Goal: Task Accomplishment & Management: Use online tool/utility

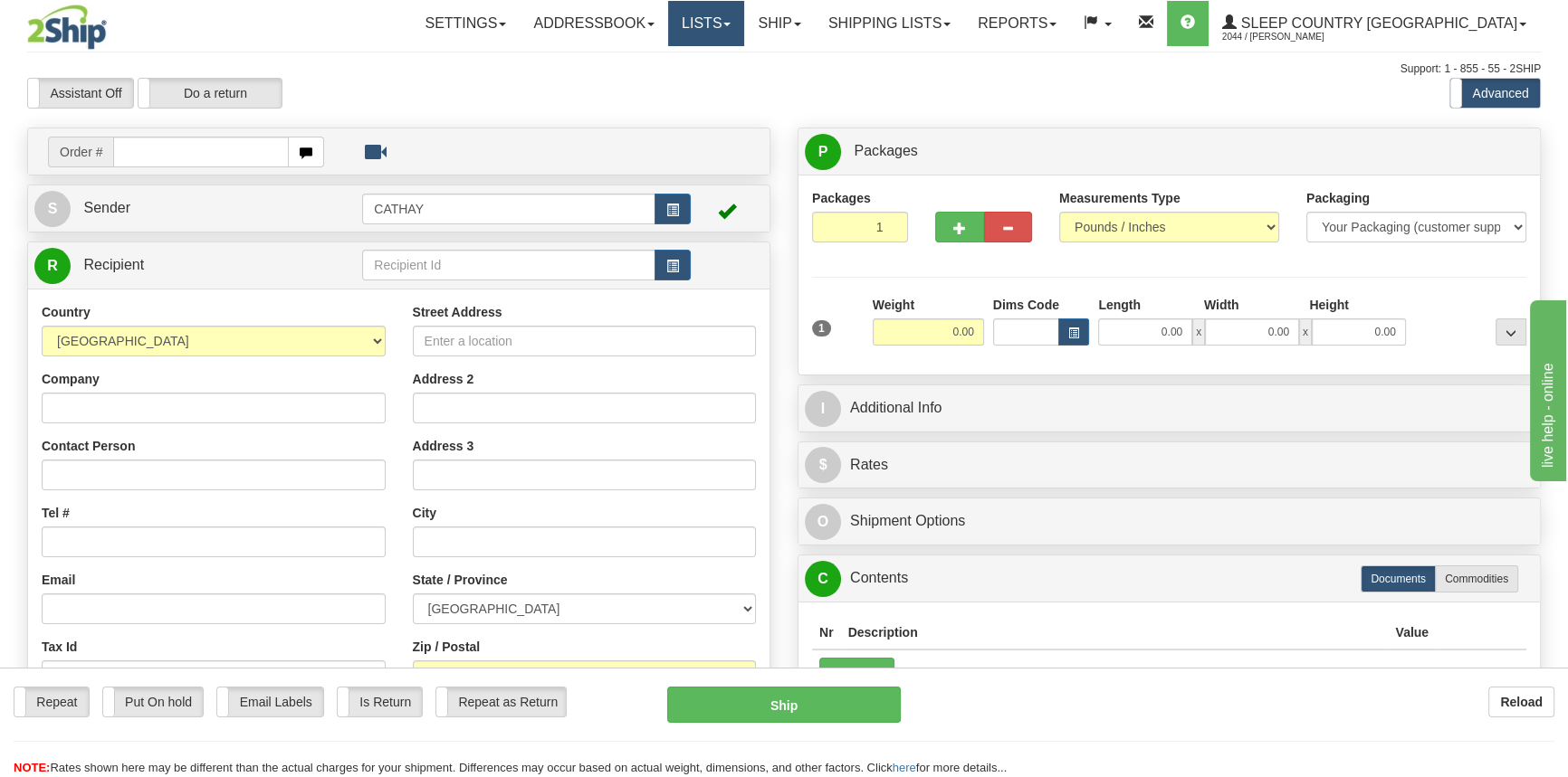
click at [744, 17] on link "Lists" at bounding box center [706, 24] width 76 height 45
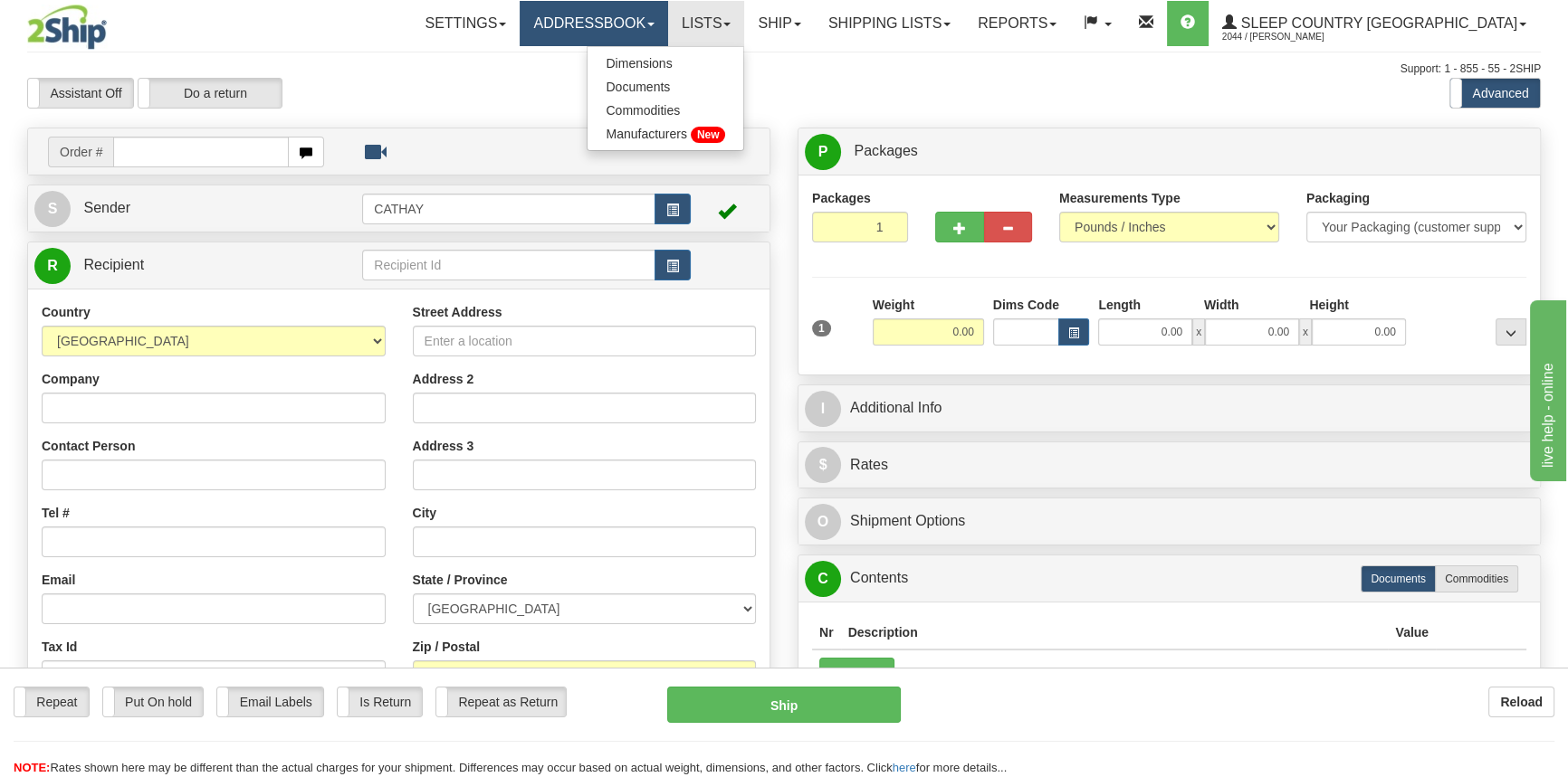
click at [668, 31] on link "Addressbook" at bounding box center [593, 24] width 148 height 45
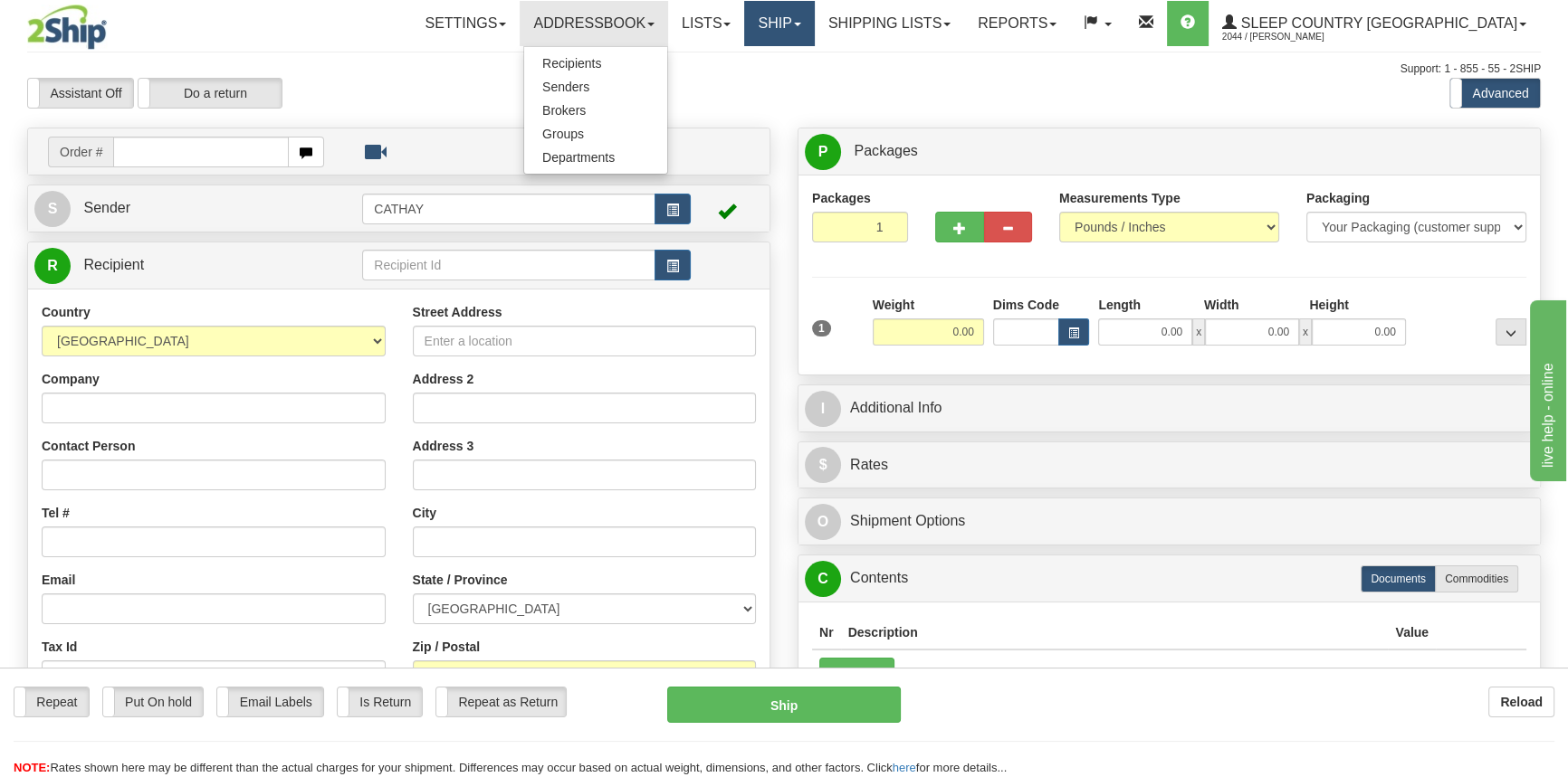
click at [813, 23] on link "Ship" at bounding box center [779, 24] width 70 height 45
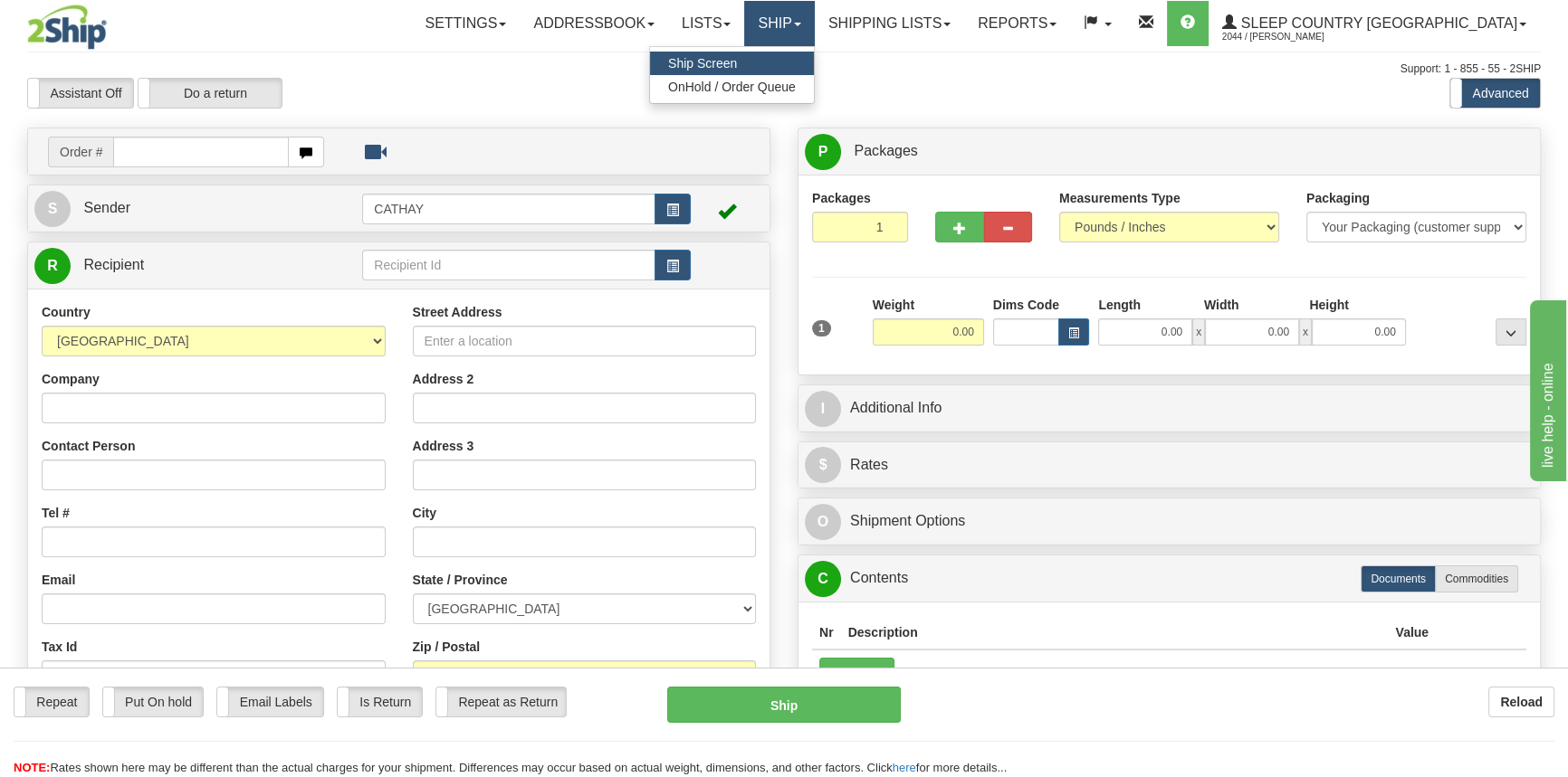
click at [813, 23] on link "Ship" at bounding box center [779, 24] width 70 height 45
click at [813, 28] on link "Ship" at bounding box center [779, 24] width 70 height 45
click at [813, 64] on link "Ship Screen" at bounding box center [731, 63] width 164 height 24
drag, startPoint x: 847, startPoint y: 38, endPoint x: 856, endPoint y: 67, distance: 30.4
click at [813, 38] on link "Ship" at bounding box center [779, 24] width 70 height 45
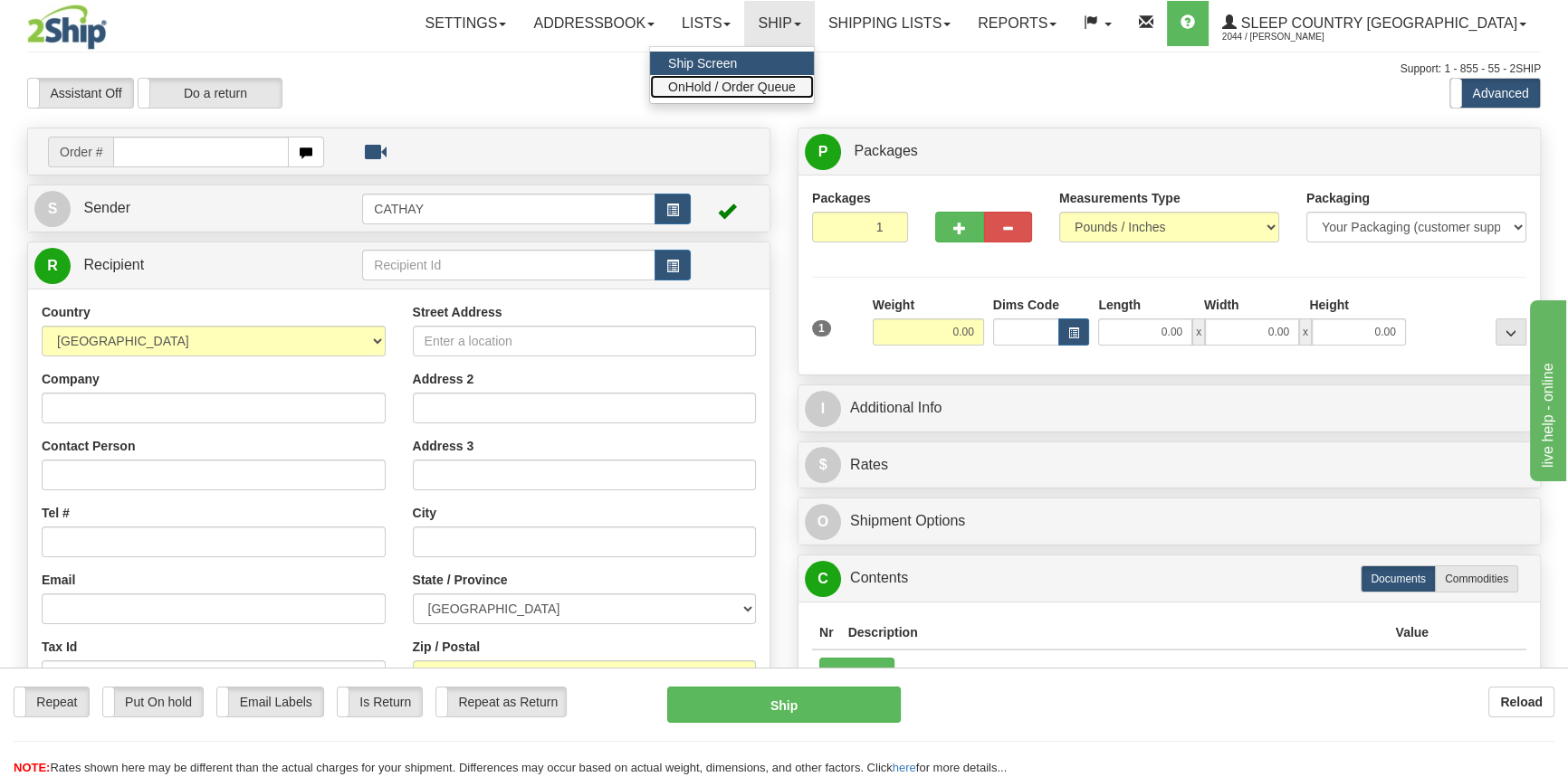
click at [795, 89] on span "OnHold / Order Queue" at bounding box center [731, 86] width 128 height 14
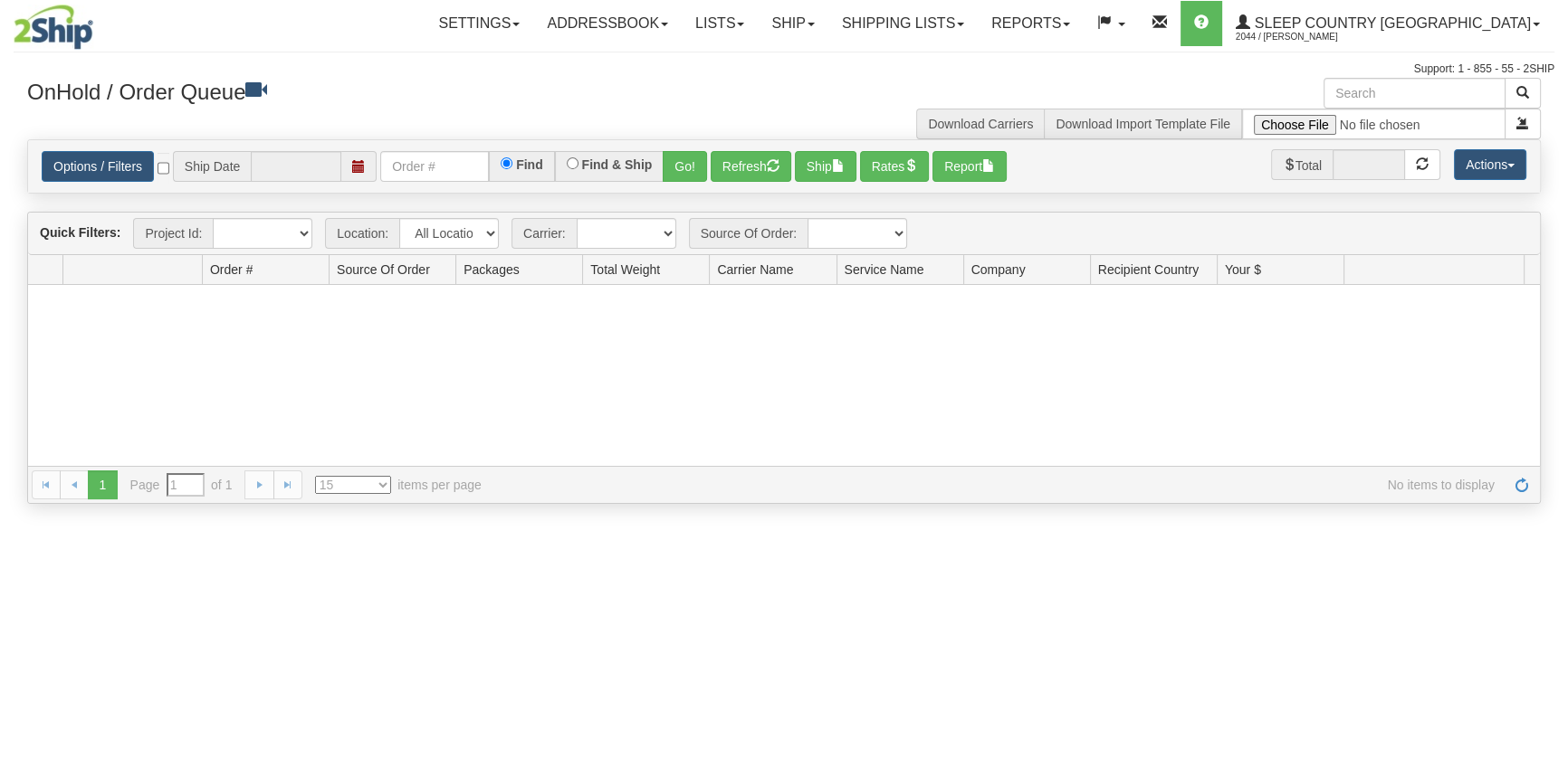
type input "[DATE]"
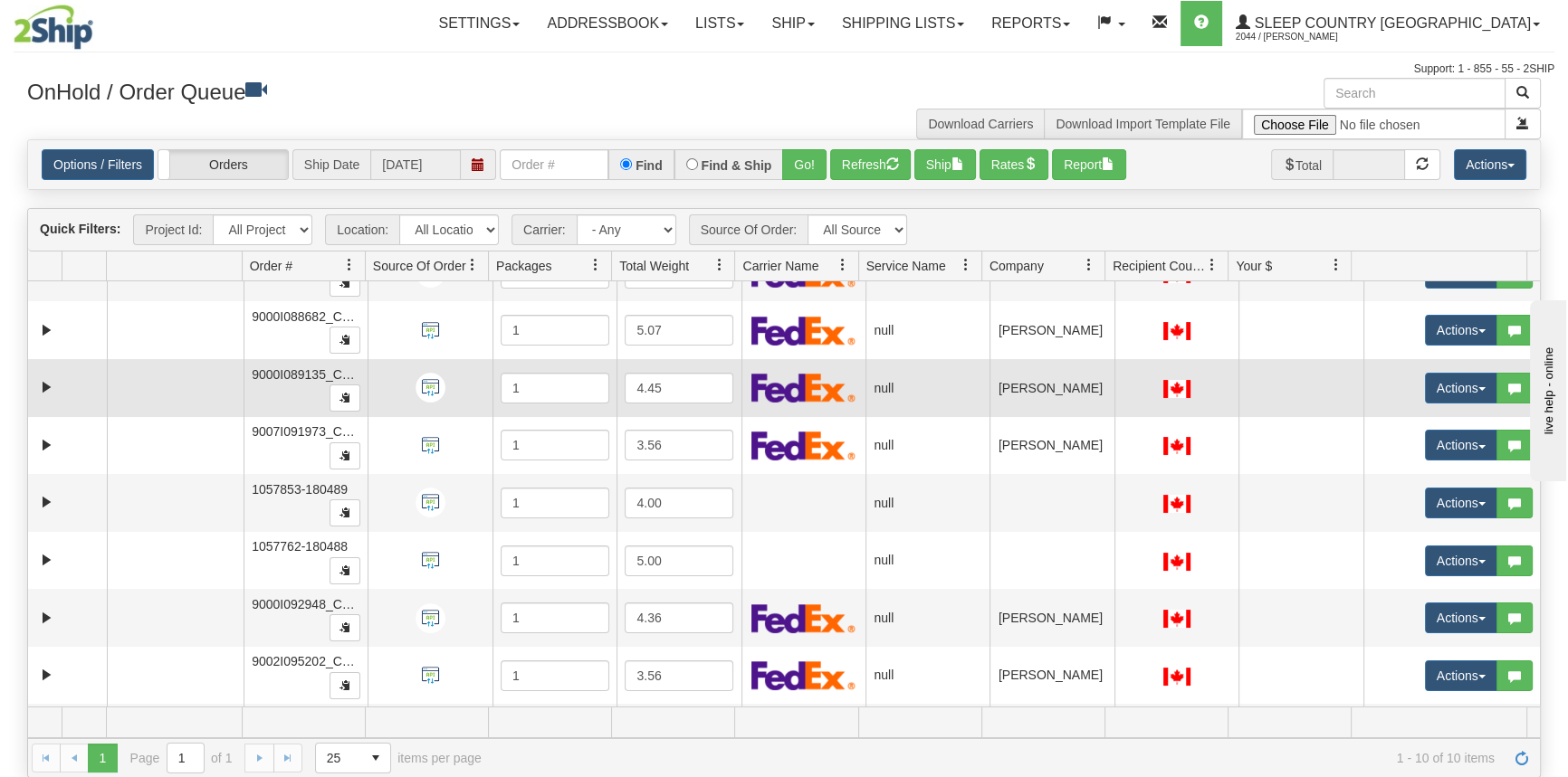
scroll to position [66, 0]
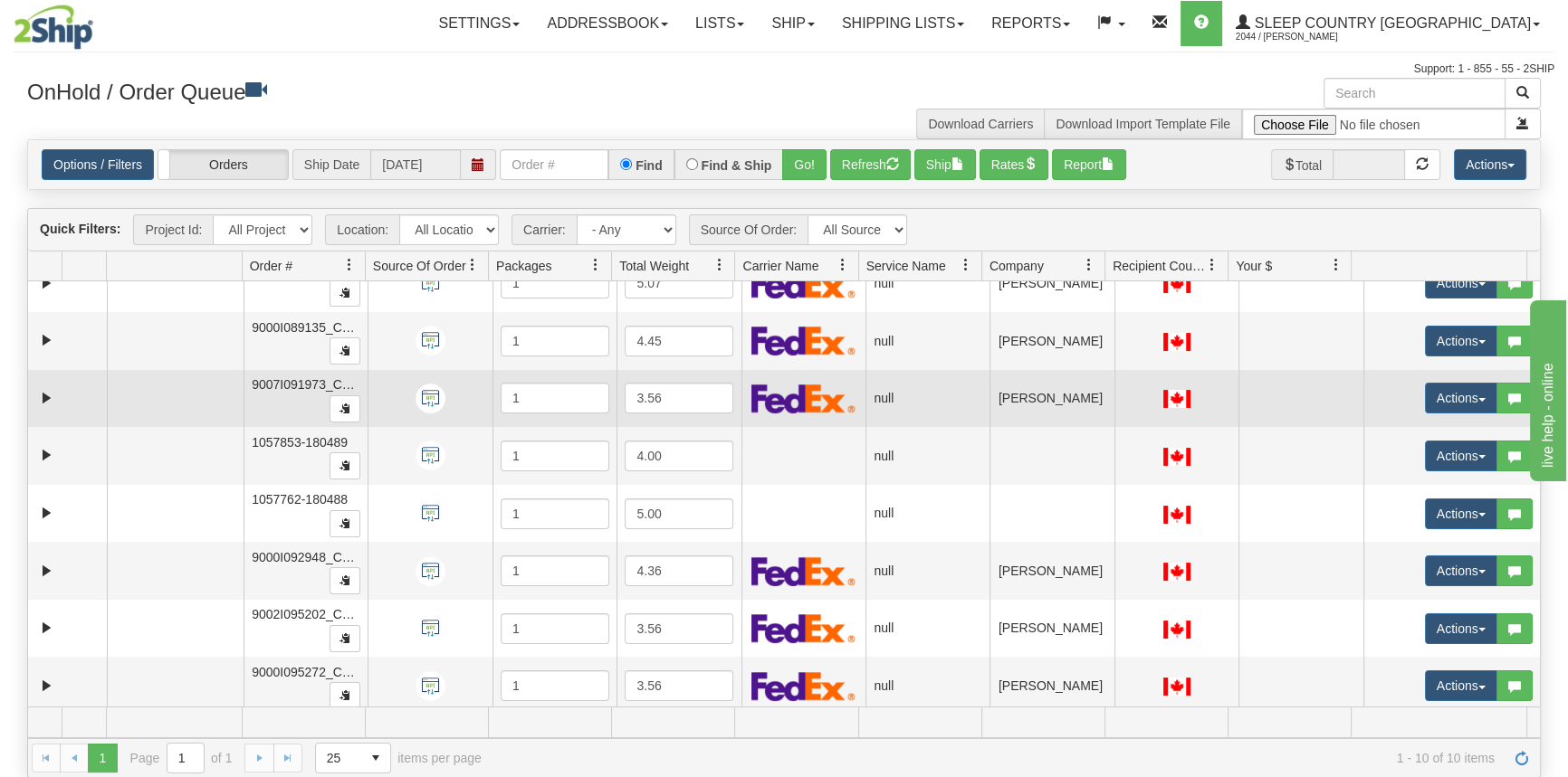
scroll to position [148, 0]
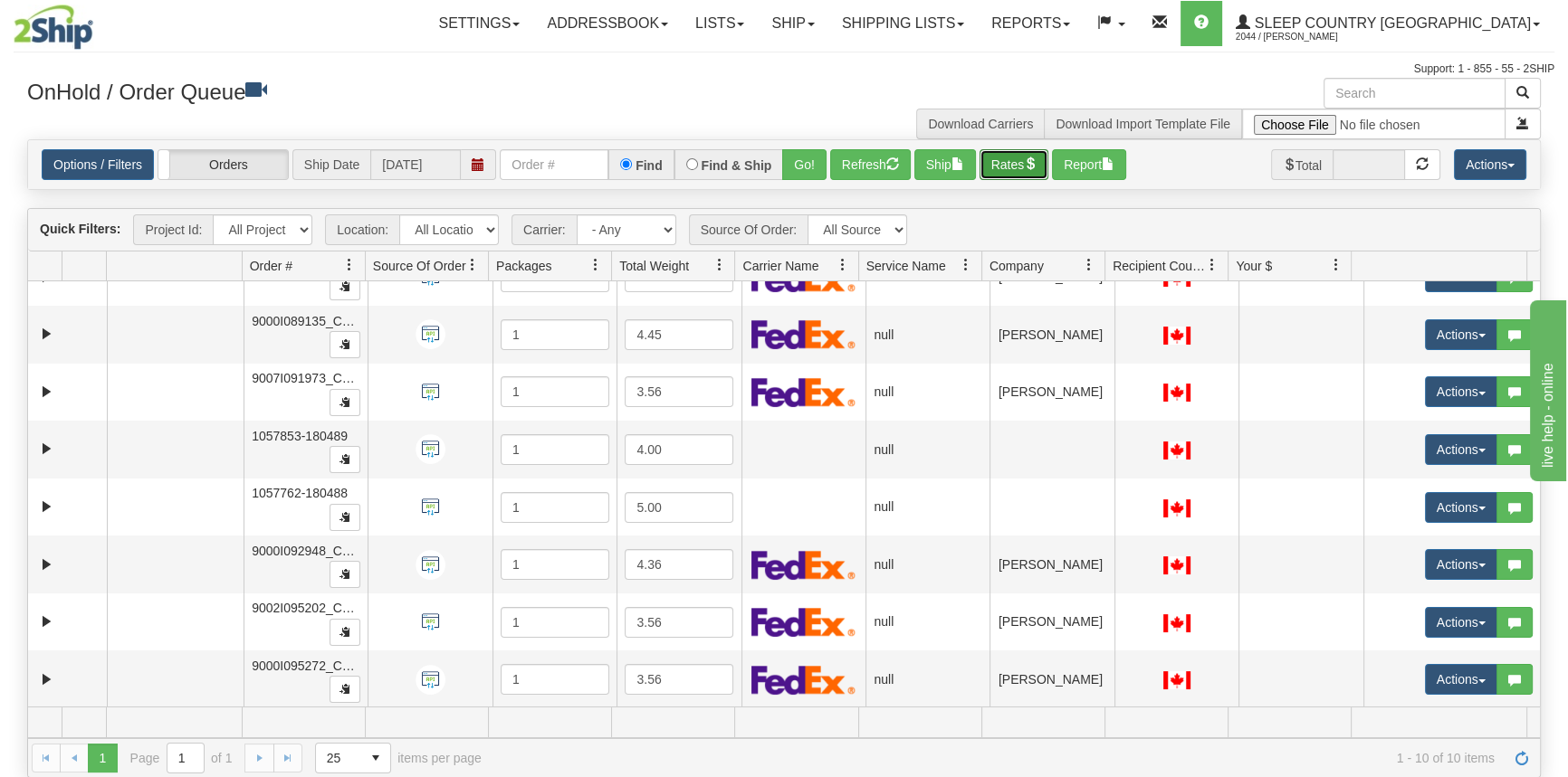
click at [1012, 167] on button "Rates" at bounding box center [1015, 164] width 70 height 31
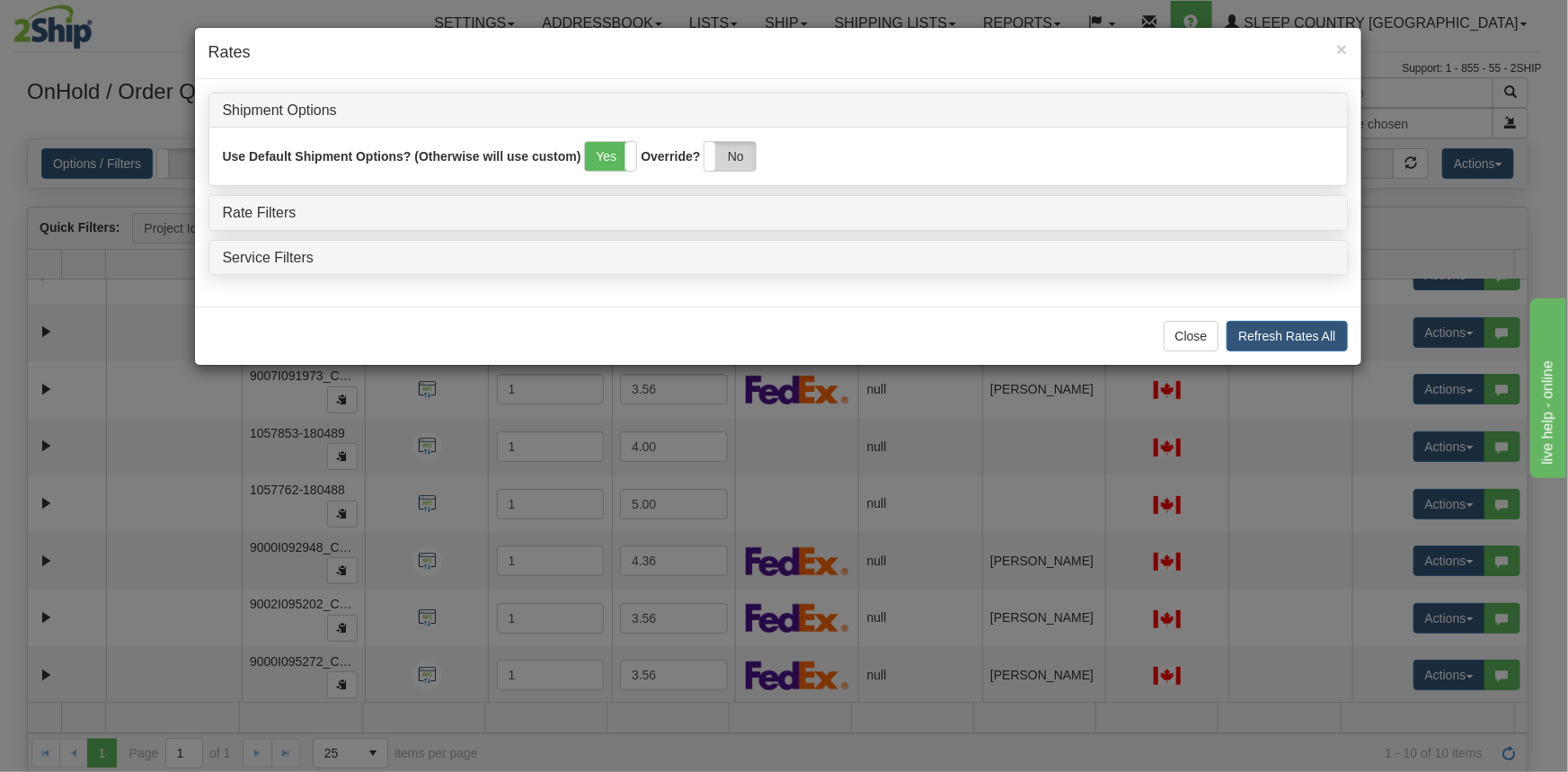
click at [745, 158] on label "No" at bounding box center [730, 156] width 52 height 29
click at [270, 208] on link "Rate Filters" at bounding box center [259, 212] width 73 height 15
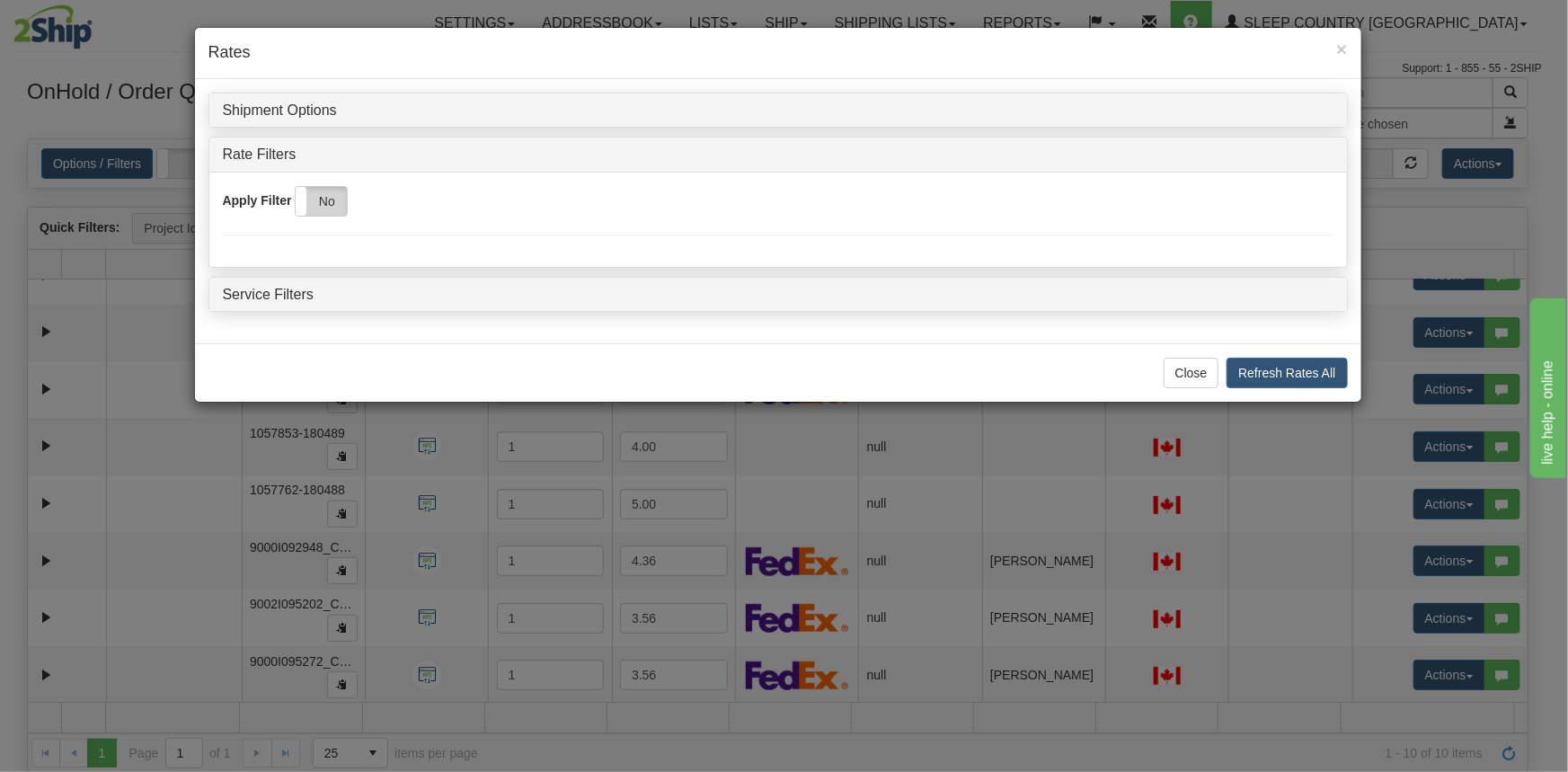
drag, startPoint x: 335, startPoint y: 203, endPoint x: 358, endPoint y: 202, distance: 23.0
click at [335, 202] on label "No" at bounding box center [321, 201] width 52 height 29
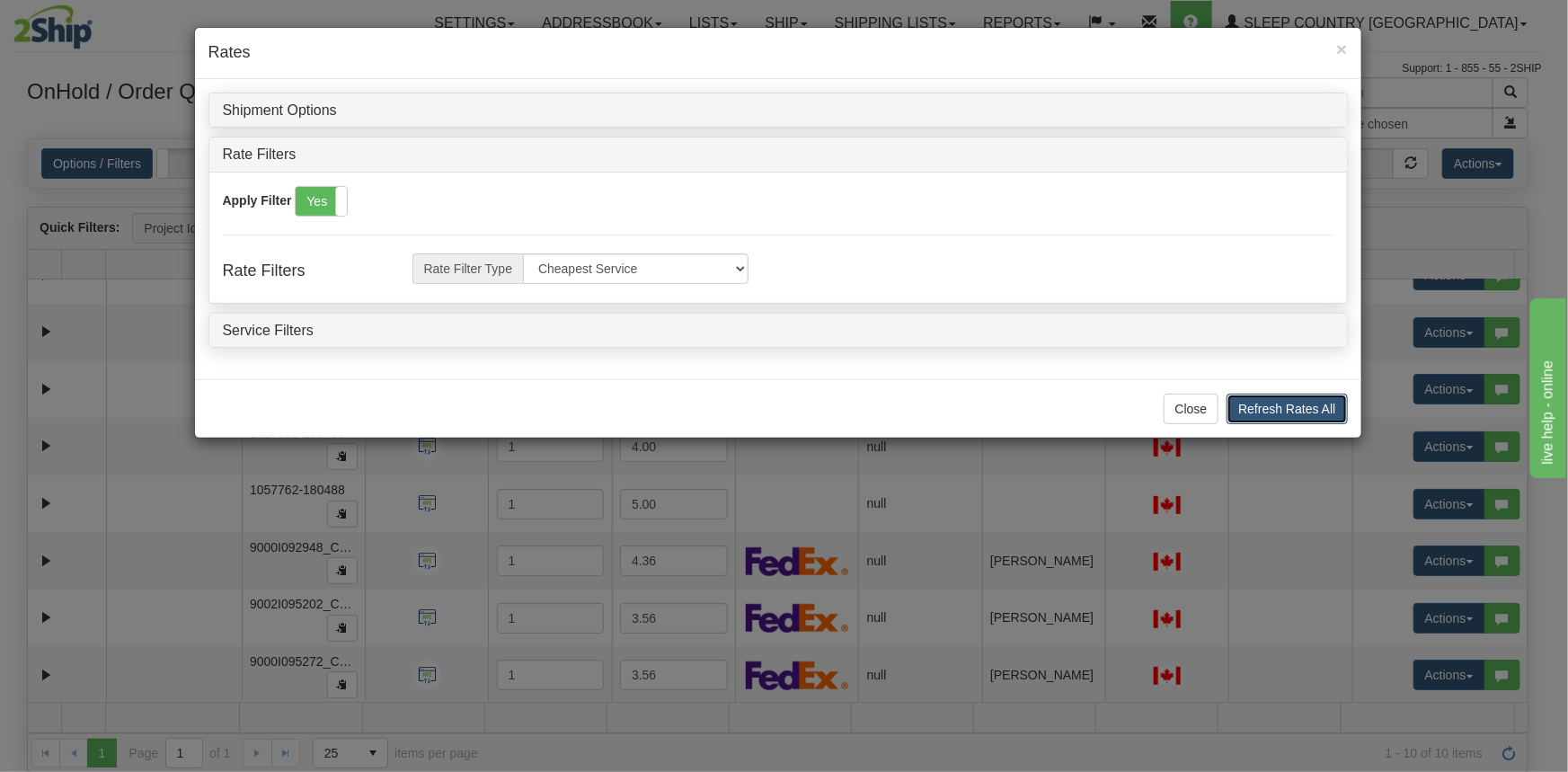
click at [1303, 400] on button "Refresh Rates All" at bounding box center [1286, 409] width 120 height 31
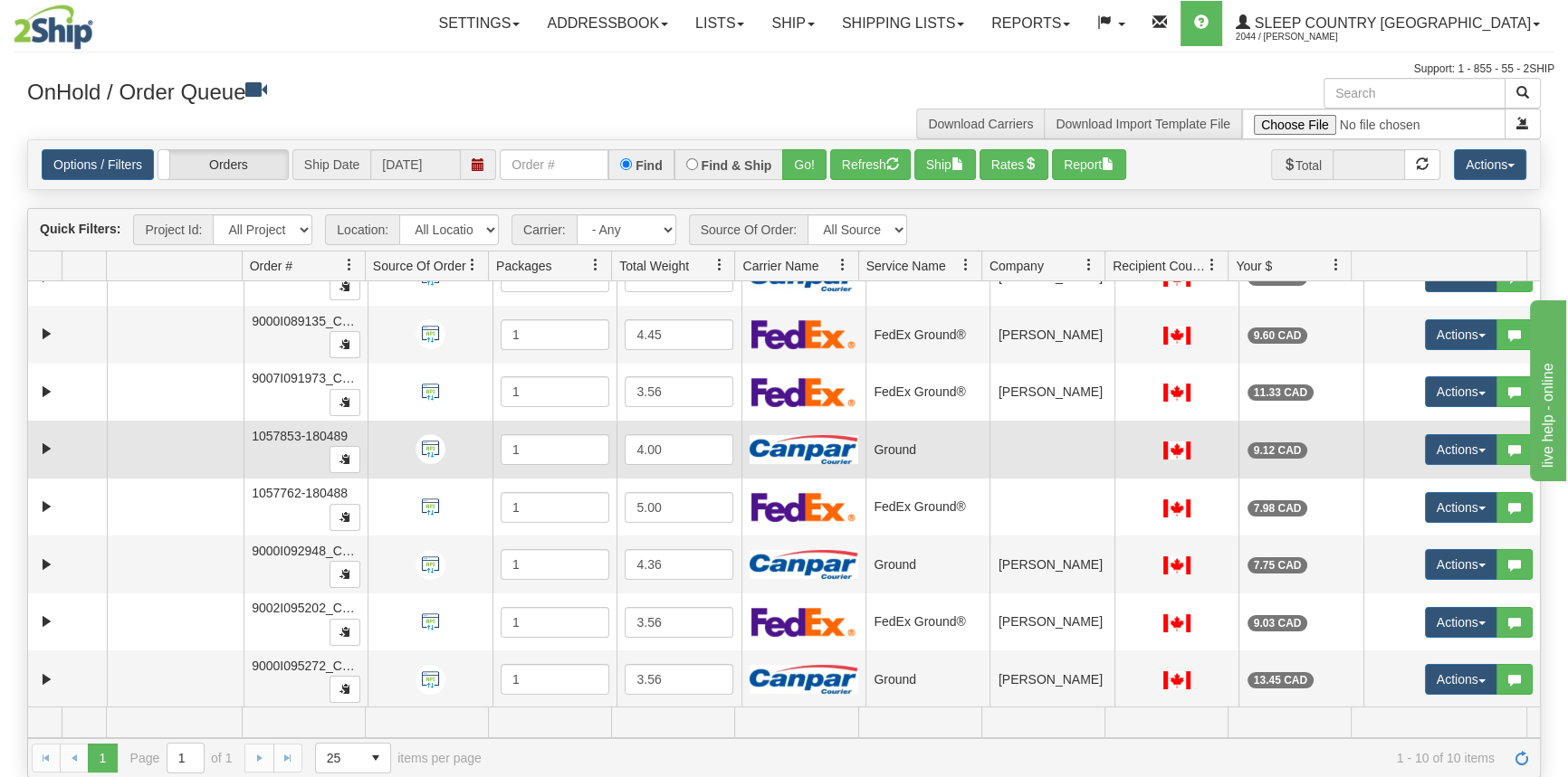
click at [820, 423] on td at bounding box center [803, 449] width 124 height 58
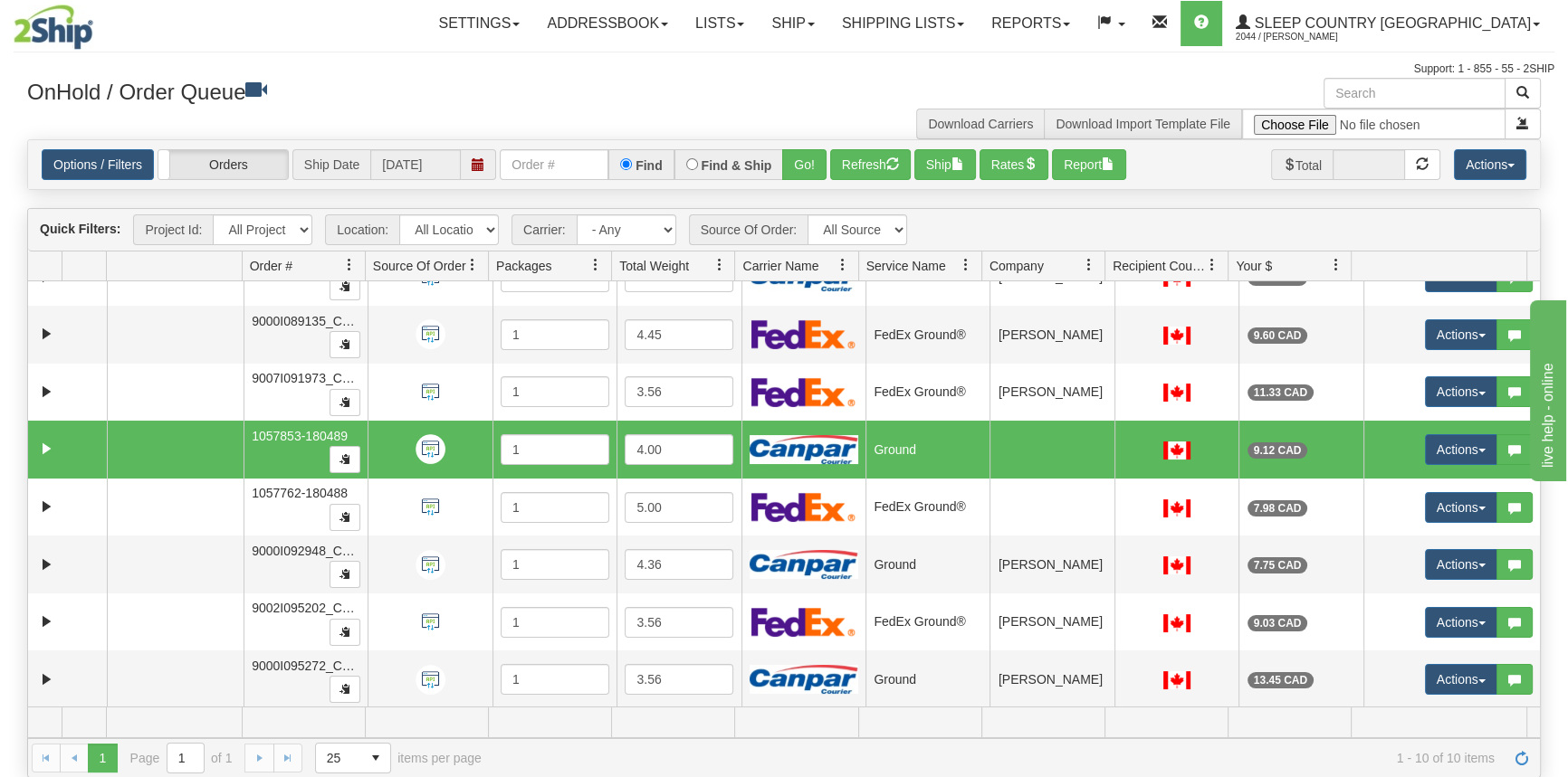
scroll to position [0, 0]
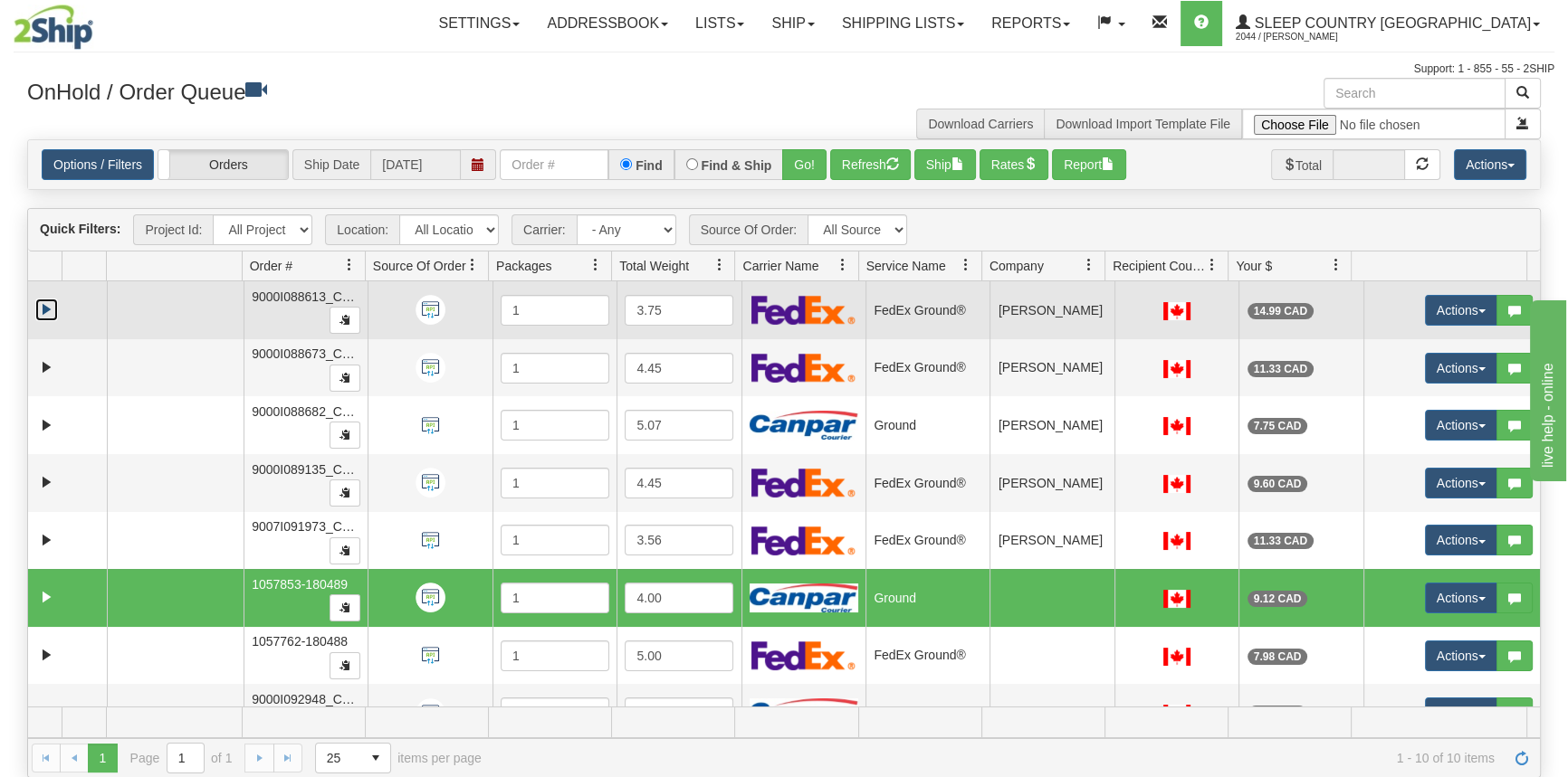
click at [44, 311] on link "Expand" at bounding box center [46, 310] width 23 height 23
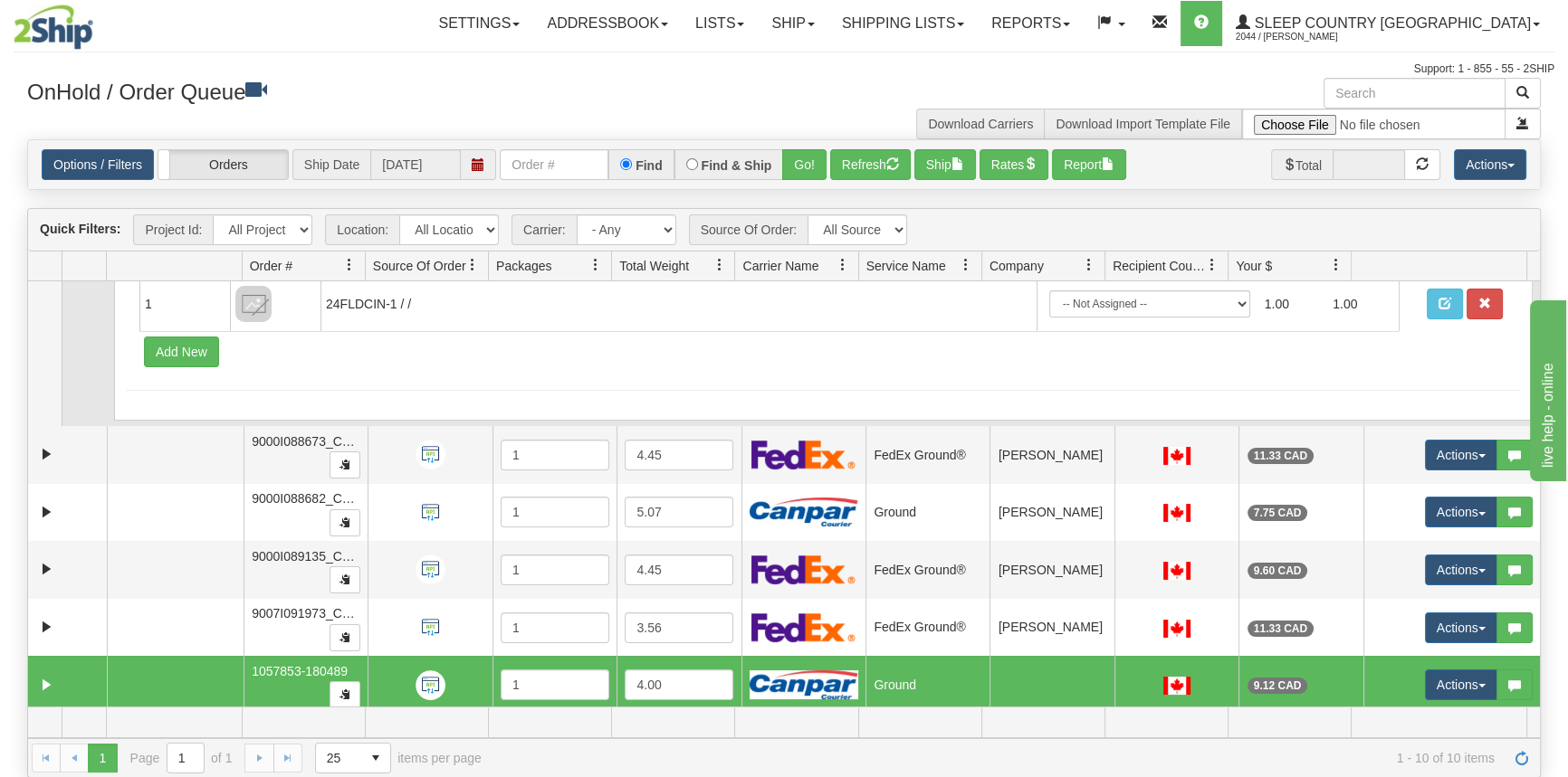
scroll to position [164, 0]
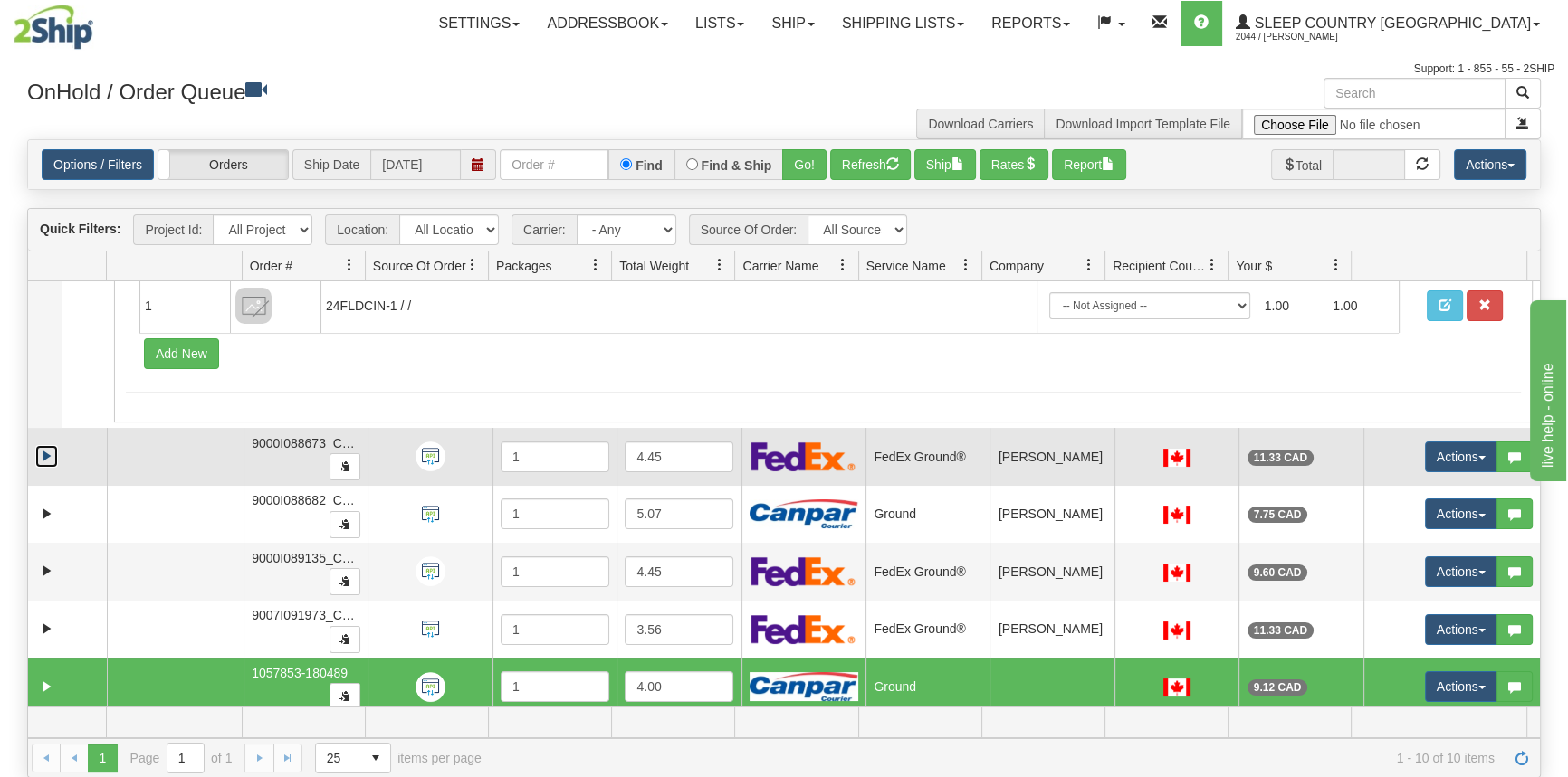
click at [45, 448] on link "Expand" at bounding box center [46, 457] width 23 height 23
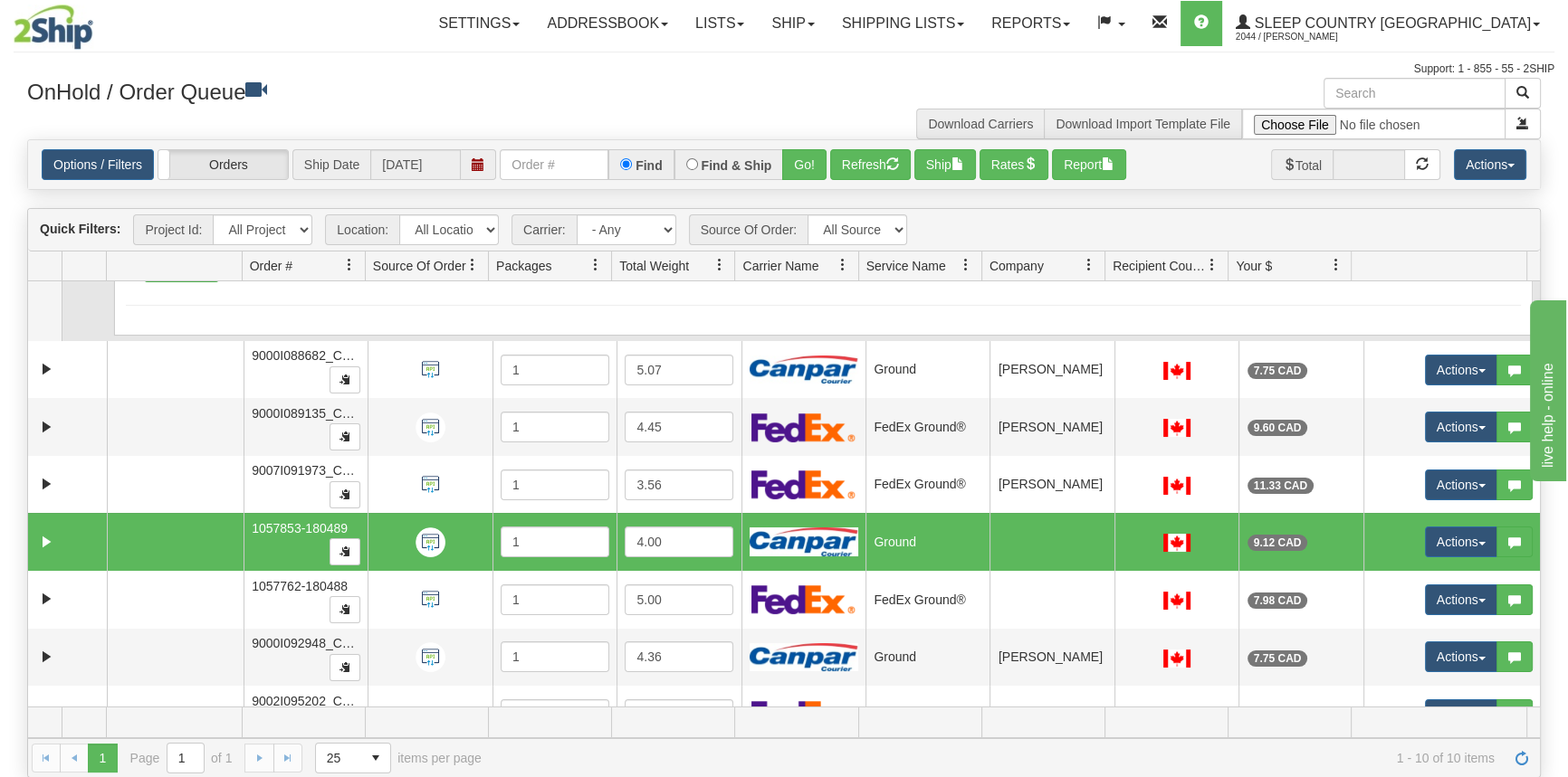
scroll to position [576, 0]
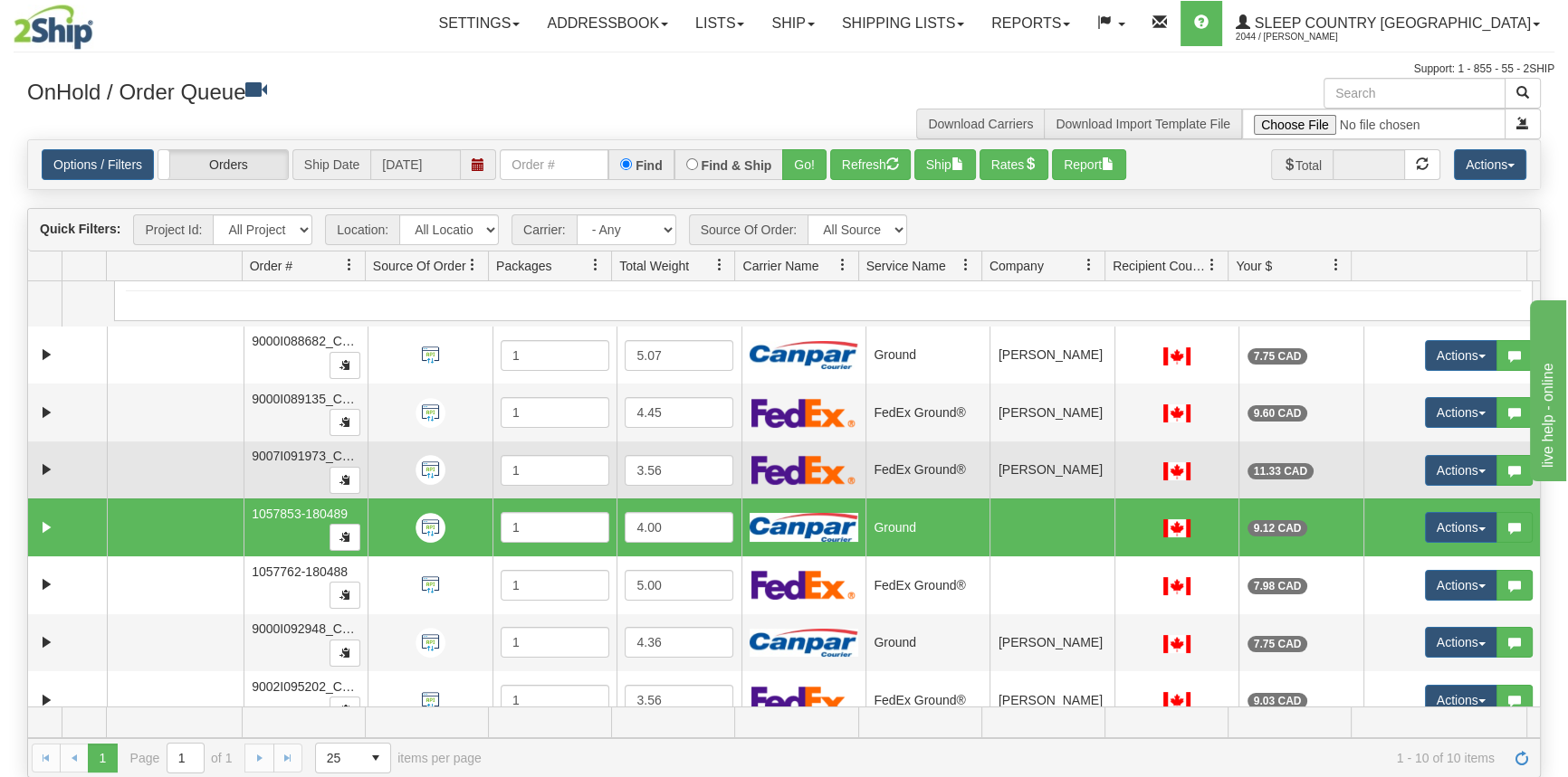
click at [143, 441] on td at bounding box center [175, 470] width 137 height 58
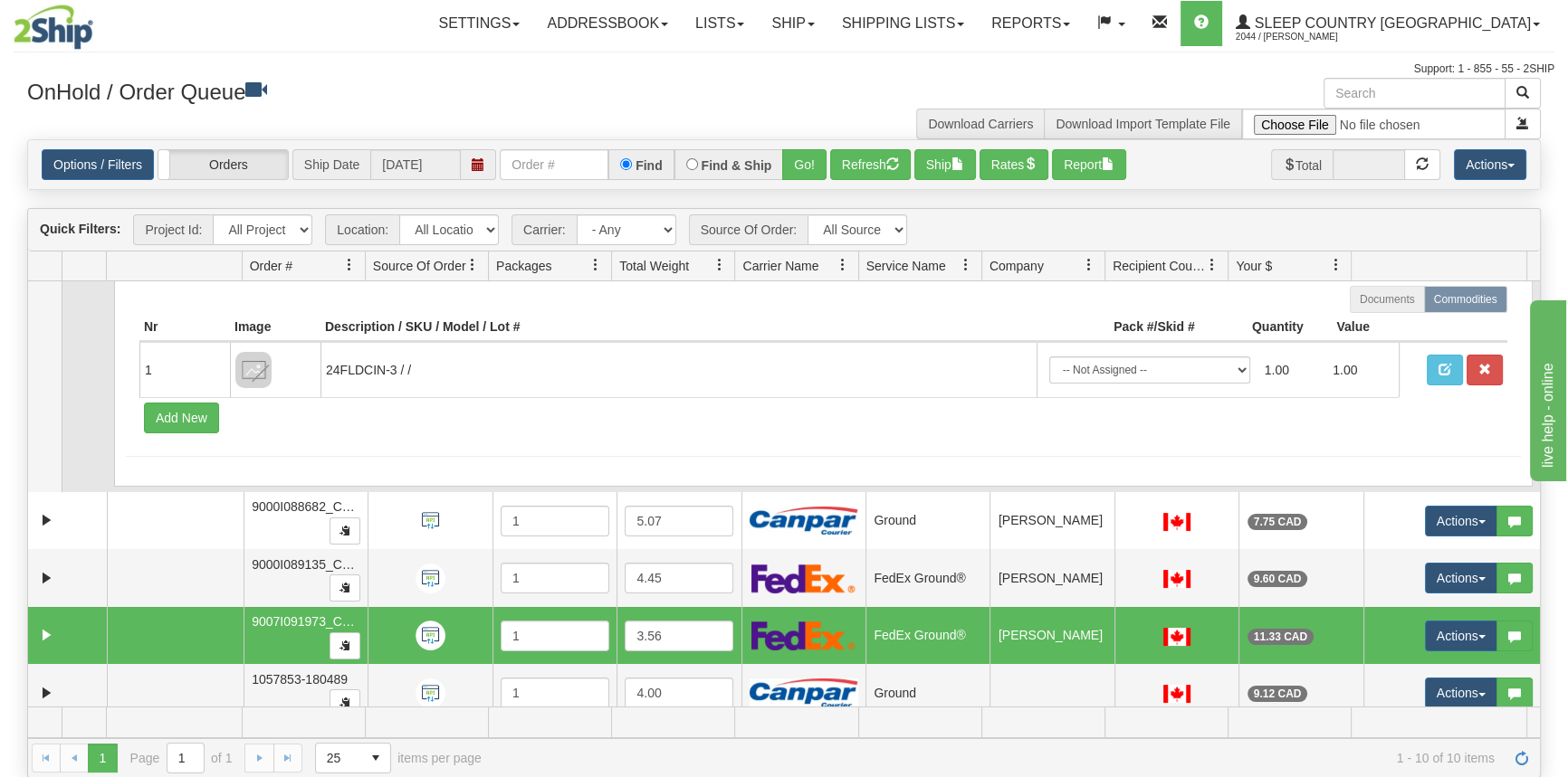
scroll to position [411, 0]
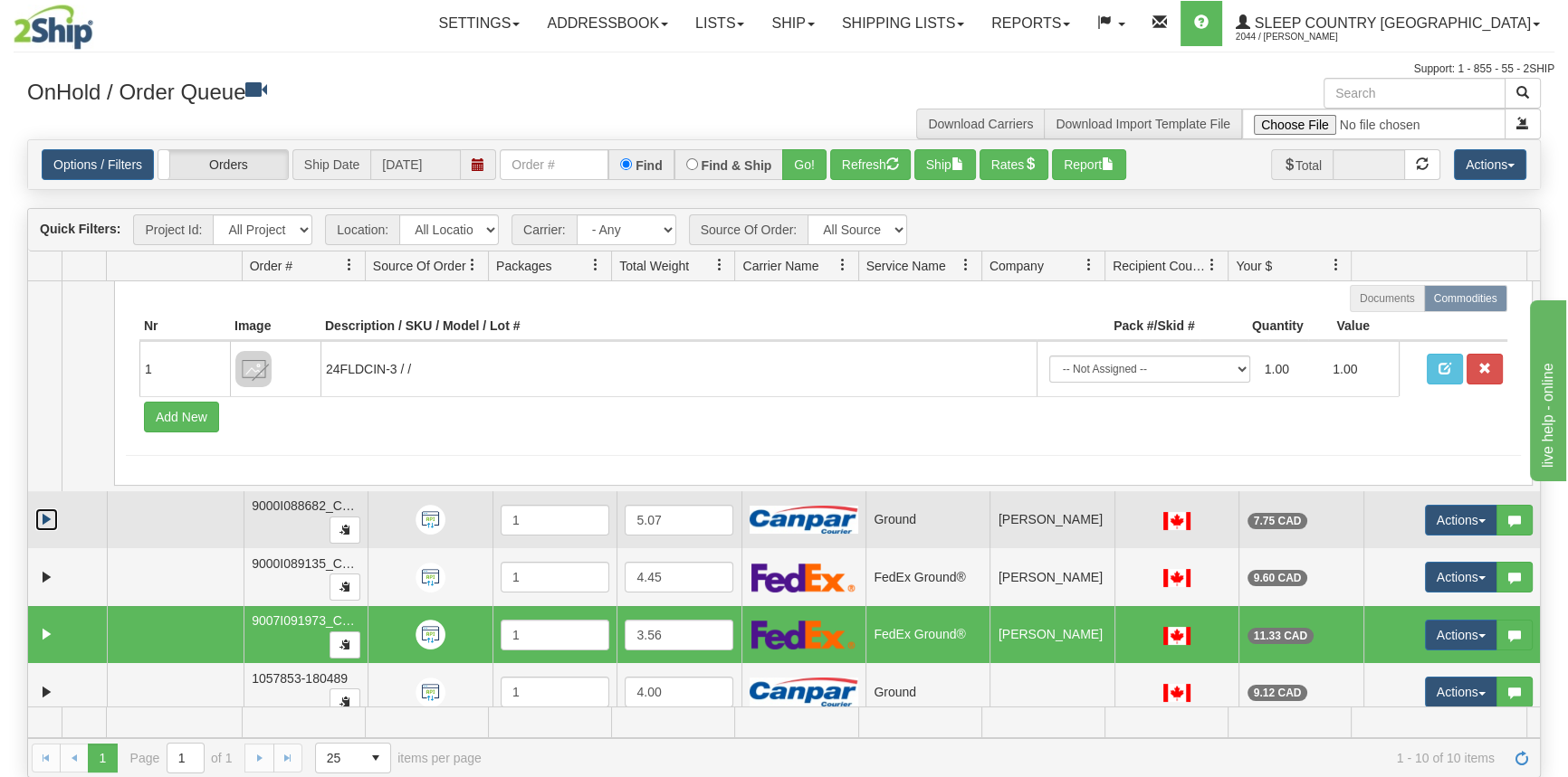
click at [52, 509] on link "Expand" at bounding box center [46, 520] width 23 height 23
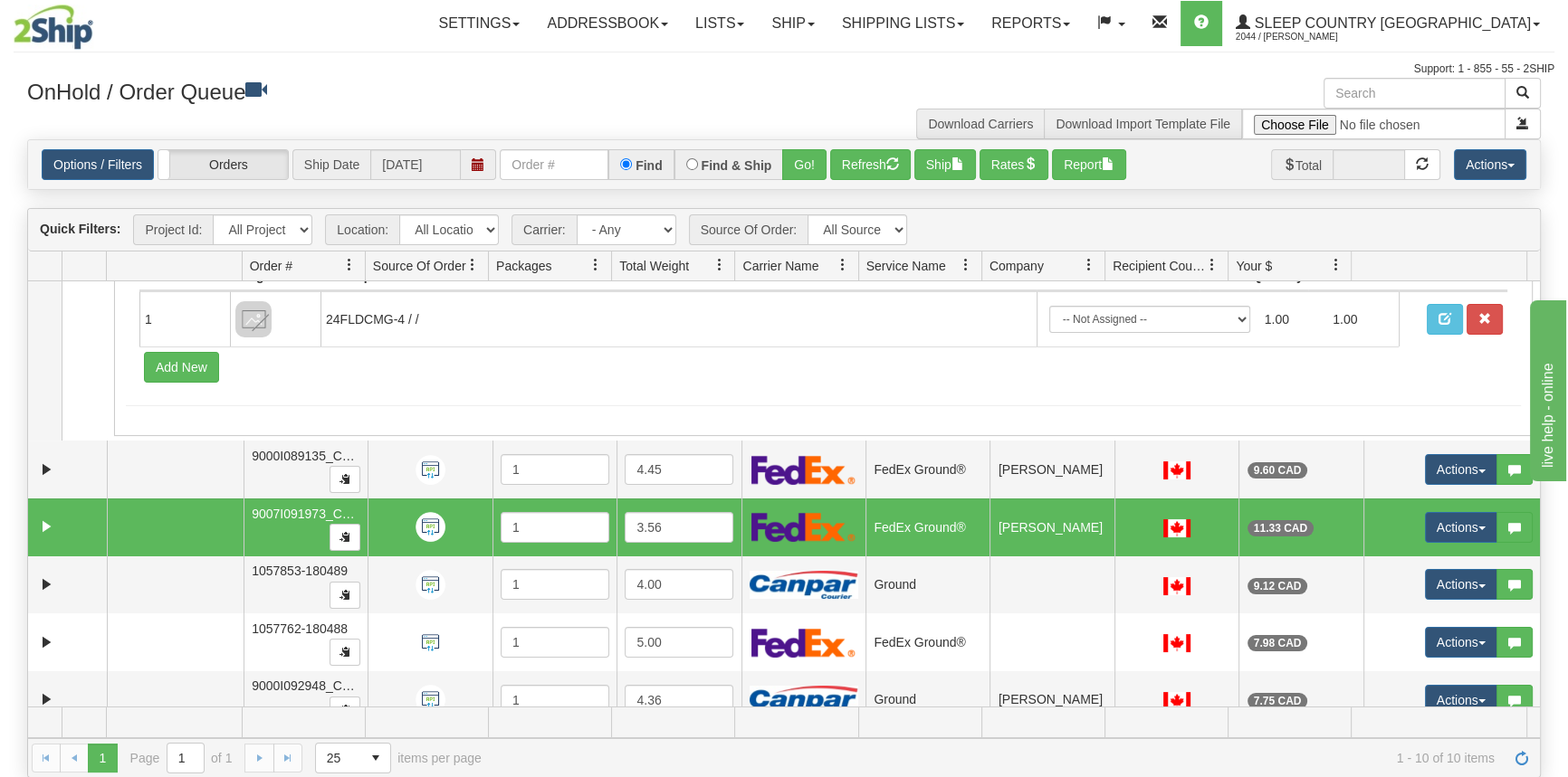
scroll to position [905, 0]
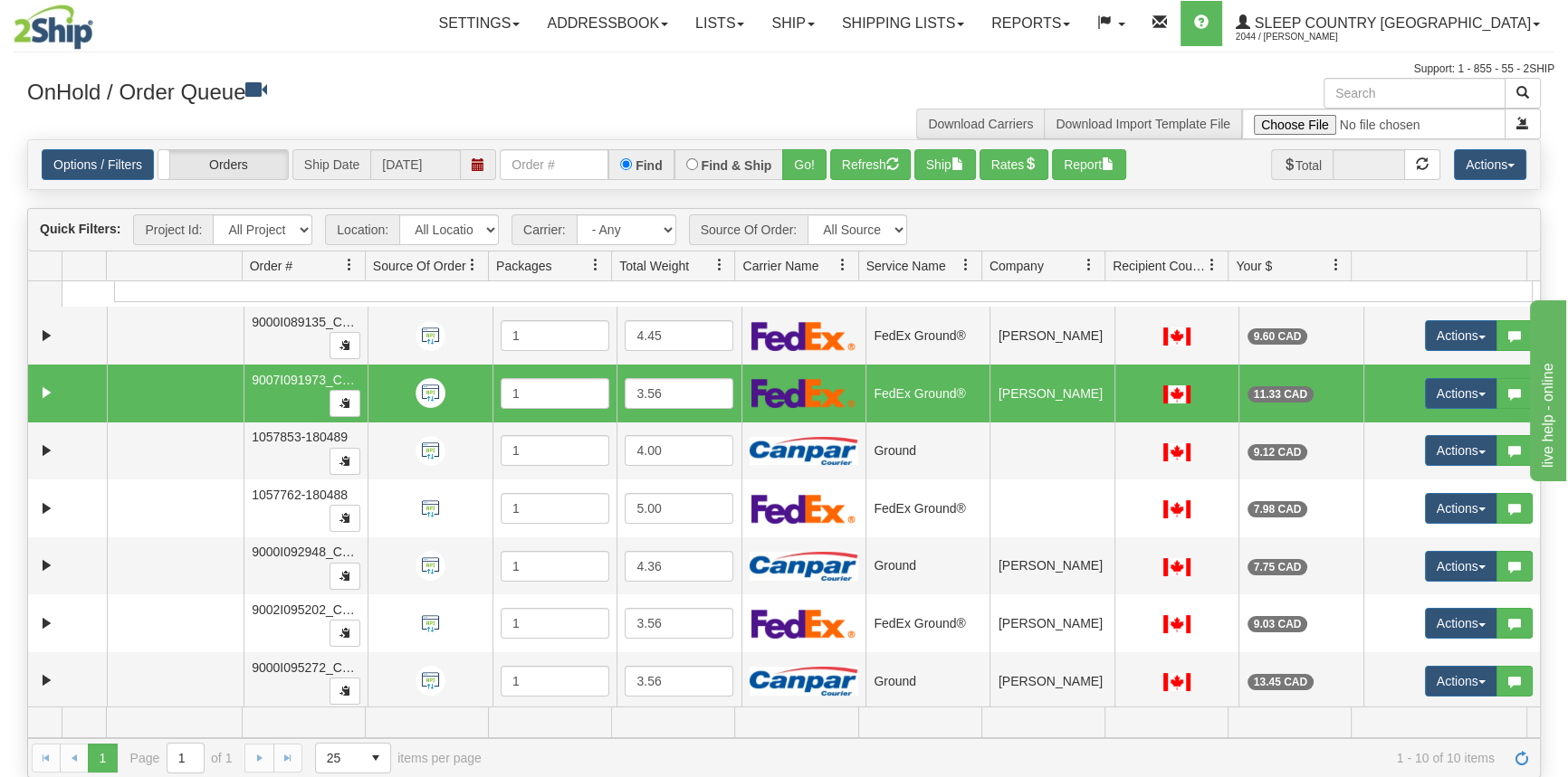
click at [265, 404] on td "9007I091973_CATH" at bounding box center [305, 393] width 124 height 58
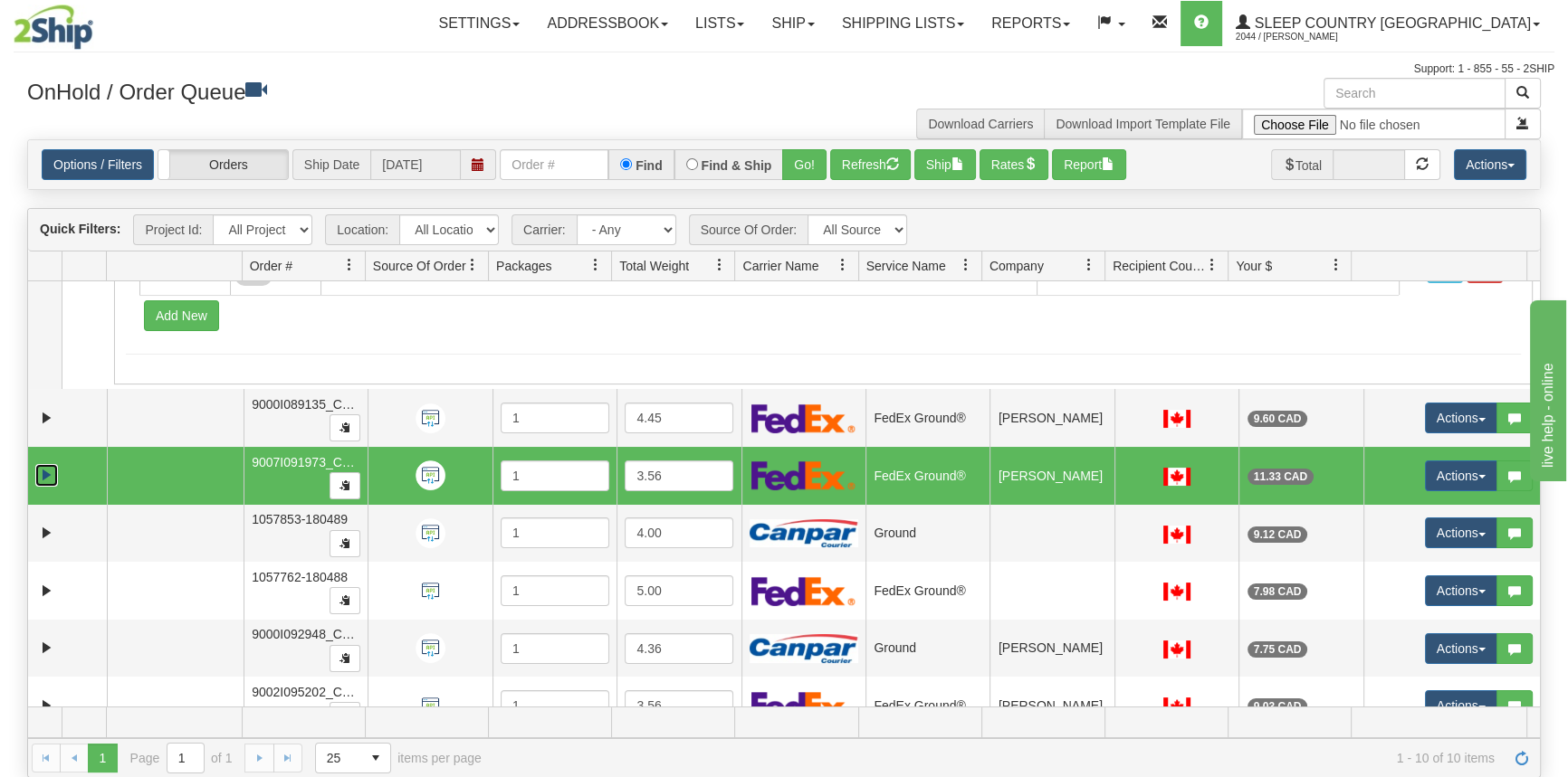
click at [45, 478] on link "Expand" at bounding box center [46, 475] width 23 height 23
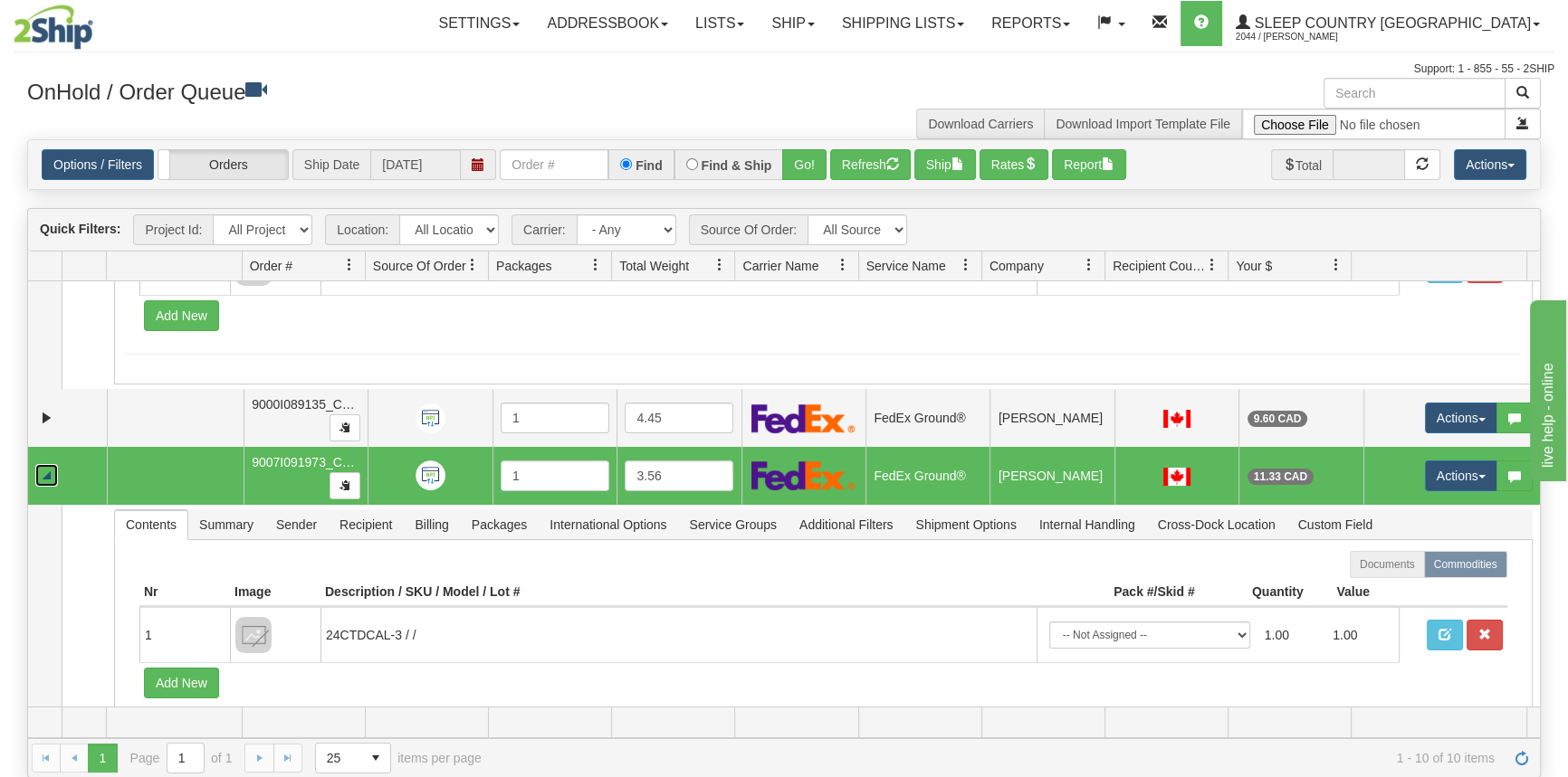
click at [225, 468] on td at bounding box center [175, 475] width 137 height 58
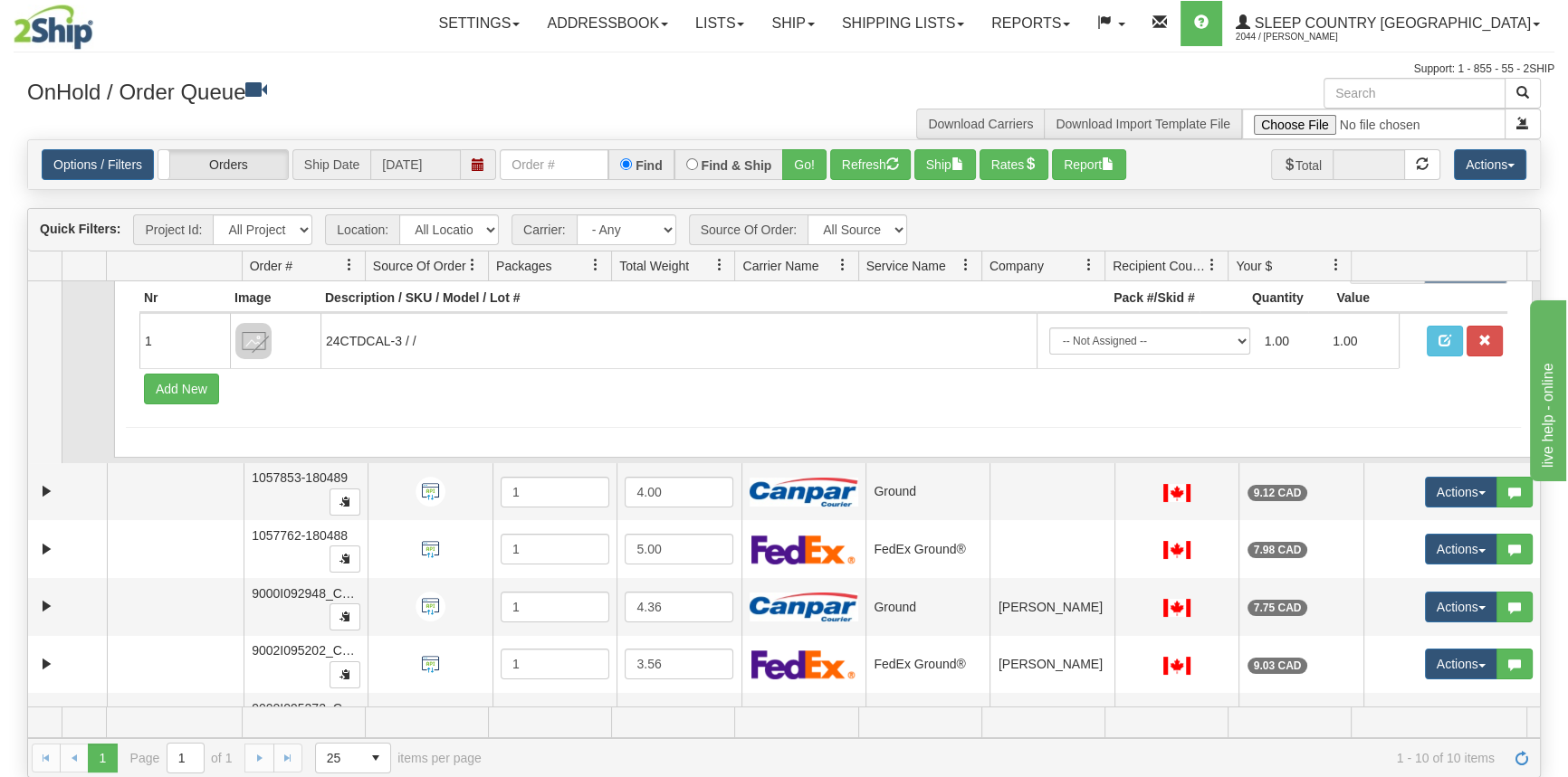
scroll to position [1156, 0]
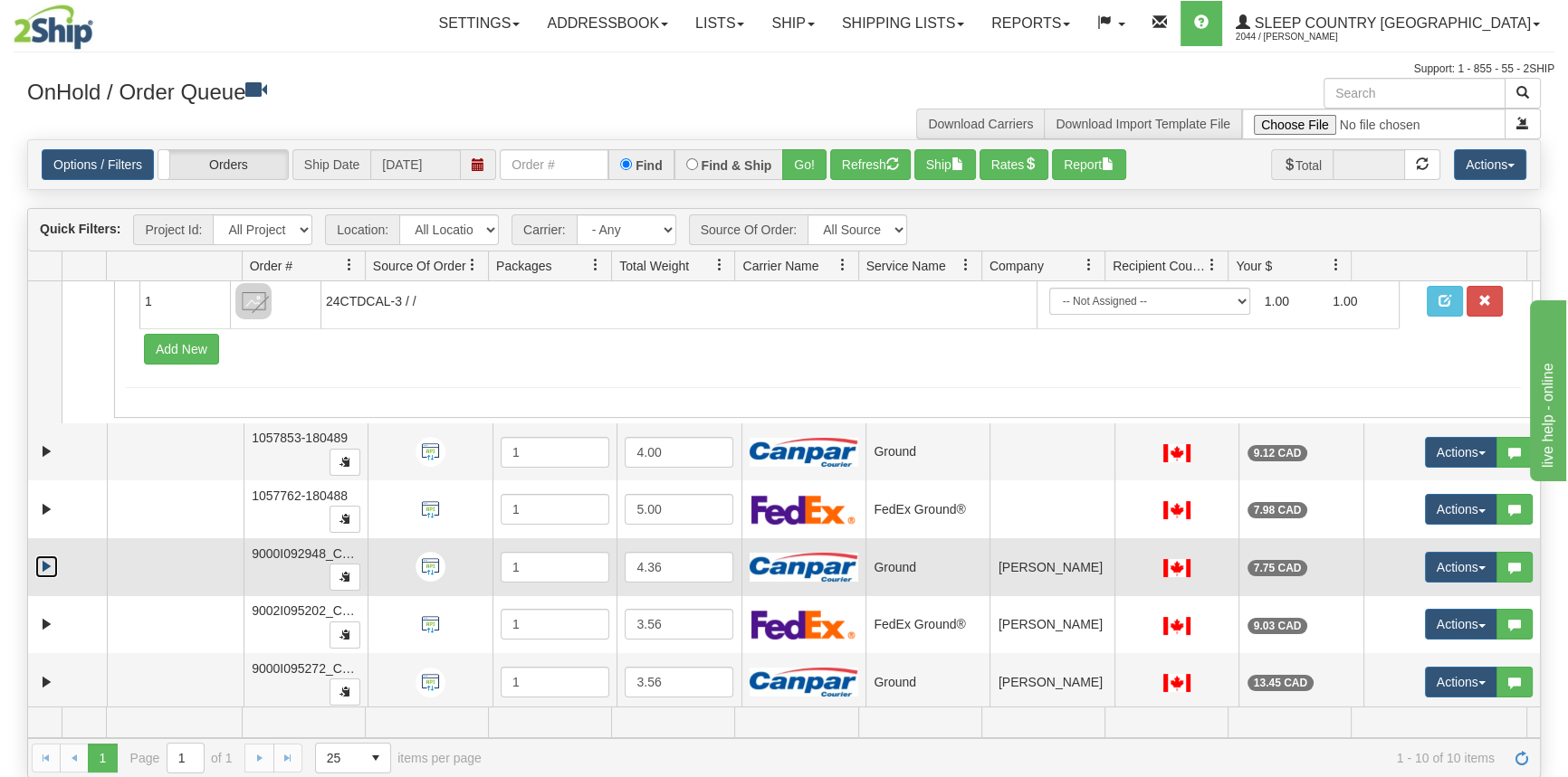
click at [51, 560] on link "Expand" at bounding box center [46, 567] width 23 height 23
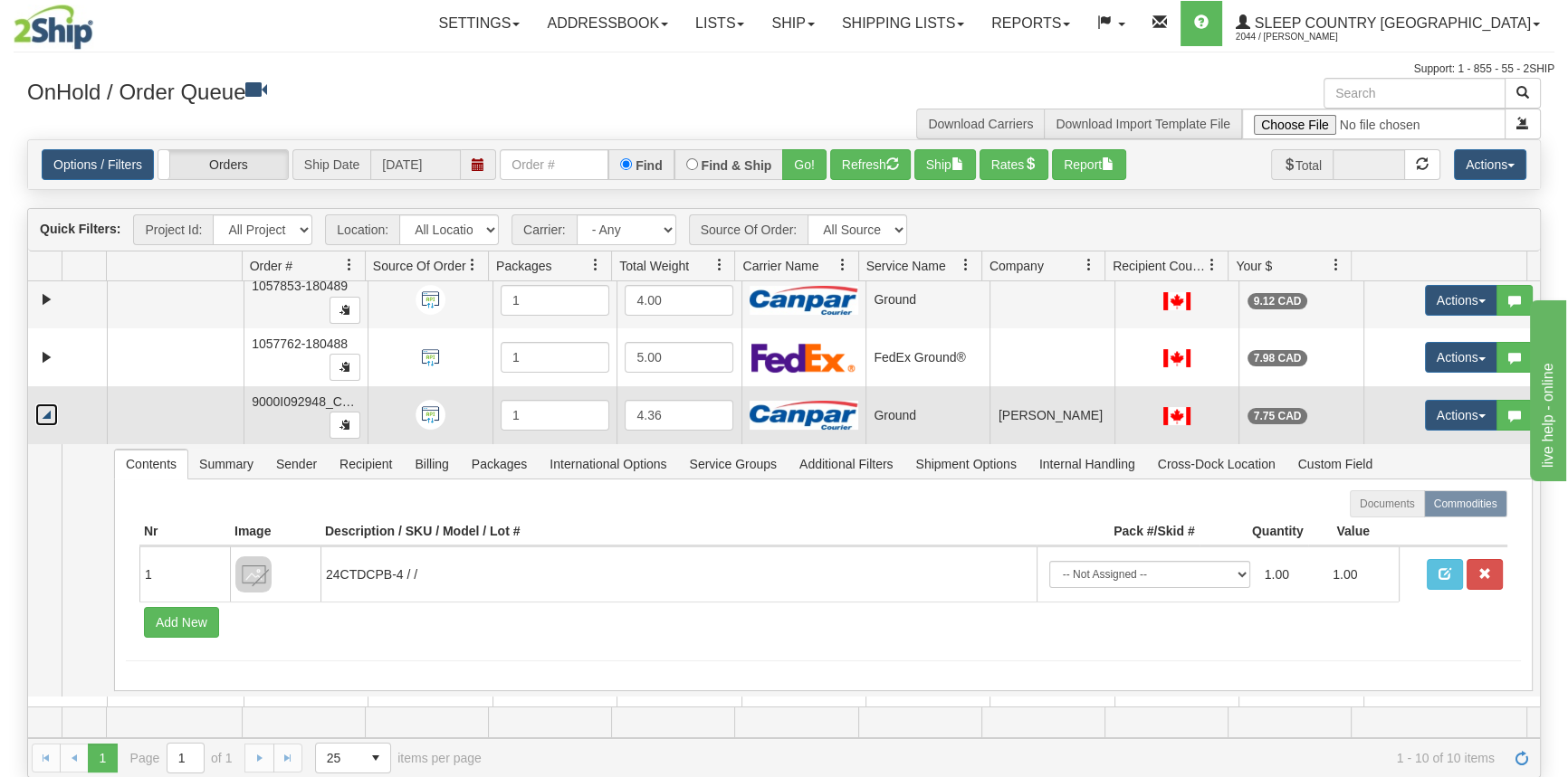
scroll to position [1407, 0]
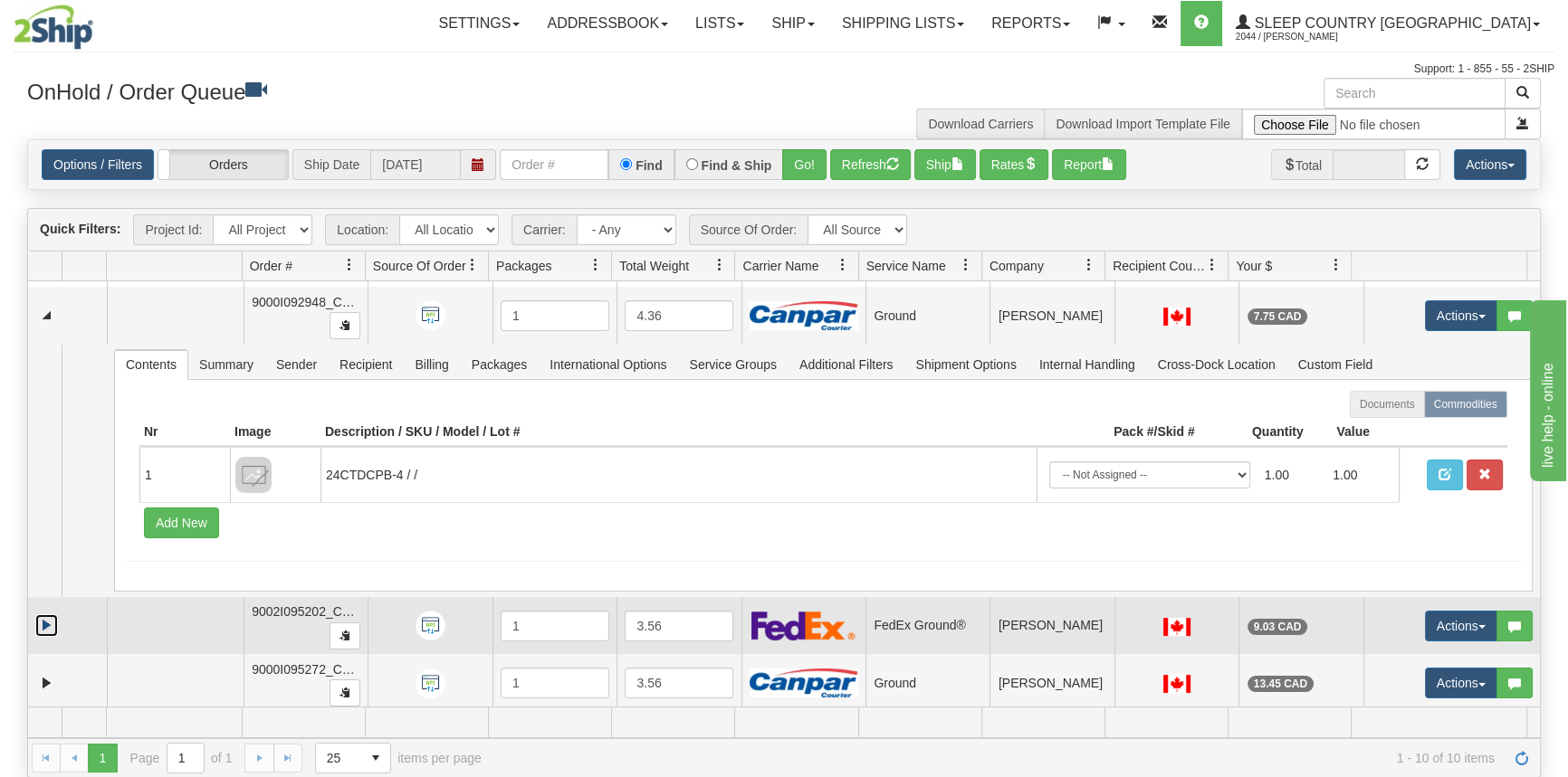
click at [45, 626] on link "Expand" at bounding box center [46, 626] width 23 height 23
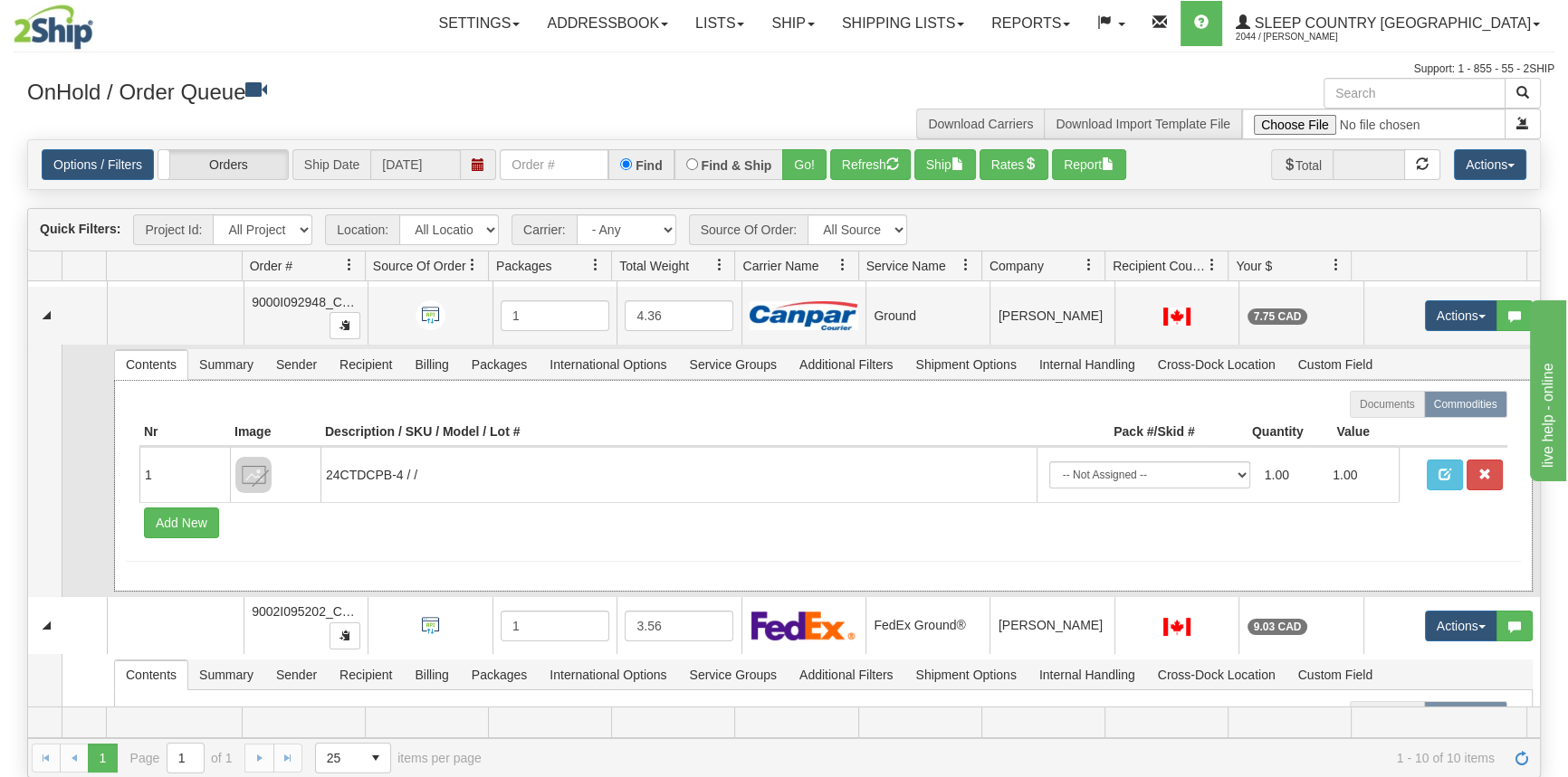
click at [584, 553] on form "Documents Commodities Nr Image Description / SKU / Model / Lot # Pack #/Skid # …" at bounding box center [823, 475] width 1395 height 171
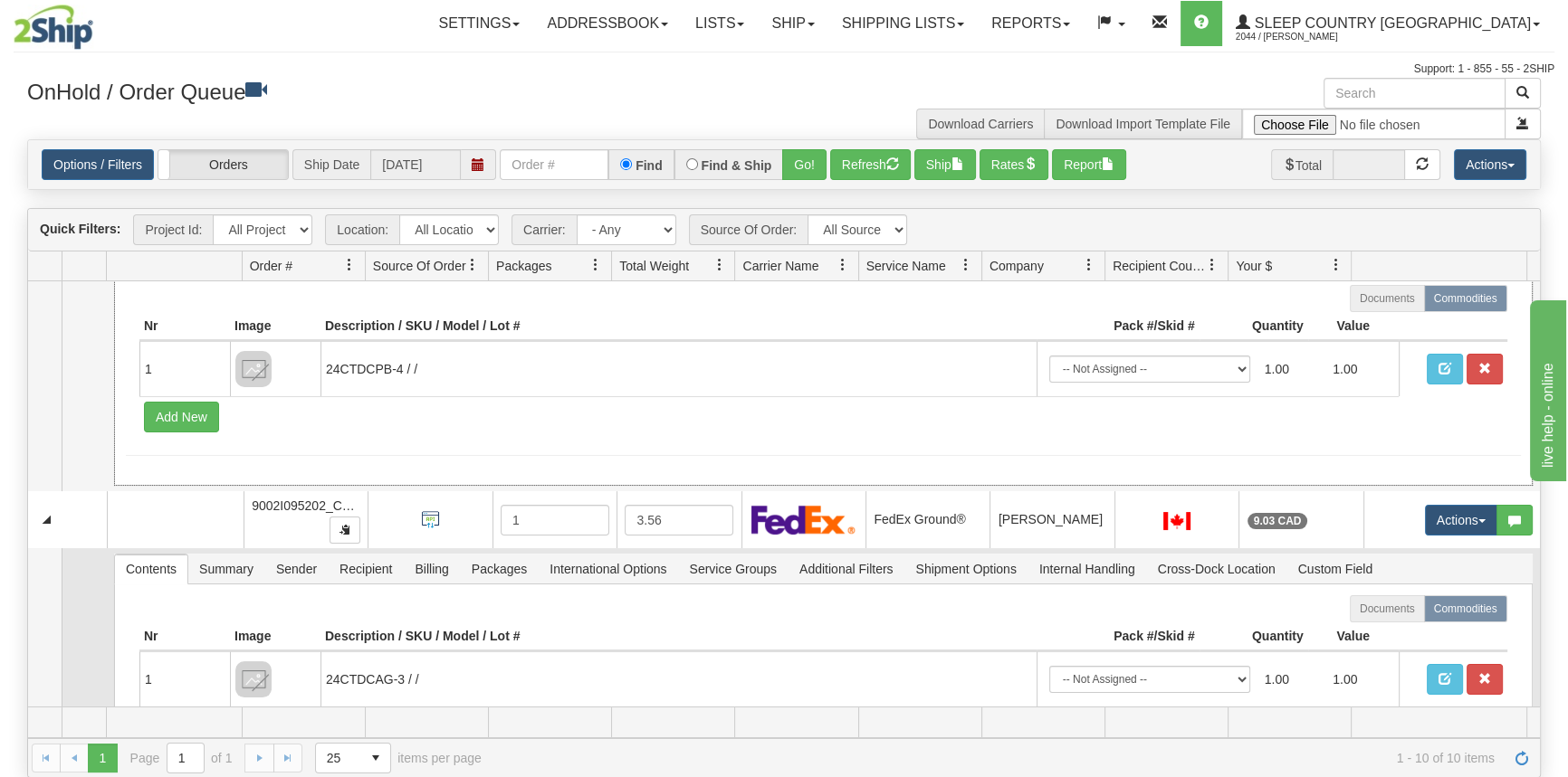
scroll to position [1660, 0]
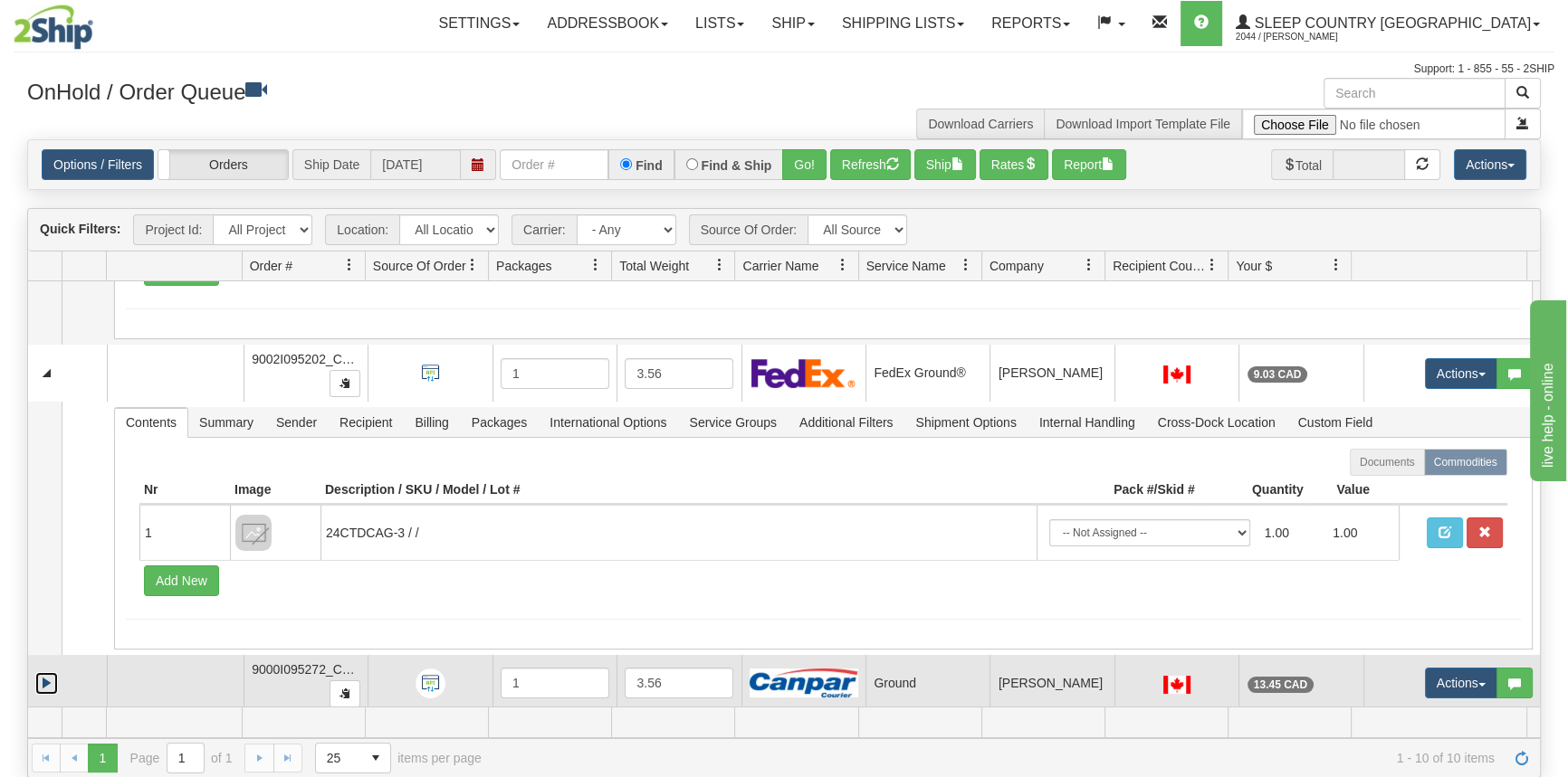
click at [38, 680] on link "Expand" at bounding box center [46, 683] width 23 height 23
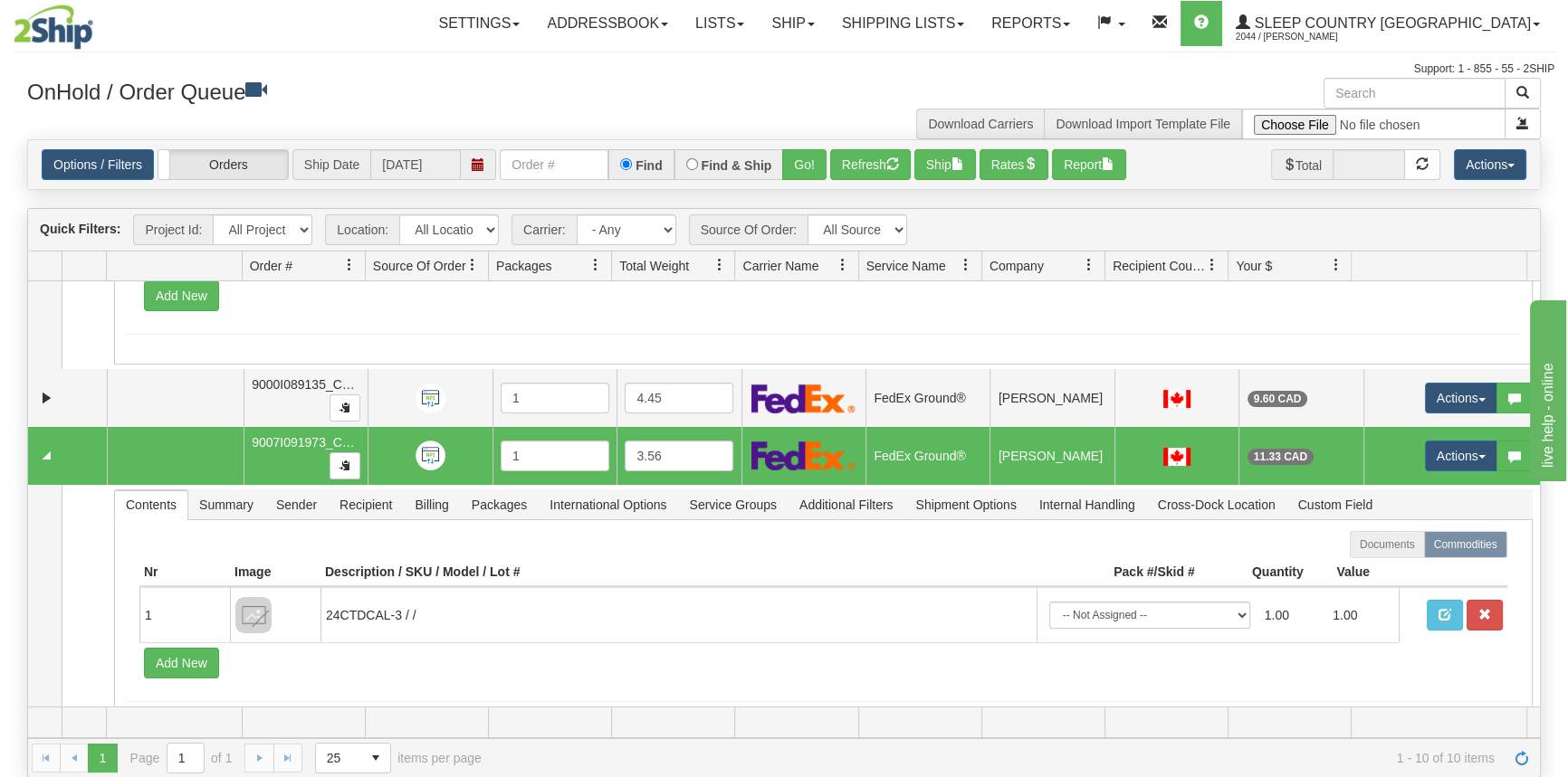
scroll to position [1089, 0]
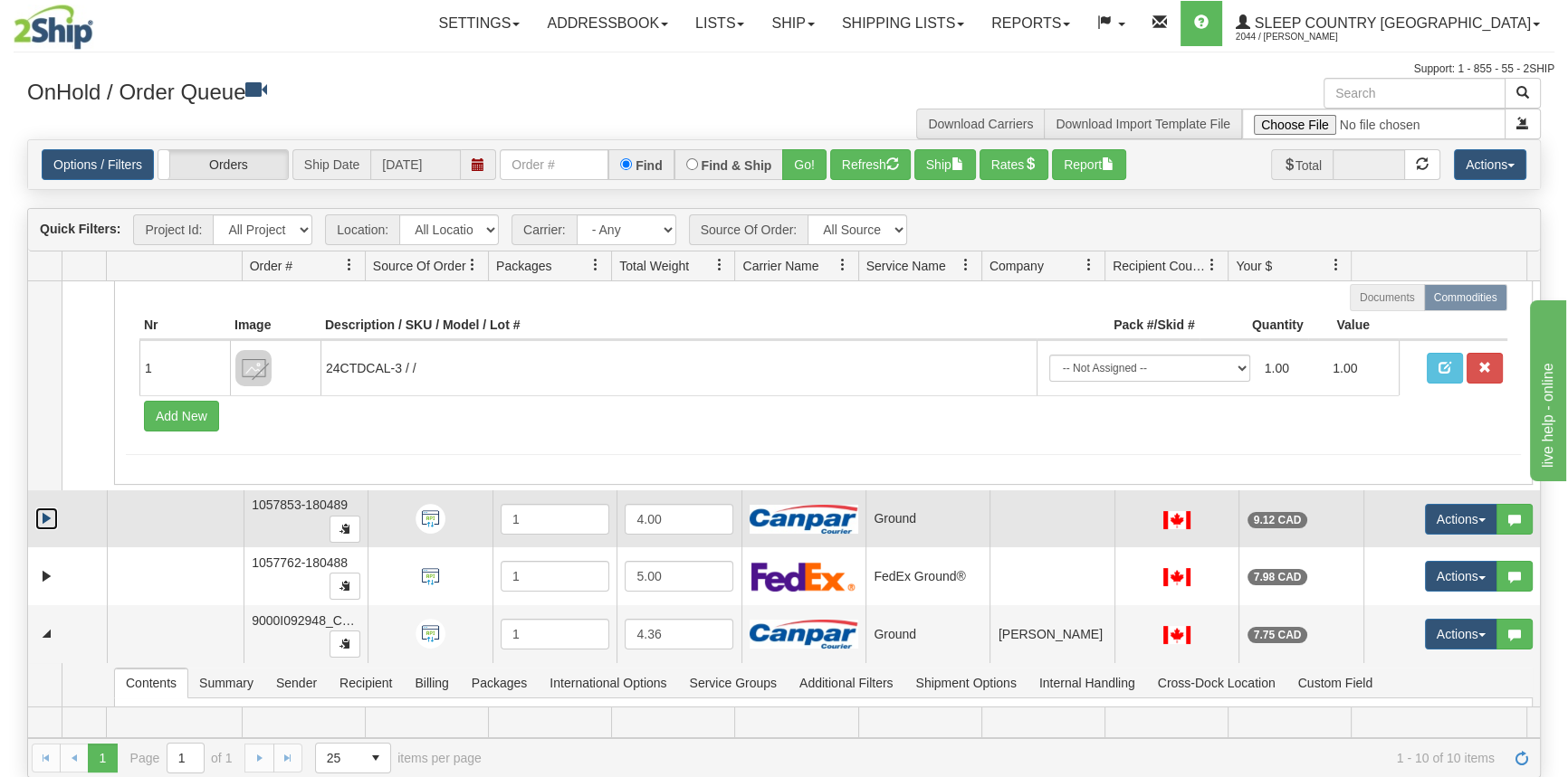
click at [36, 510] on link "Expand" at bounding box center [46, 519] width 23 height 23
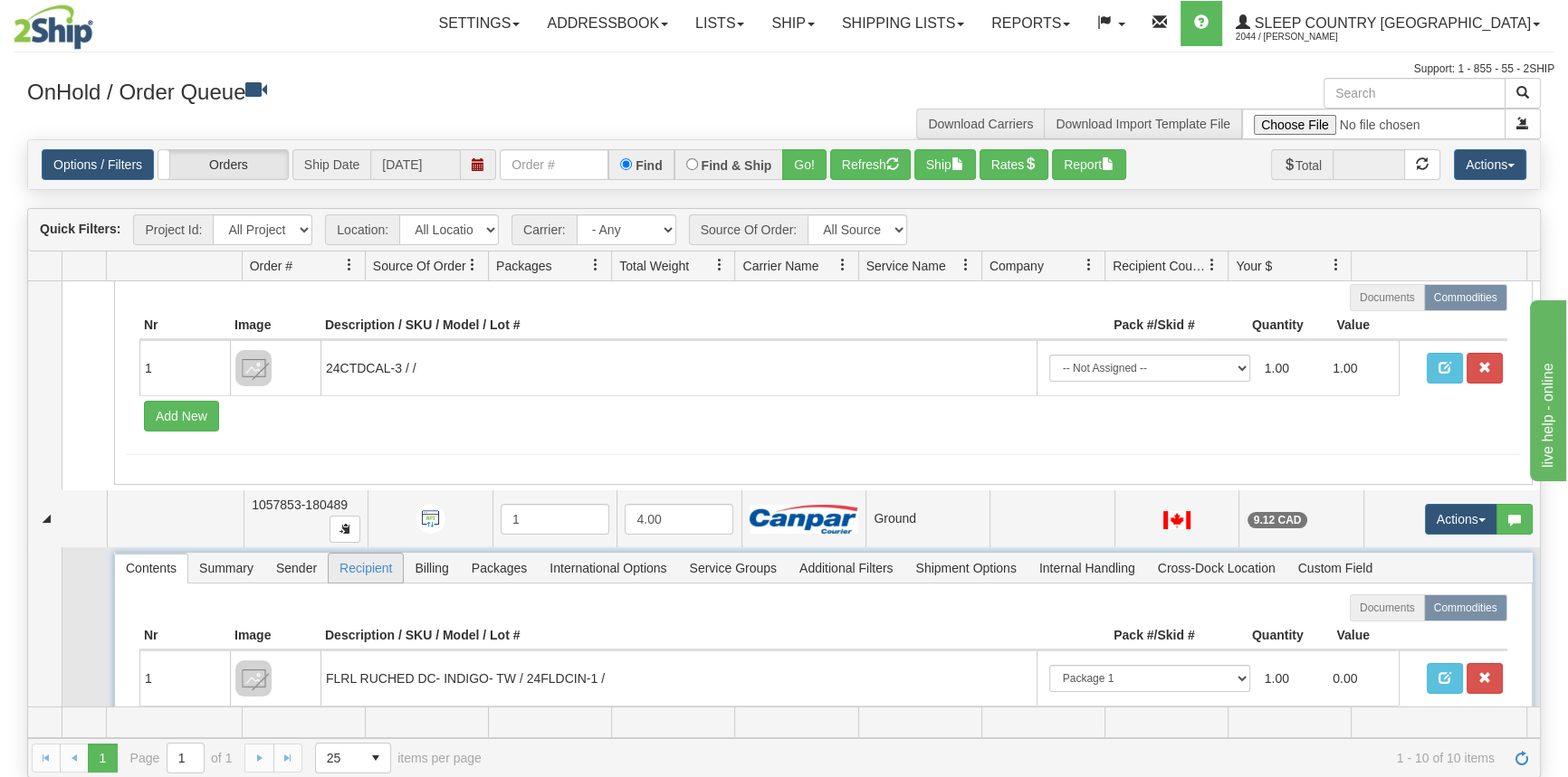
click at [384, 554] on span "Recipient" at bounding box center [365, 568] width 74 height 29
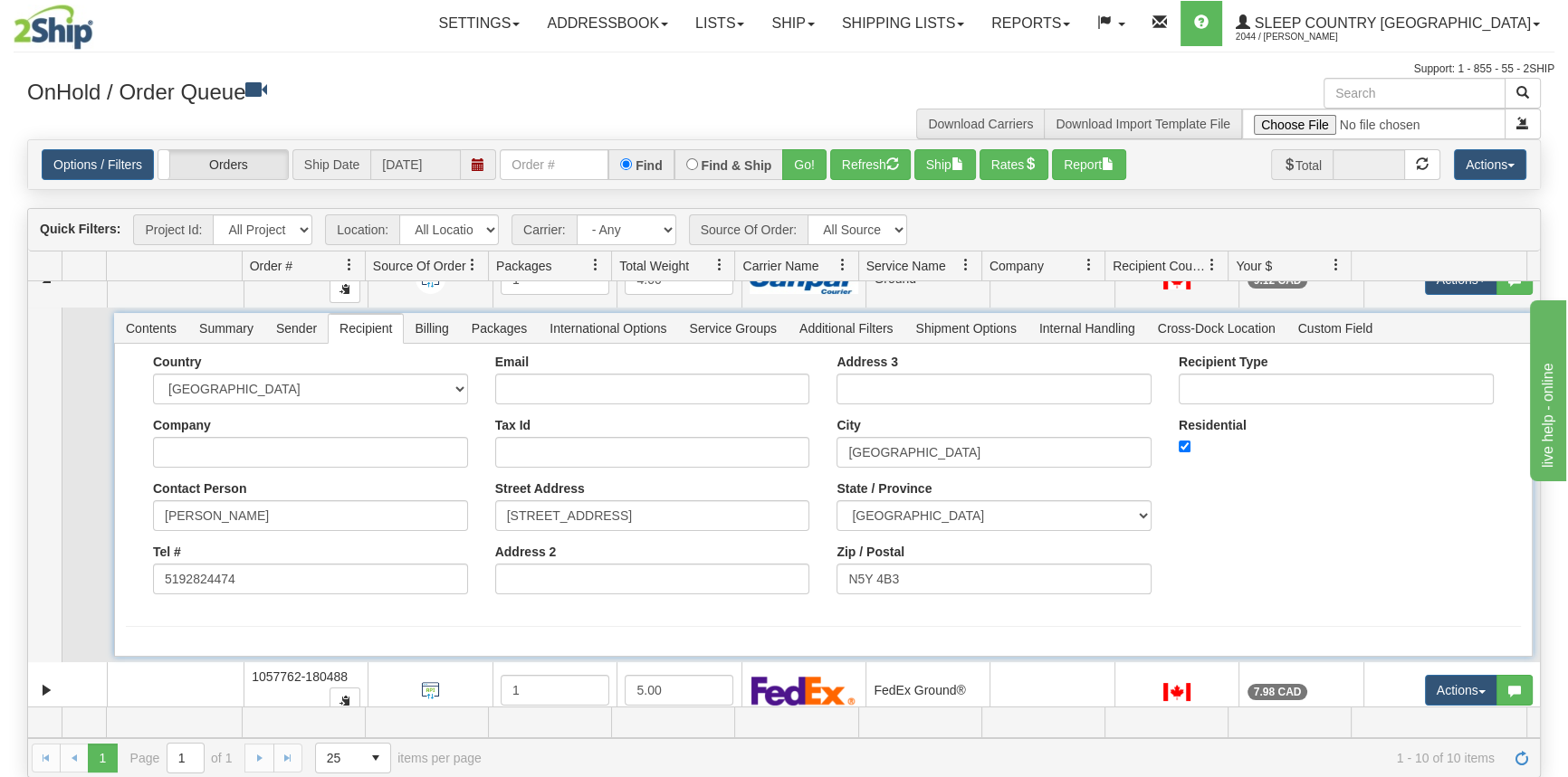
scroll to position [1337, 0]
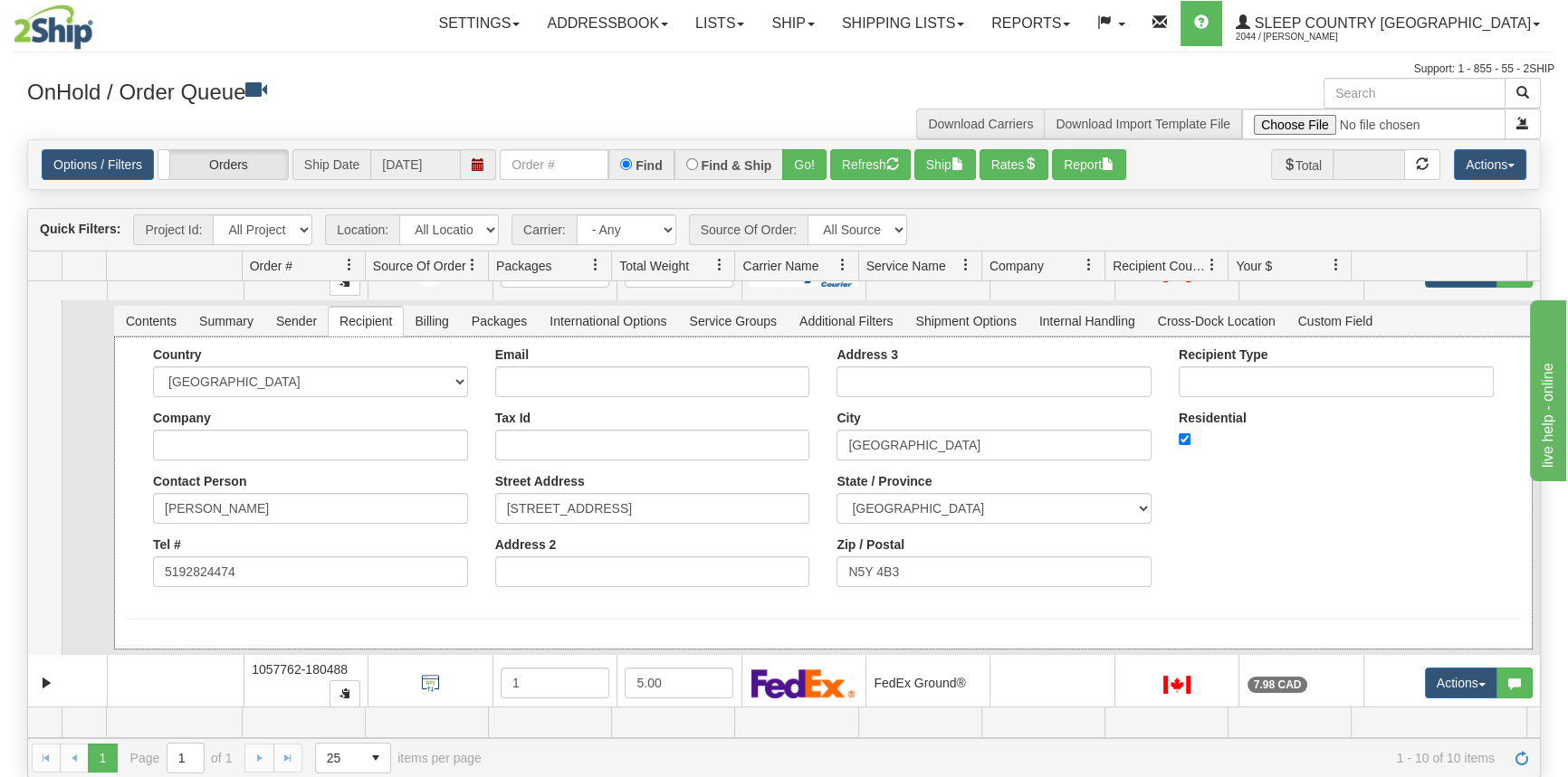
click at [350, 417] on div "Company" at bounding box center [310, 436] width 315 height 50
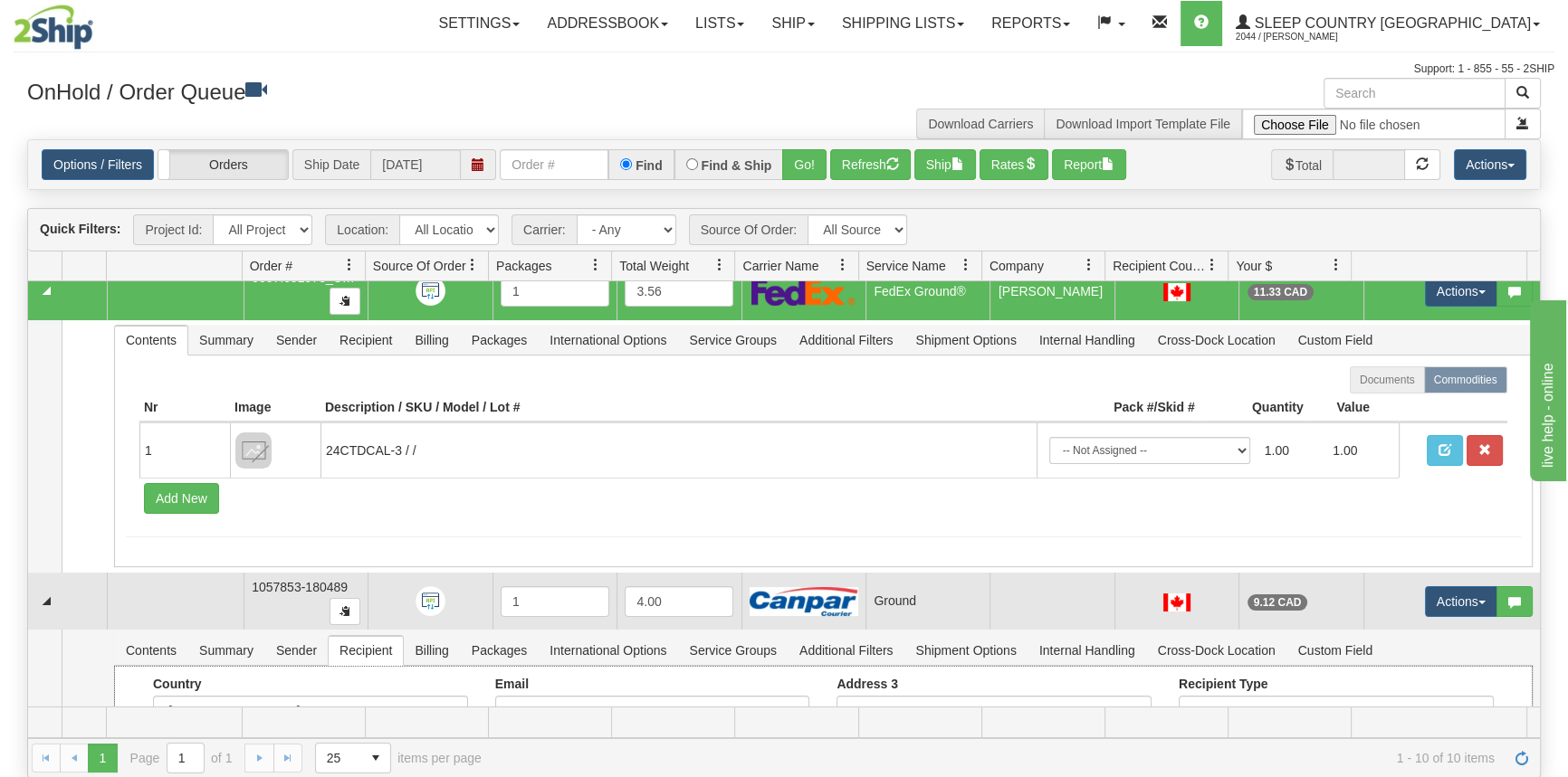
scroll to position [1089, 0]
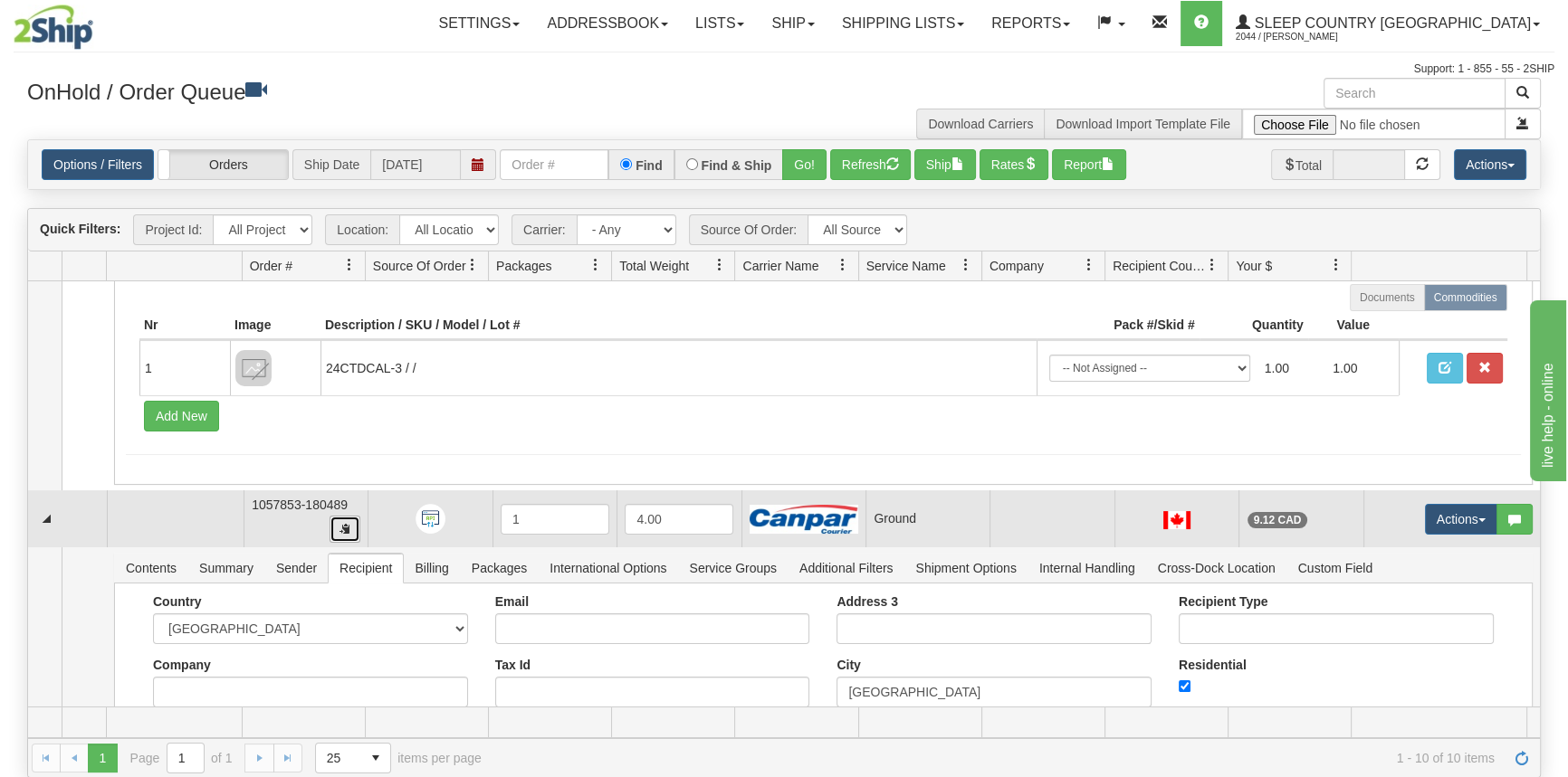
click at [339, 516] on button "button" at bounding box center [344, 529] width 31 height 27
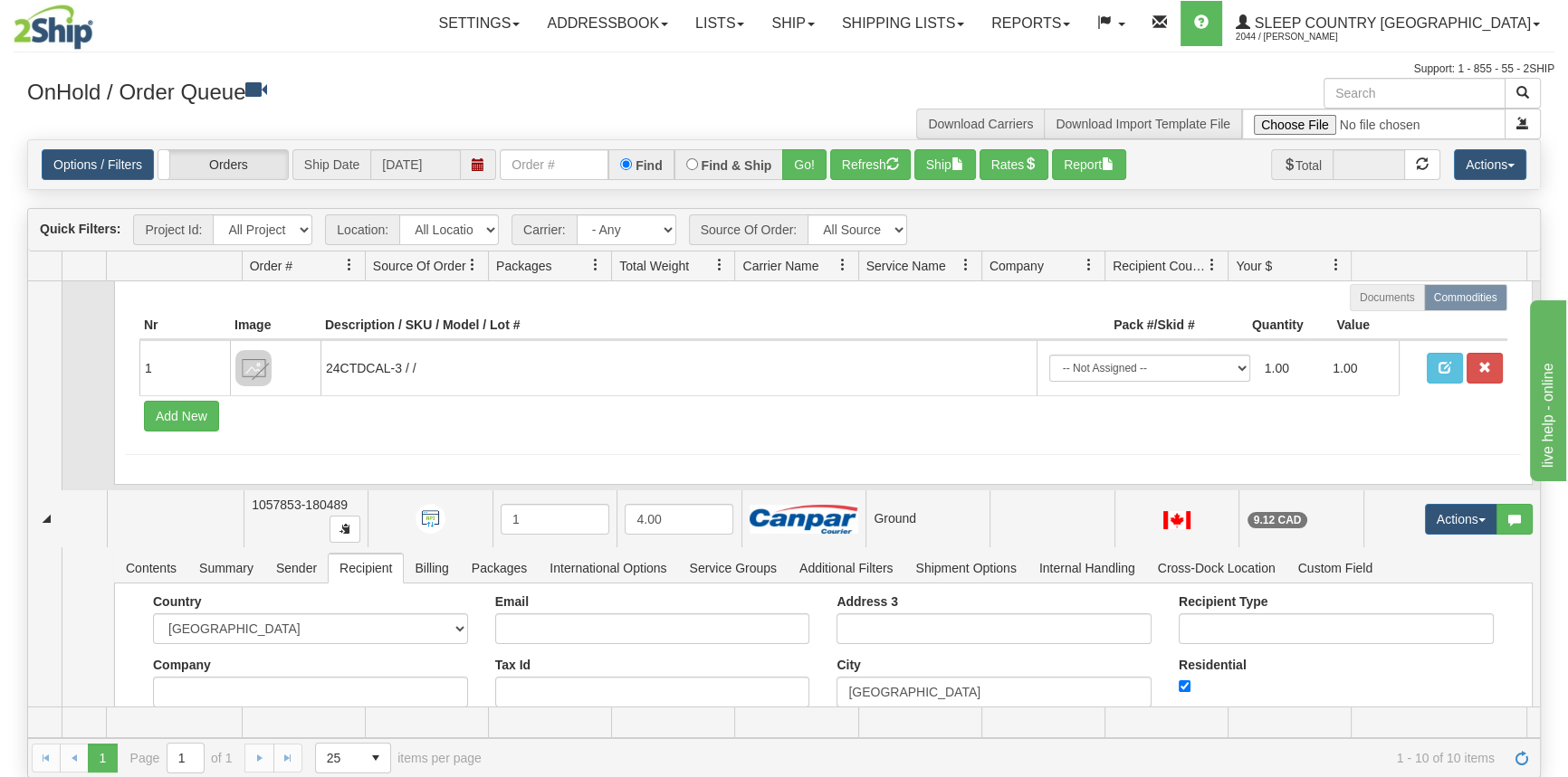
click at [46, 478] on td at bounding box center [44, 364] width 33 height 252
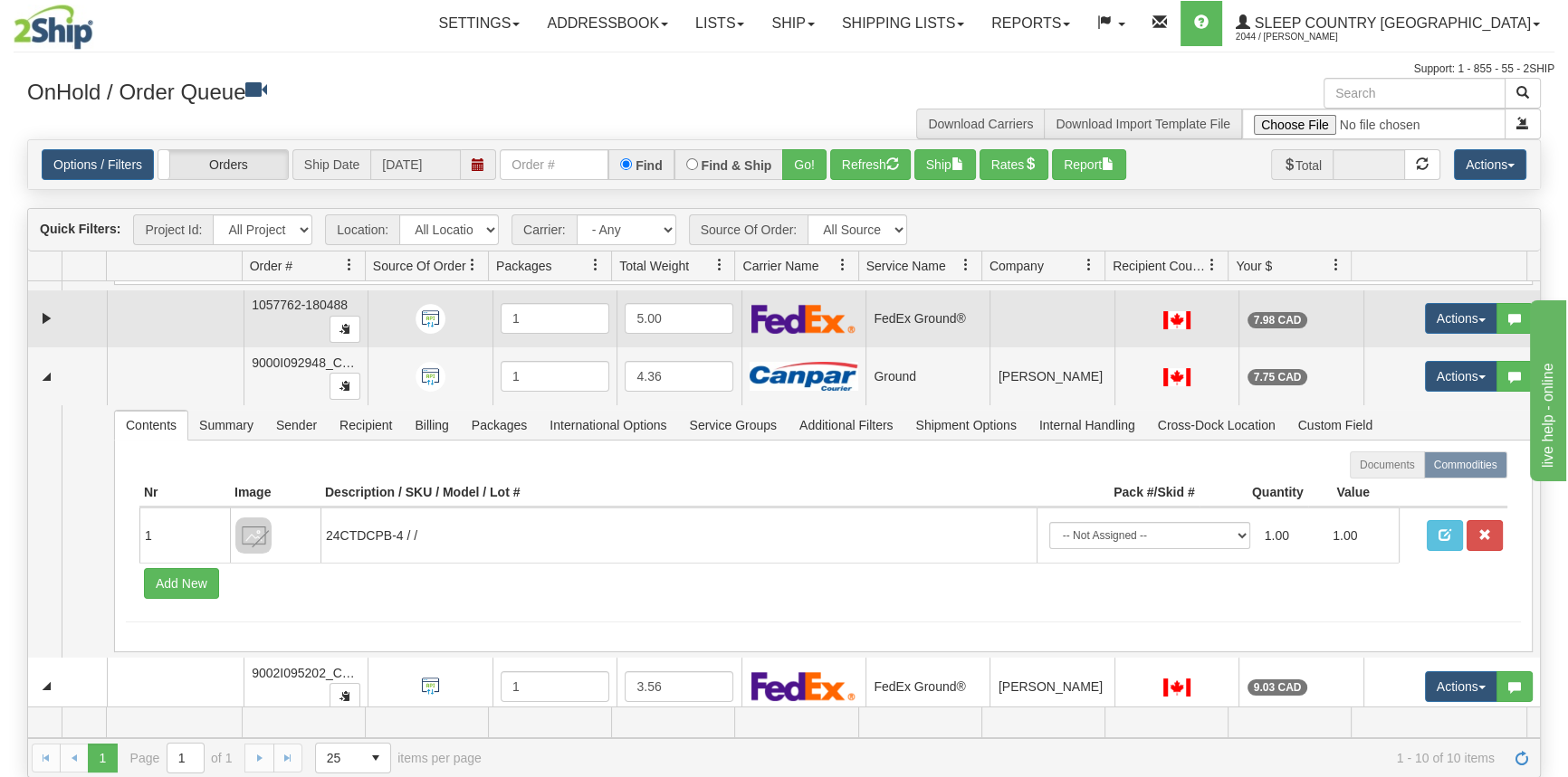
scroll to position [1665, 0]
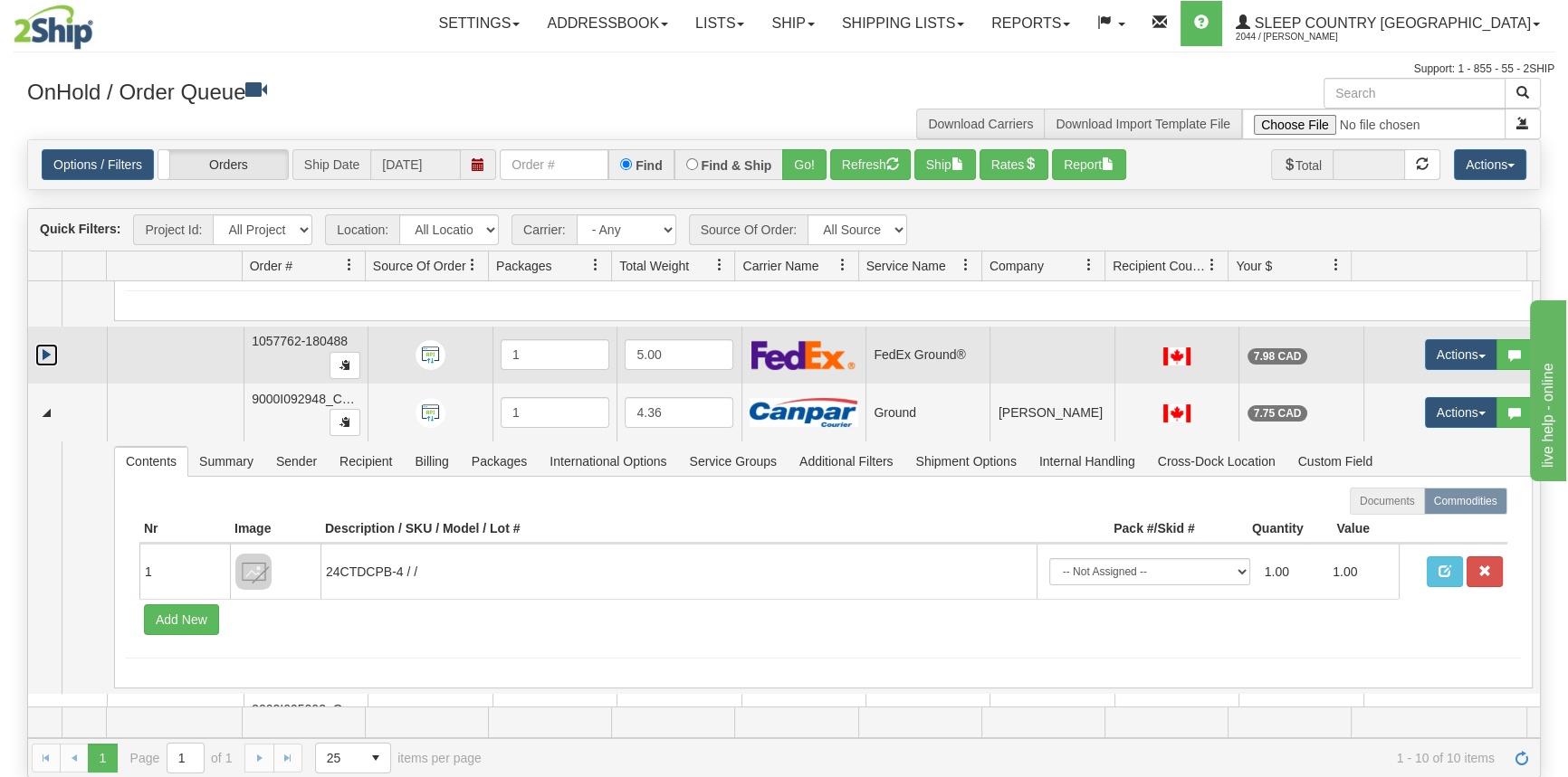
click at [52, 345] on link "Expand" at bounding box center [46, 355] width 23 height 23
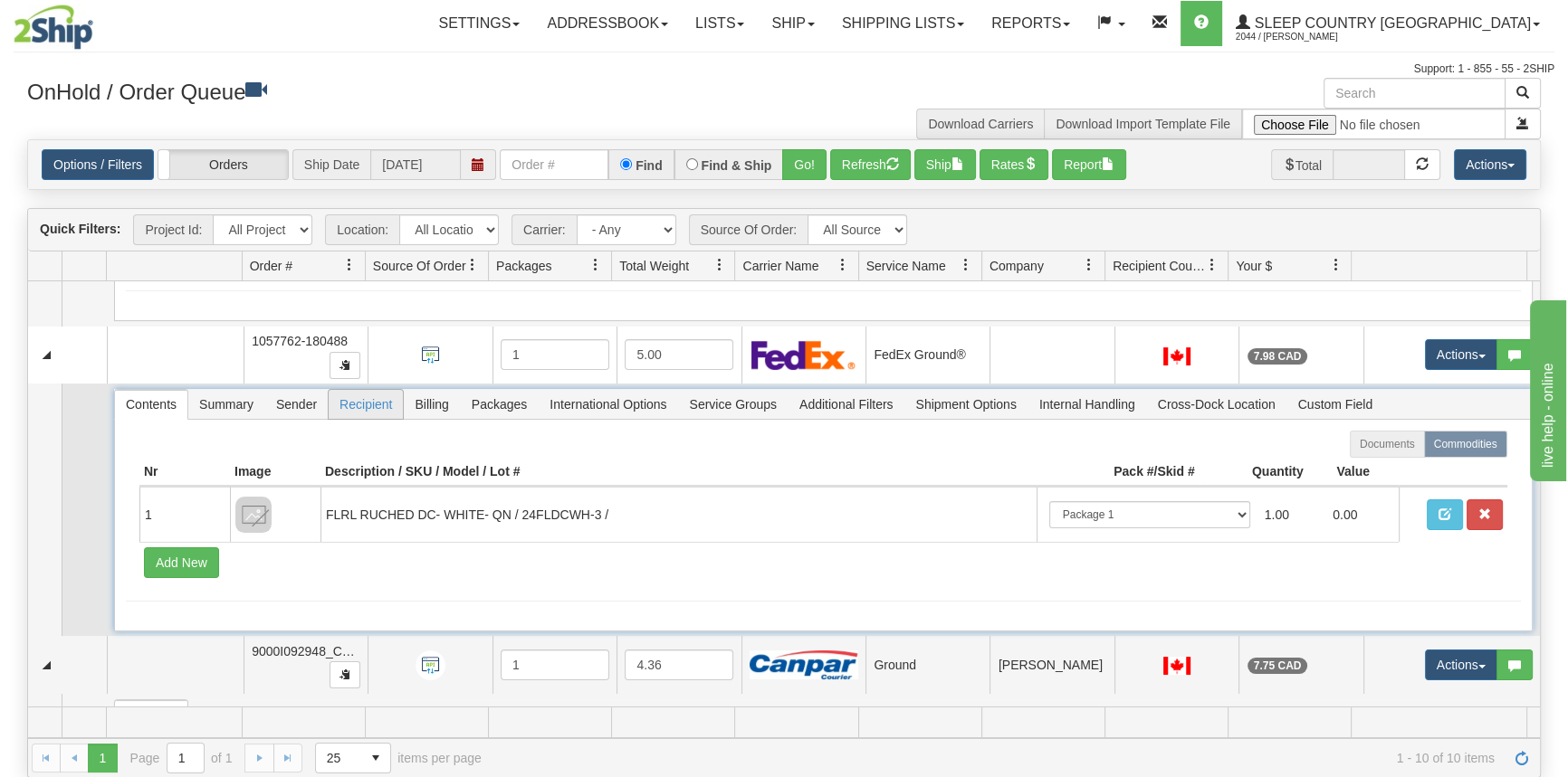
click at [382, 406] on span "Recipient" at bounding box center [365, 405] width 74 height 29
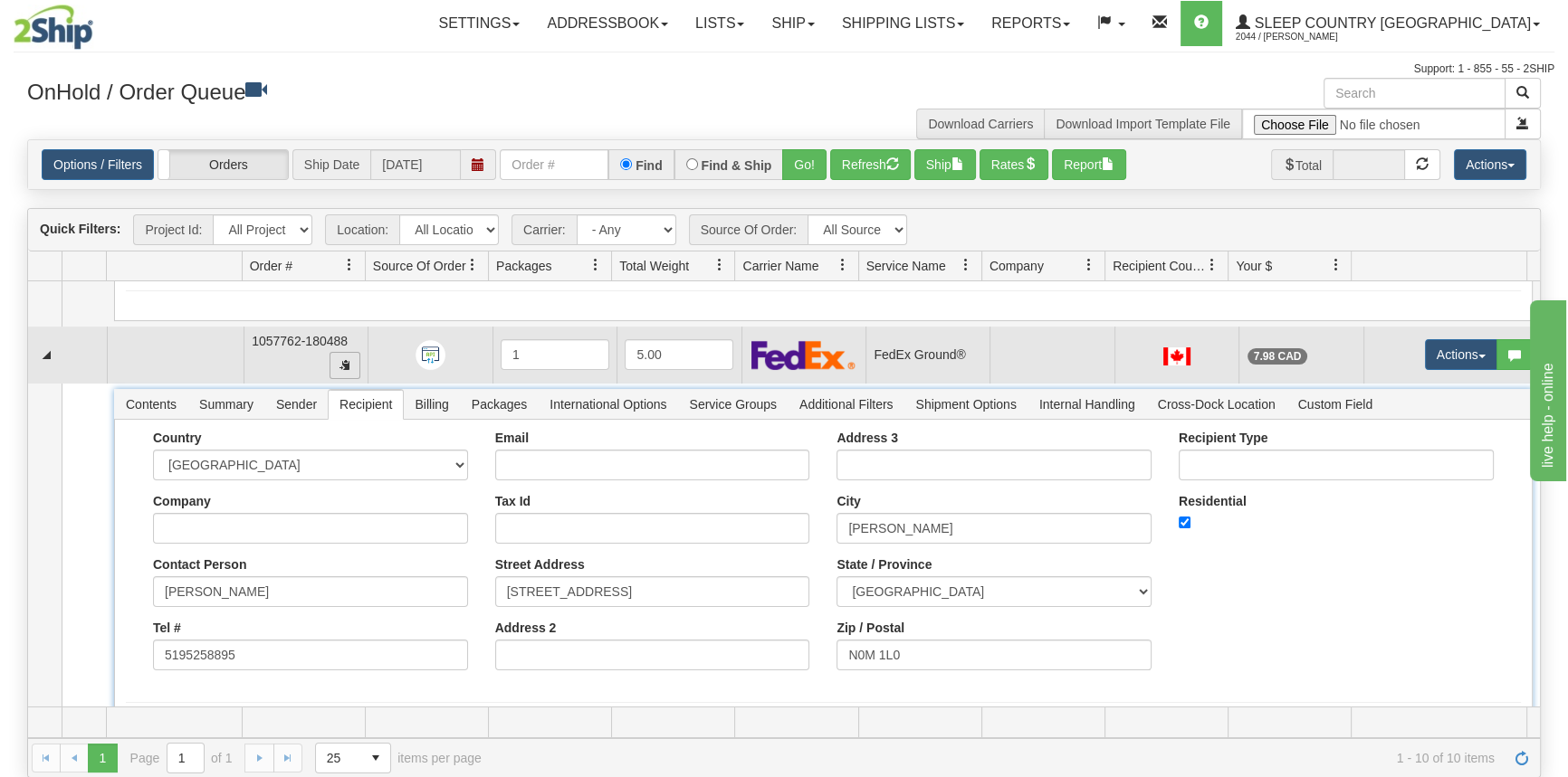
click at [340, 363] on span "button" at bounding box center [344, 364] width 10 height 10
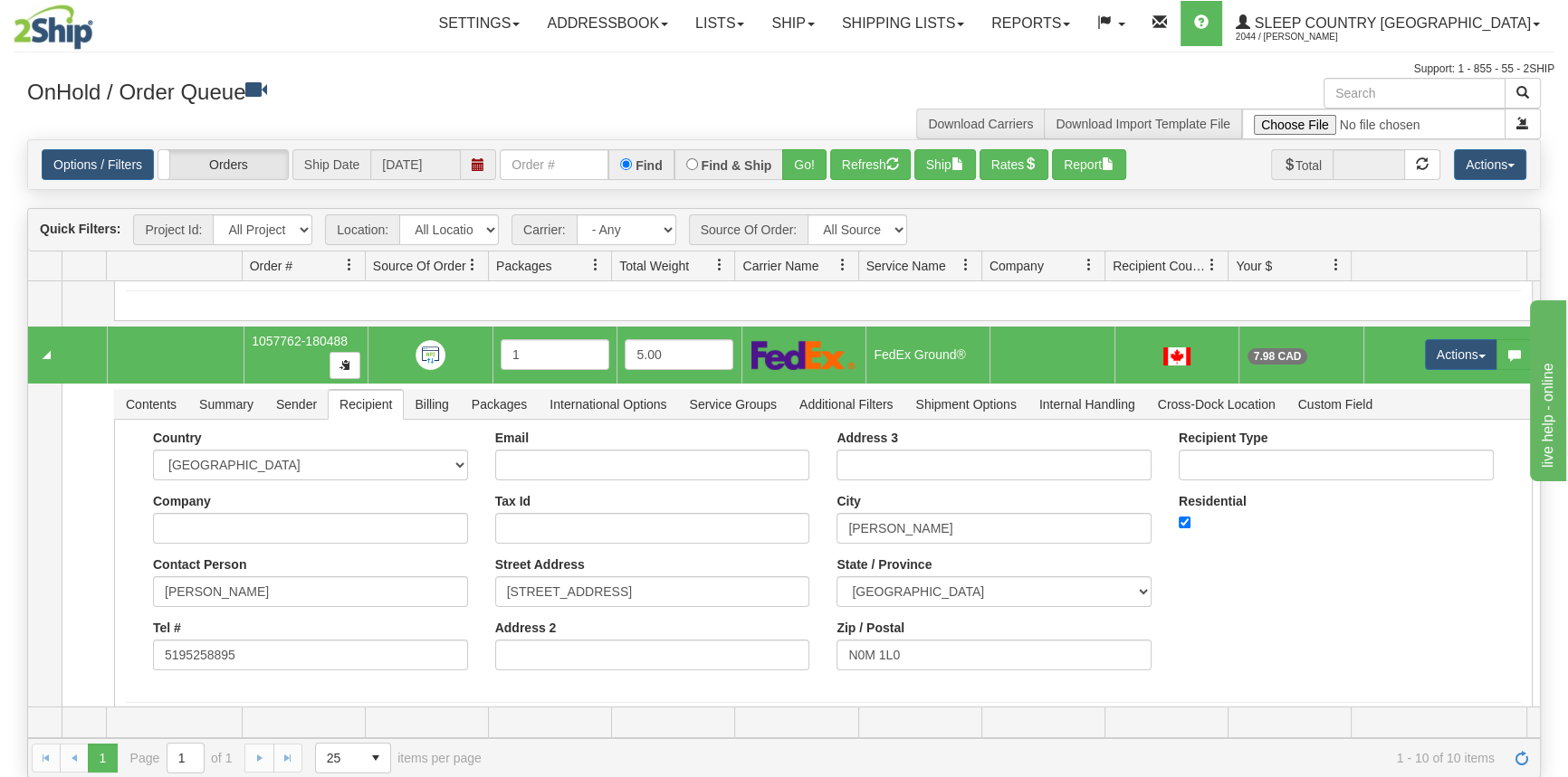
click at [8, 516] on div "Toggle navigation Settings Shipping Preferences Fields Preferences New" at bounding box center [784, 388] width 1568 height 778
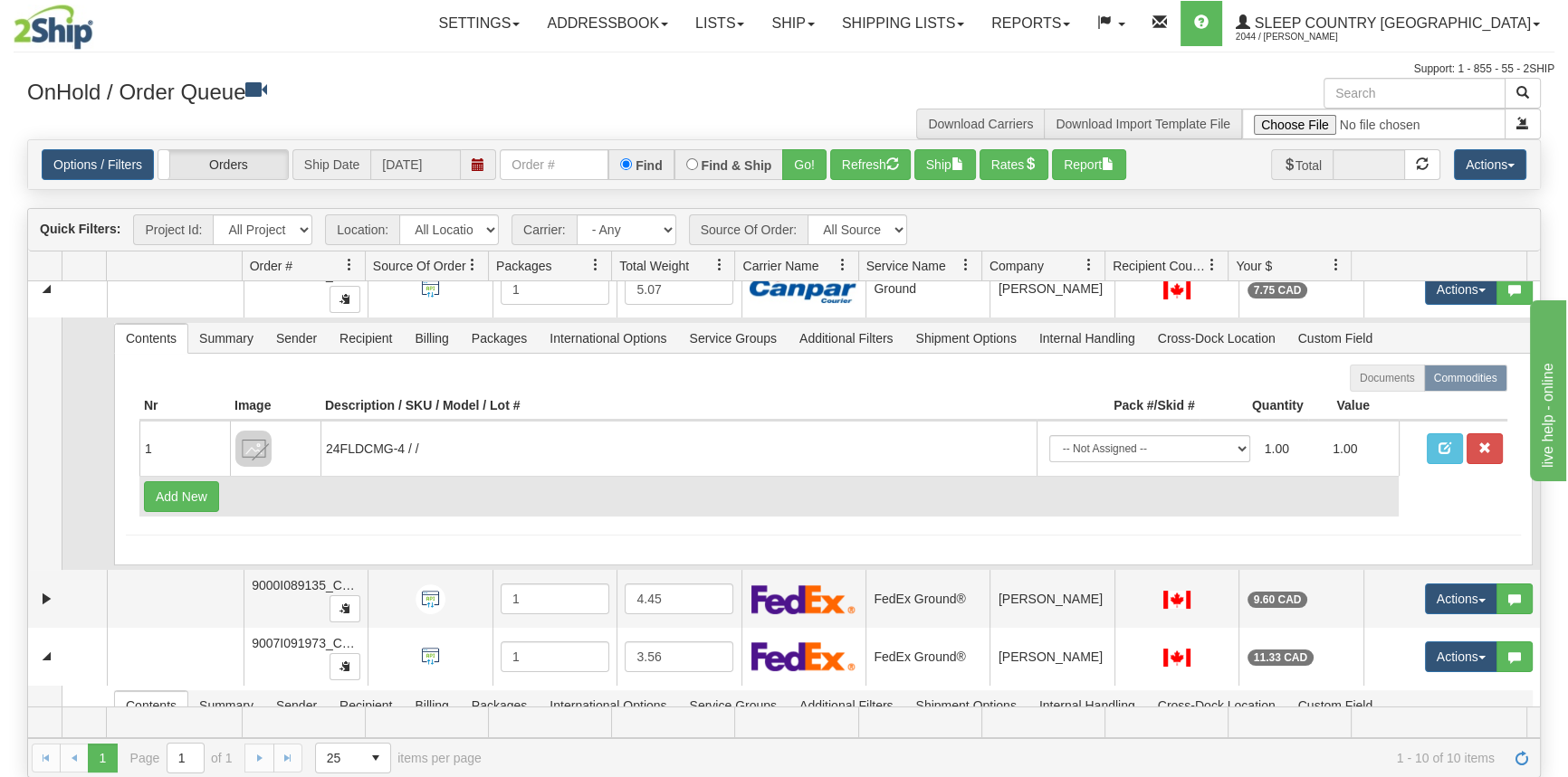
scroll to position [648, 0]
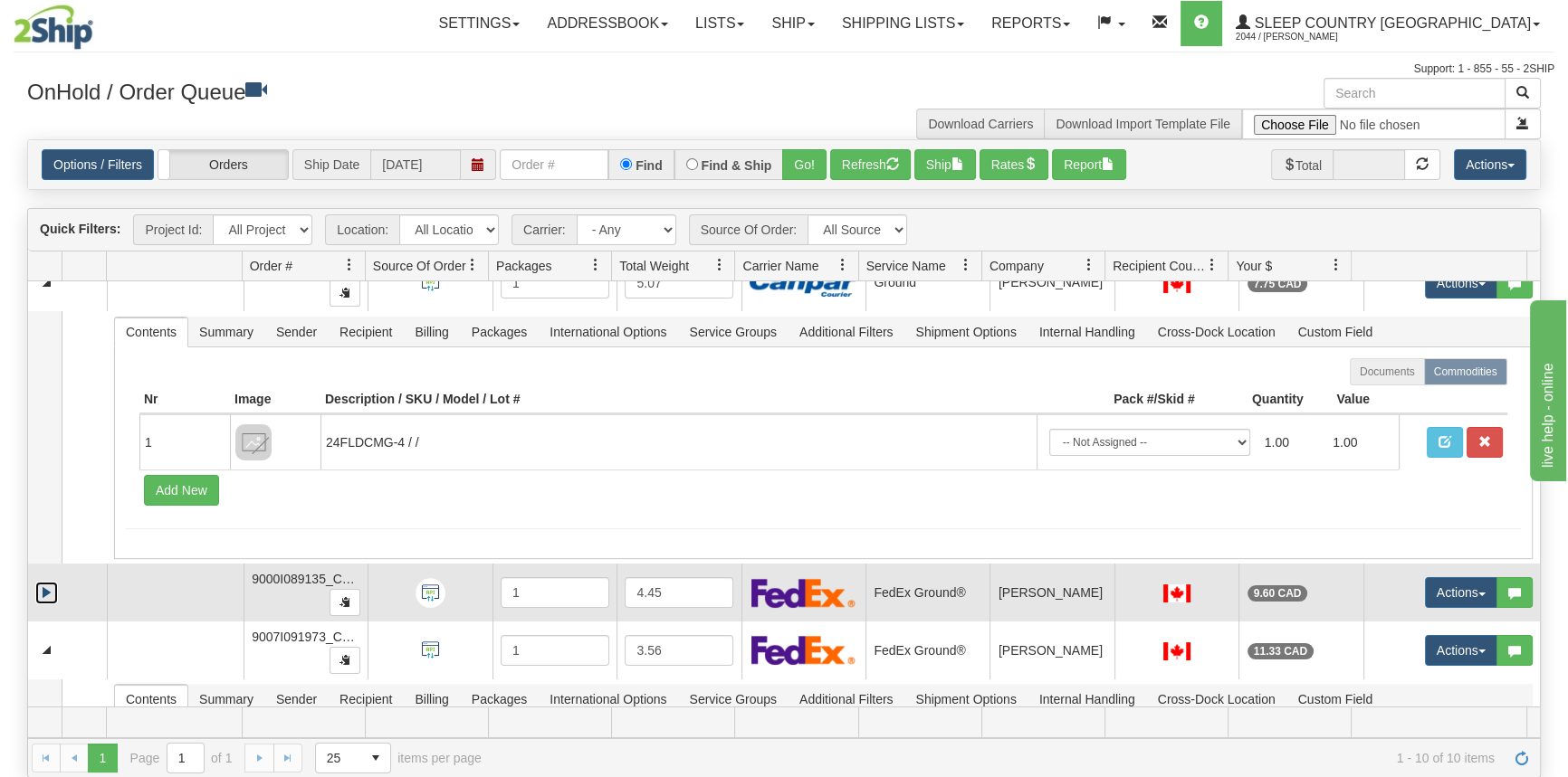
click at [44, 589] on link "Expand" at bounding box center [46, 593] width 23 height 23
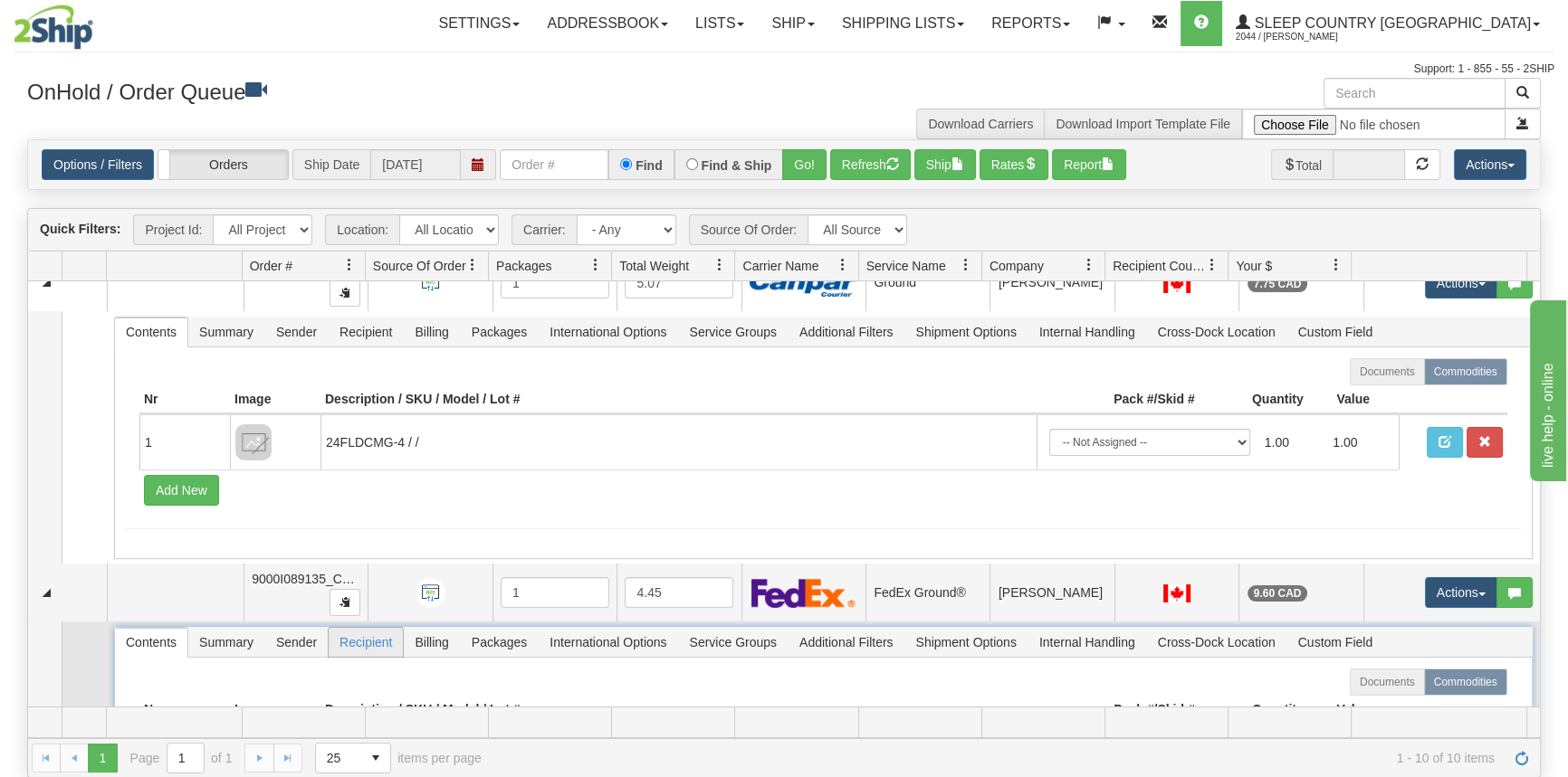
click at [370, 628] on span "Recipient" at bounding box center [365, 642] width 74 height 29
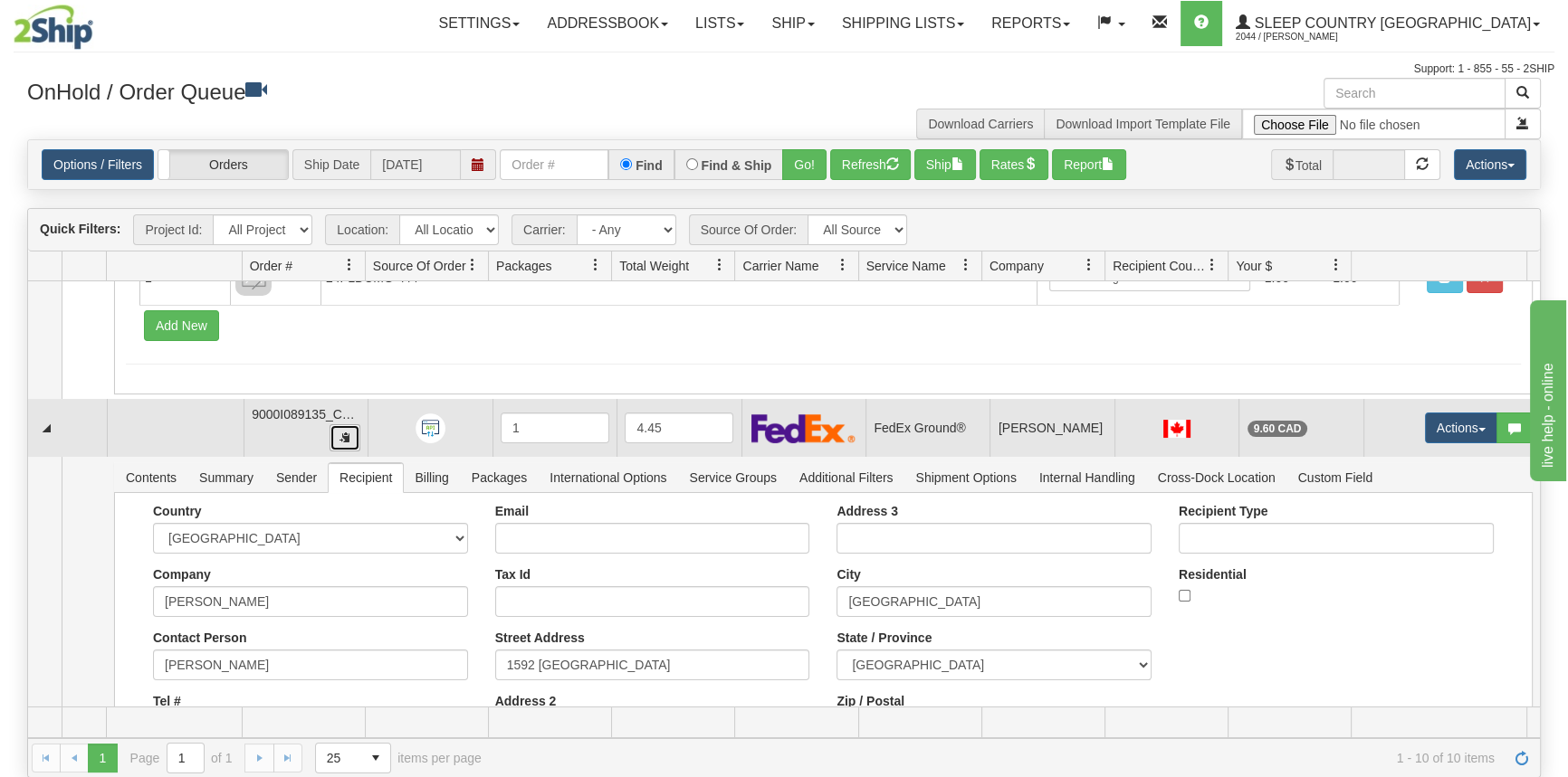
click at [347, 440] on button "button" at bounding box center [344, 438] width 31 height 27
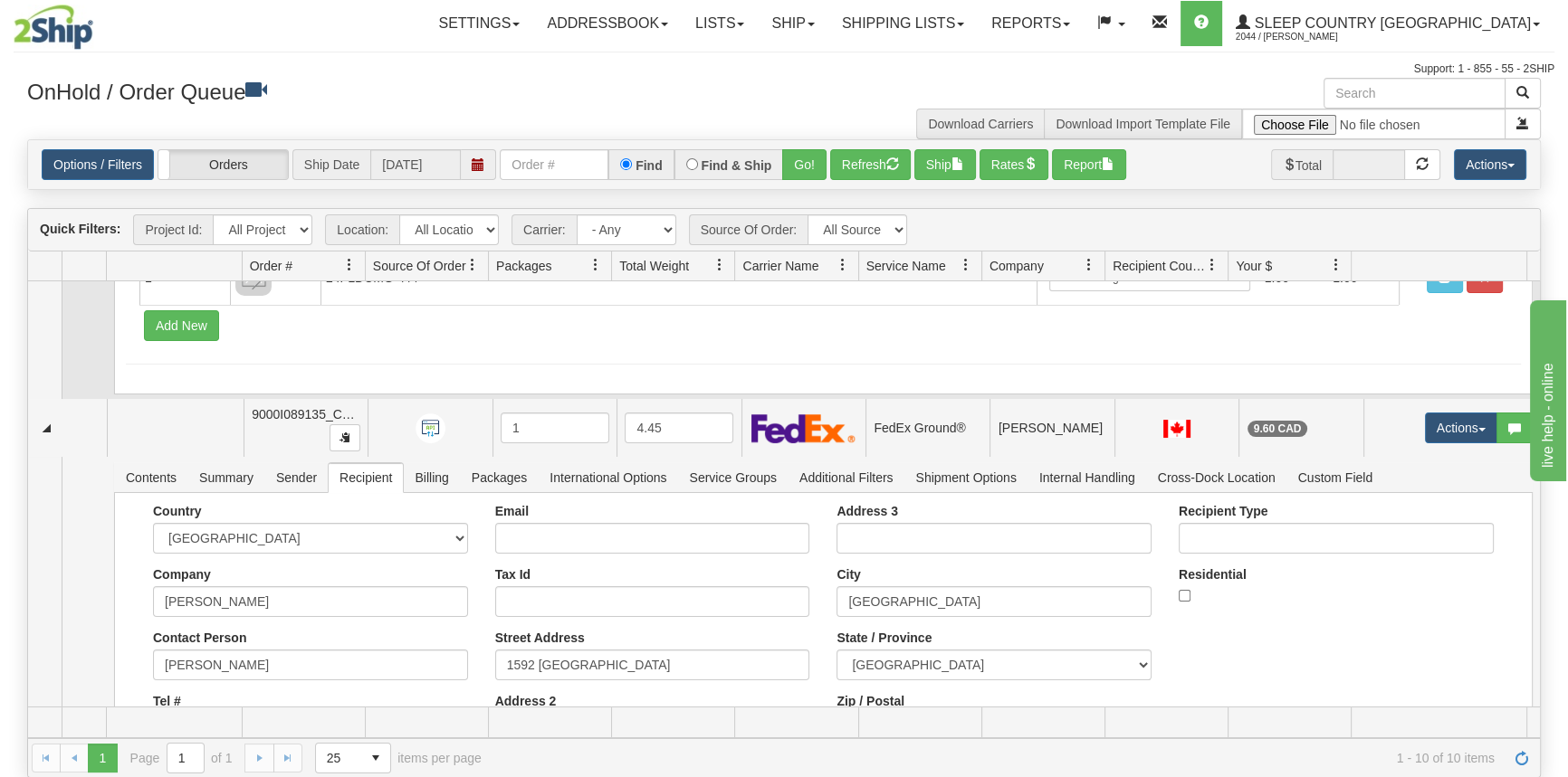
click at [582, 394] on td "Contents Summary Sender Recipient Billing Packages International Options Servic…" at bounding box center [823, 272] width 1433 height 252
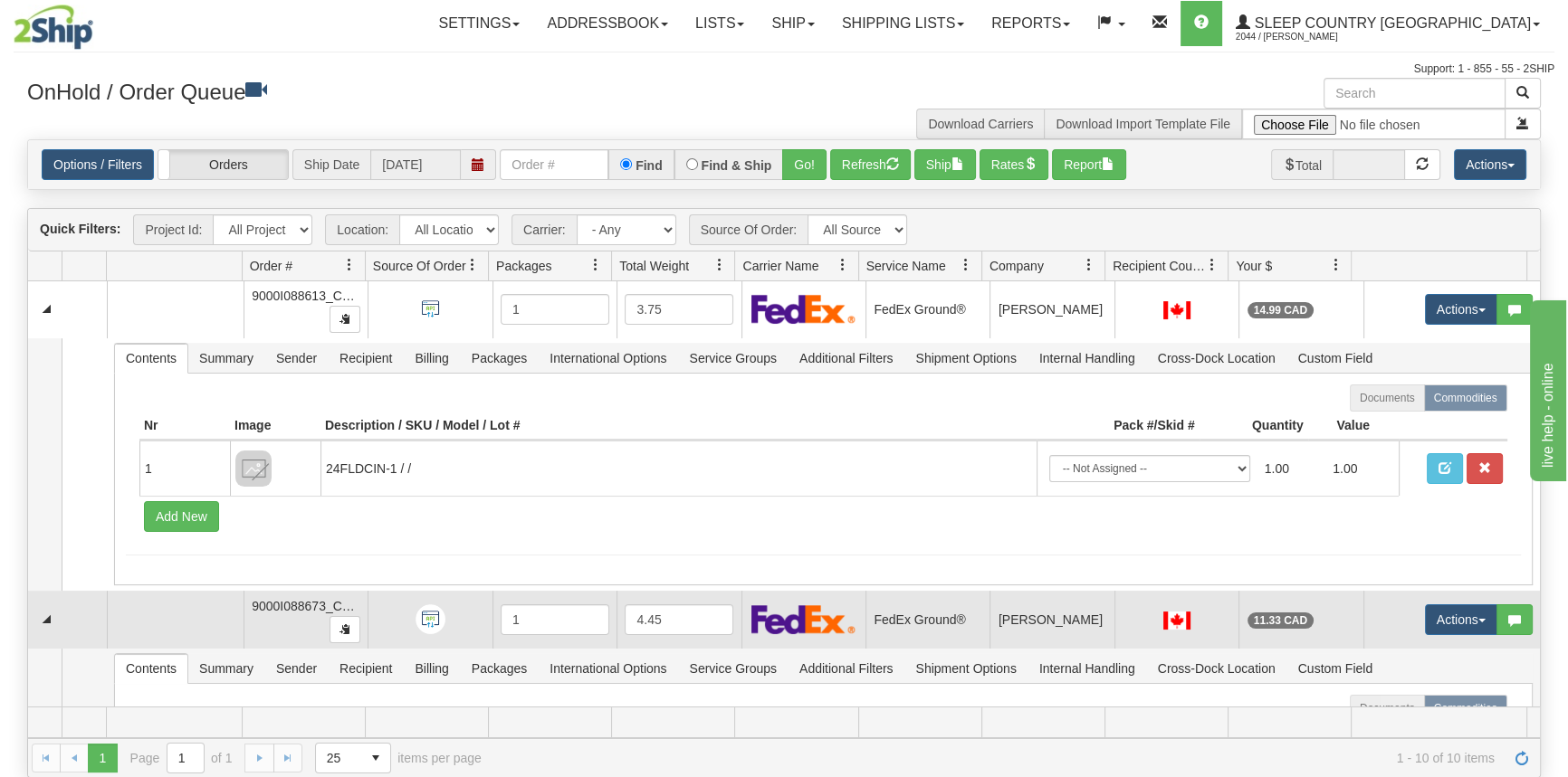
scroll to position [0, 0]
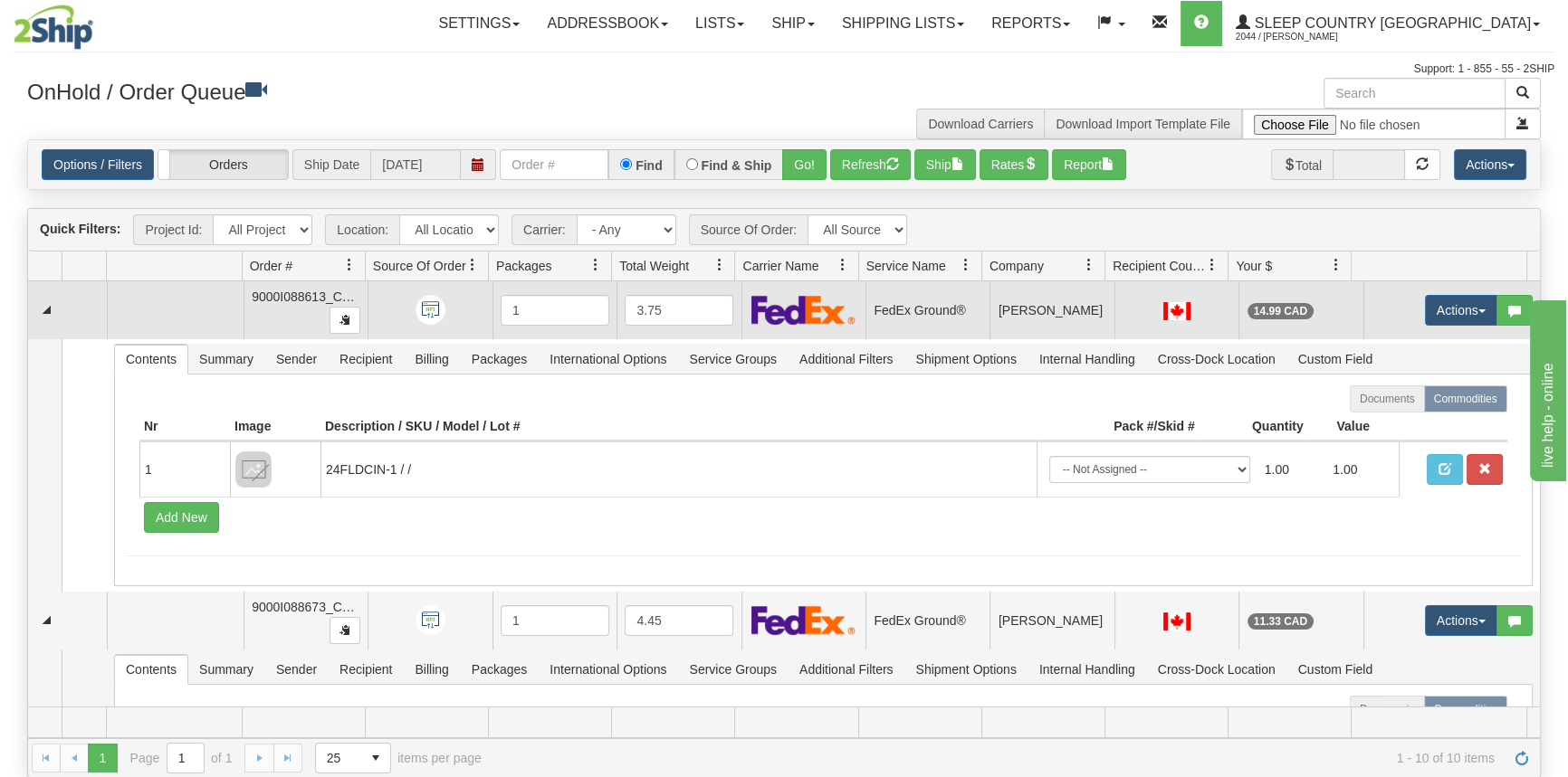
drag, startPoint x: 963, startPoint y: 319, endPoint x: 955, endPoint y: 312, distance: 10.6
click at [963, 319] on td "FedEx Ground®" at bounding box center [927, 310] width 124 height 58
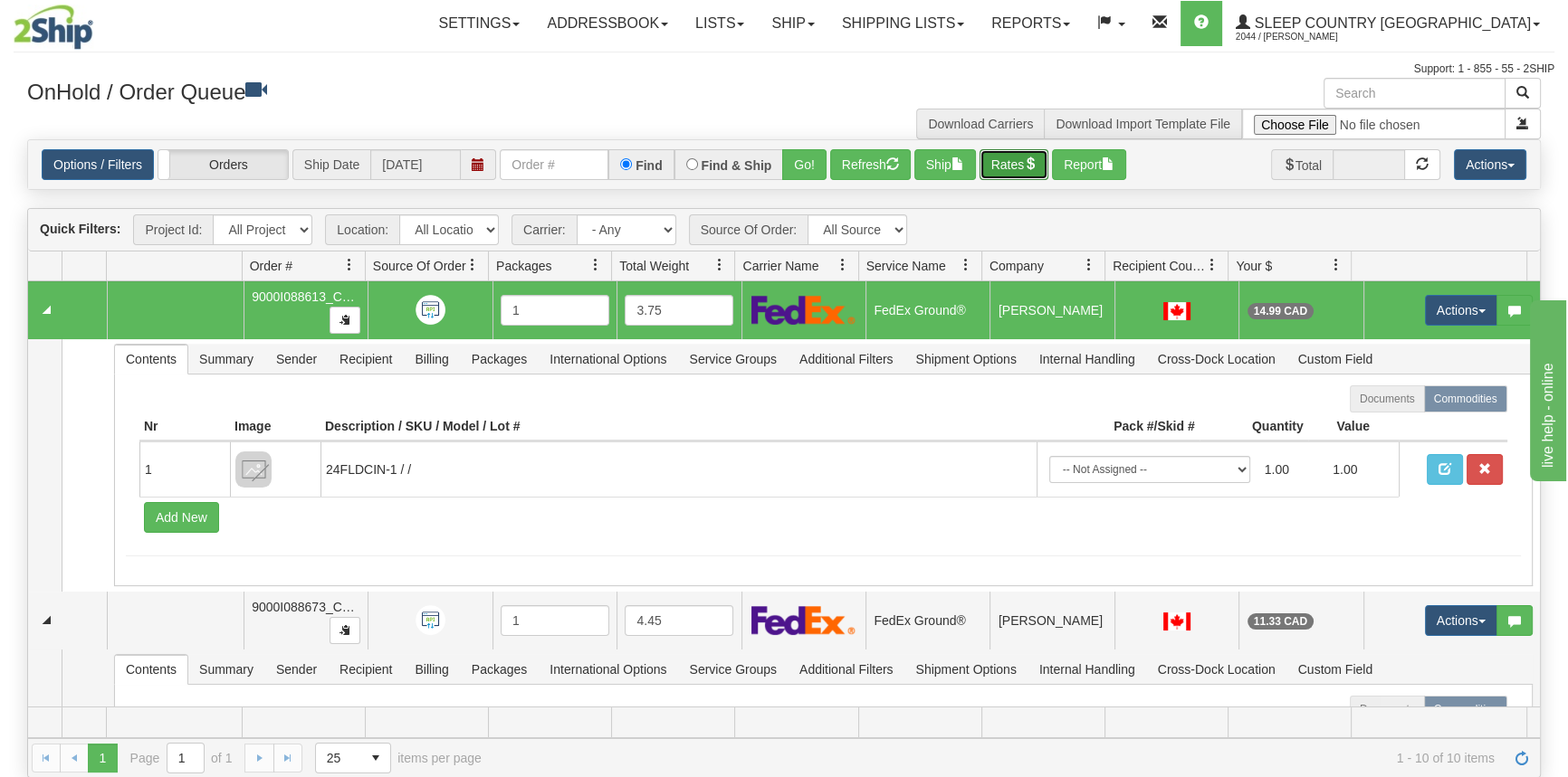
click at [1018, 156] on button "Rates" at bounding box center [1015, 164] width 70 height 31
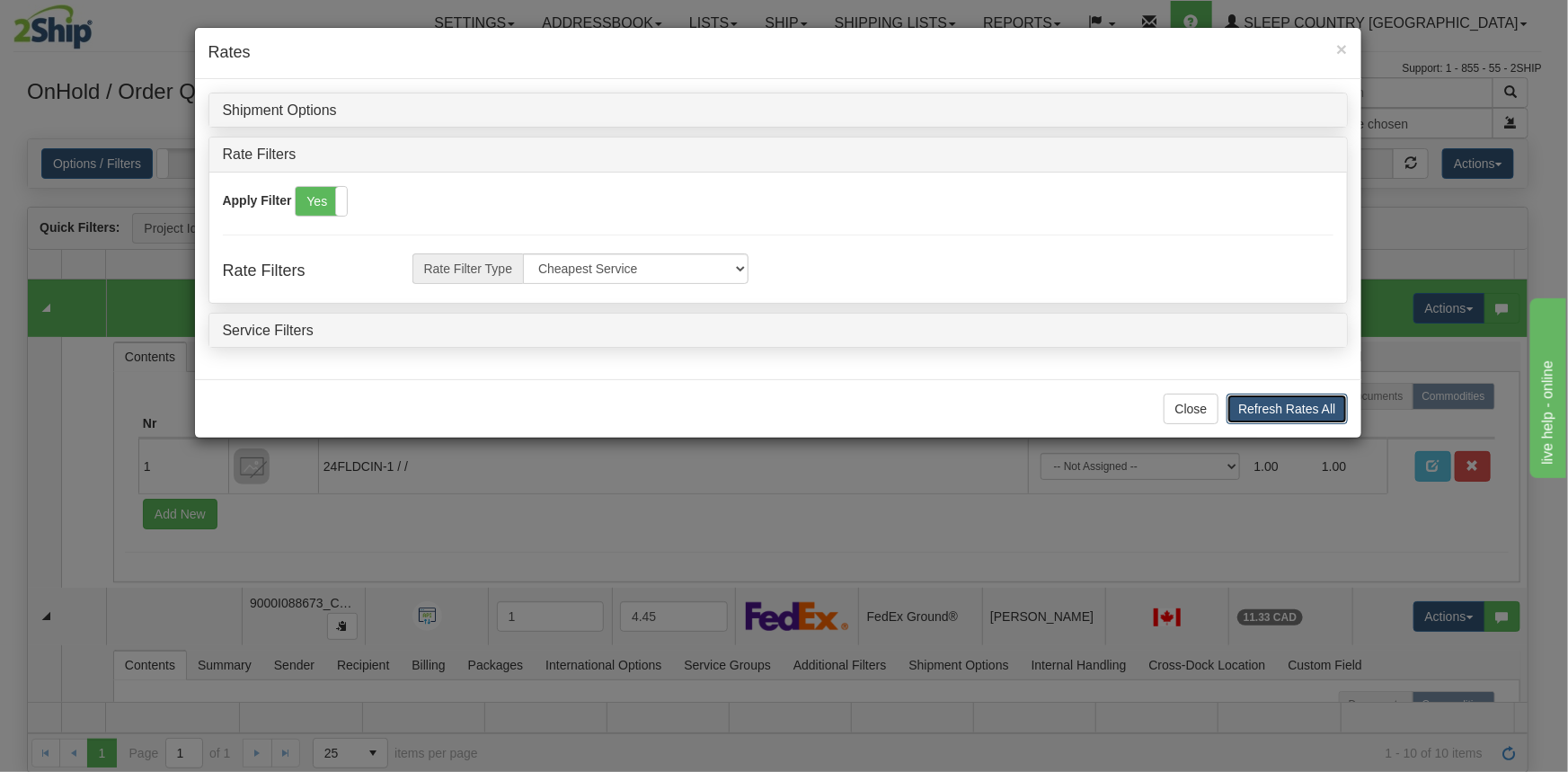
click at [1288, 412] on button "Refresh Rates All" at bounding box center [1286, 409] width 120 height 31
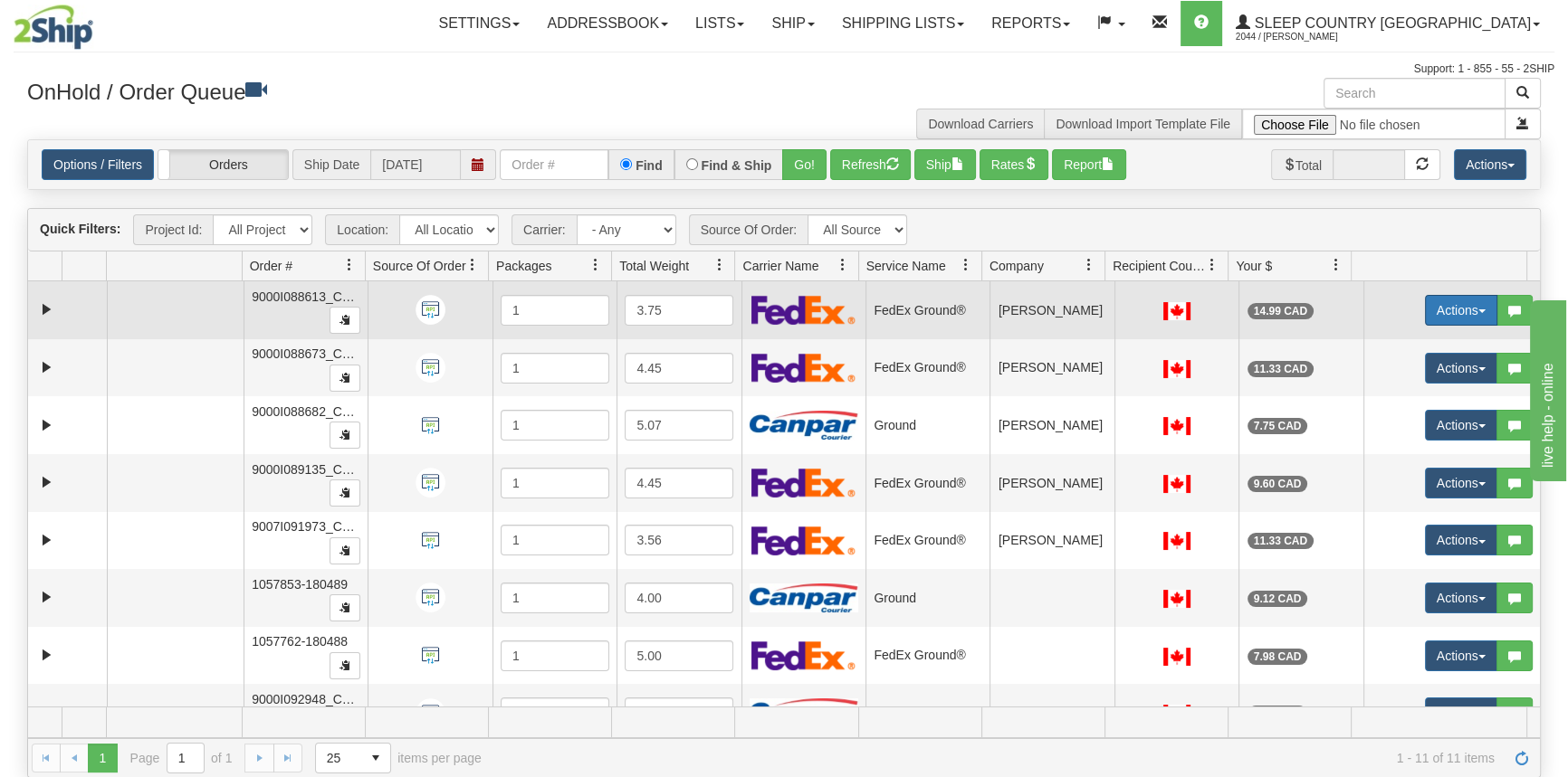
click at [1452, 306] on button "Actions" at bounding box center [1460, 310] width 73 height 31
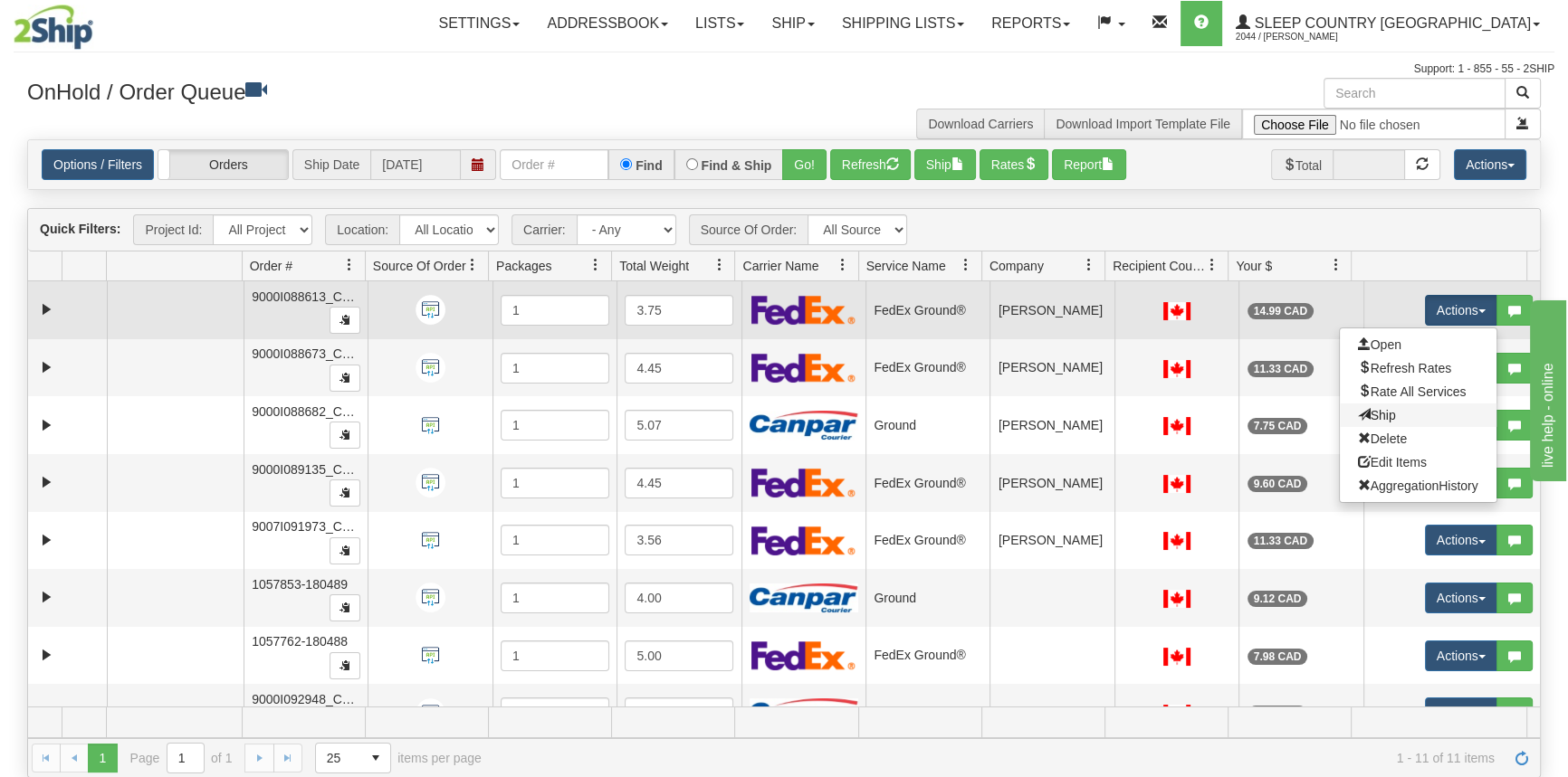
click at [1384, 411] on link "Ship" at bounding box center [1419, 415] width 157 height 24
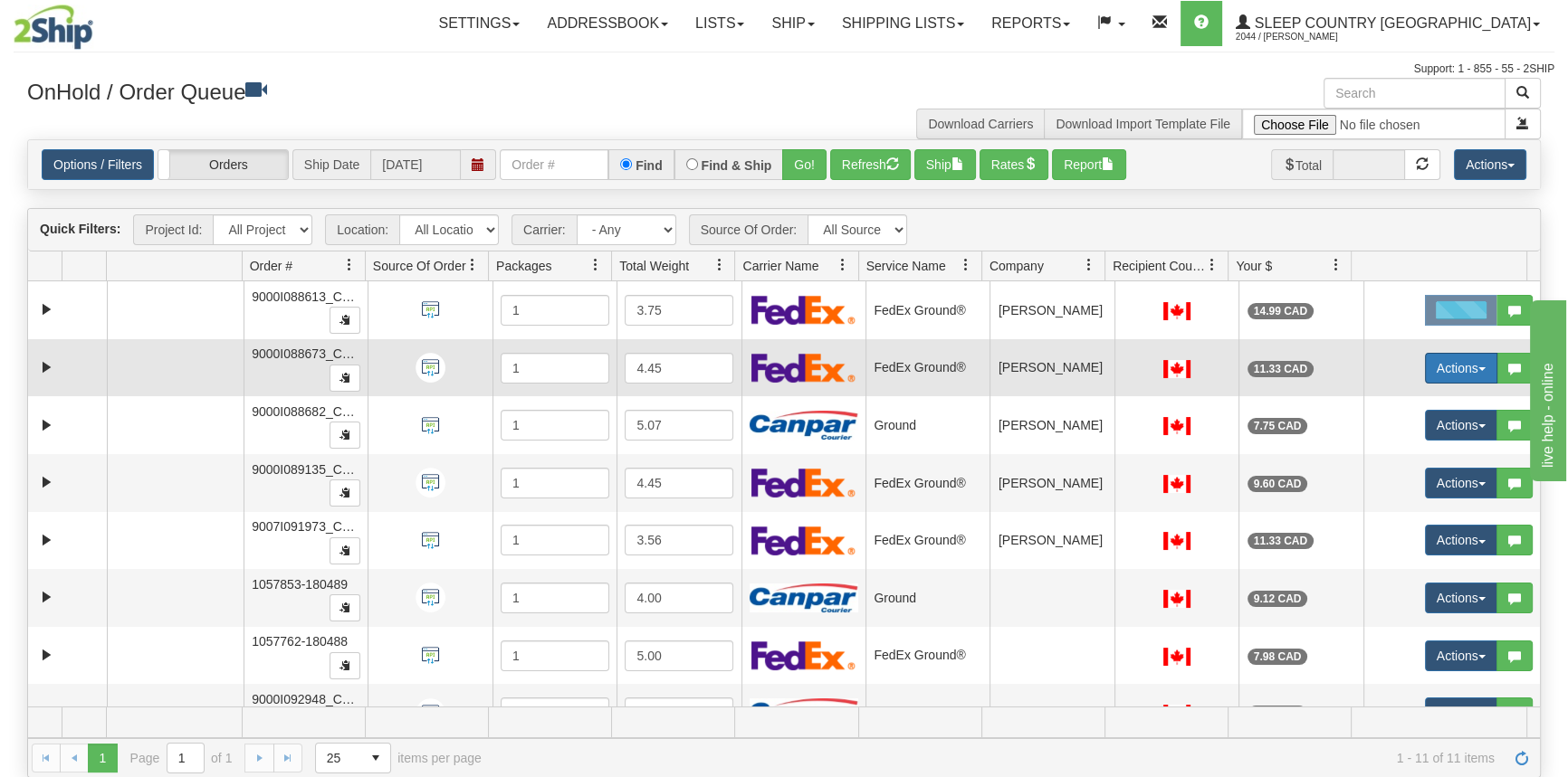
click at [1460, 362] on button "Actions" at bounding box center [1460, 368] width 73 height 31
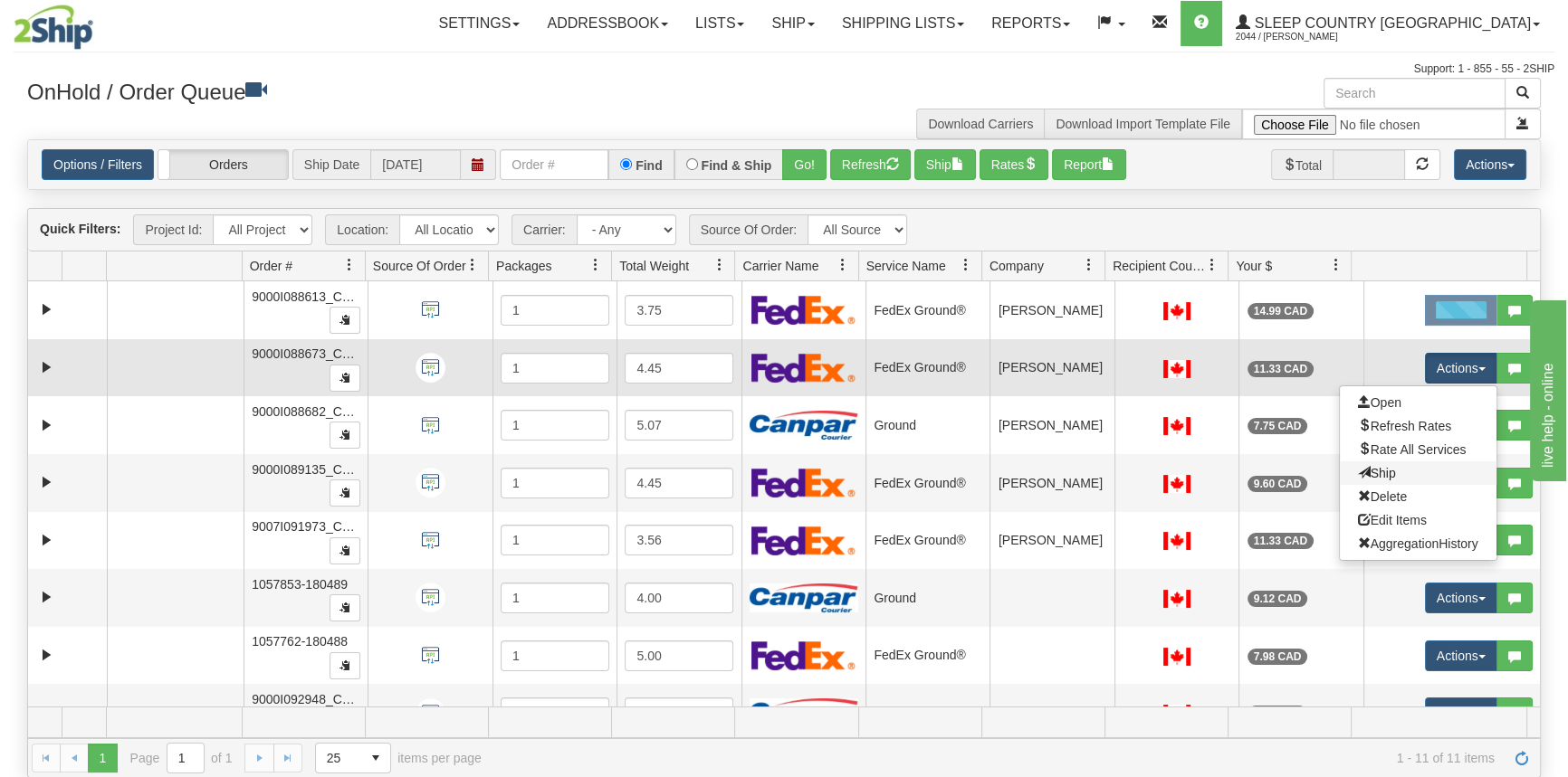
click at [1403, 467] on link "Ship" at bounding box center [1419, 473] width 157 height 24
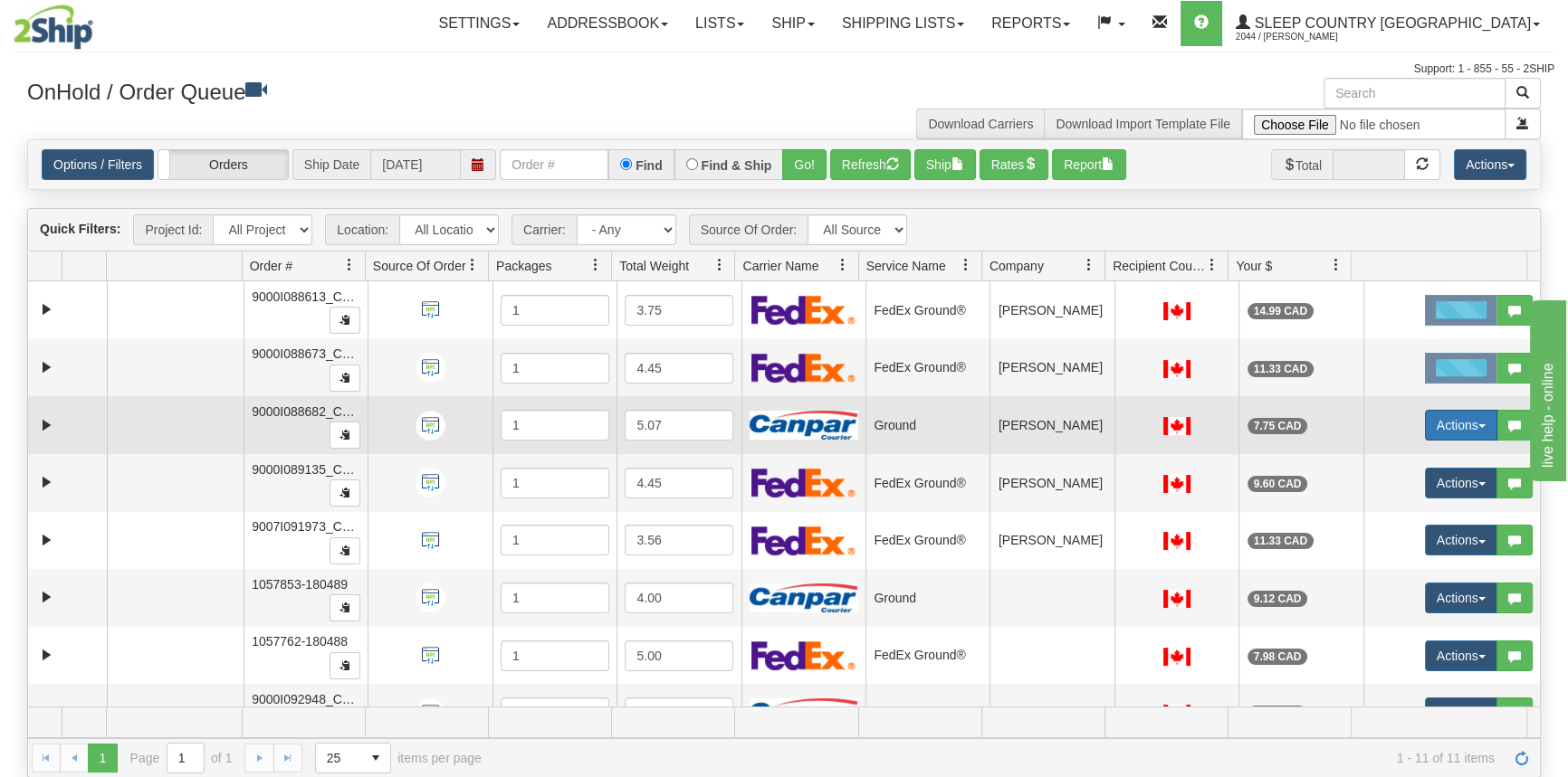
click at [1451, 421] on button "Actions" at bounding box center [1460, 425] width 73 height 31
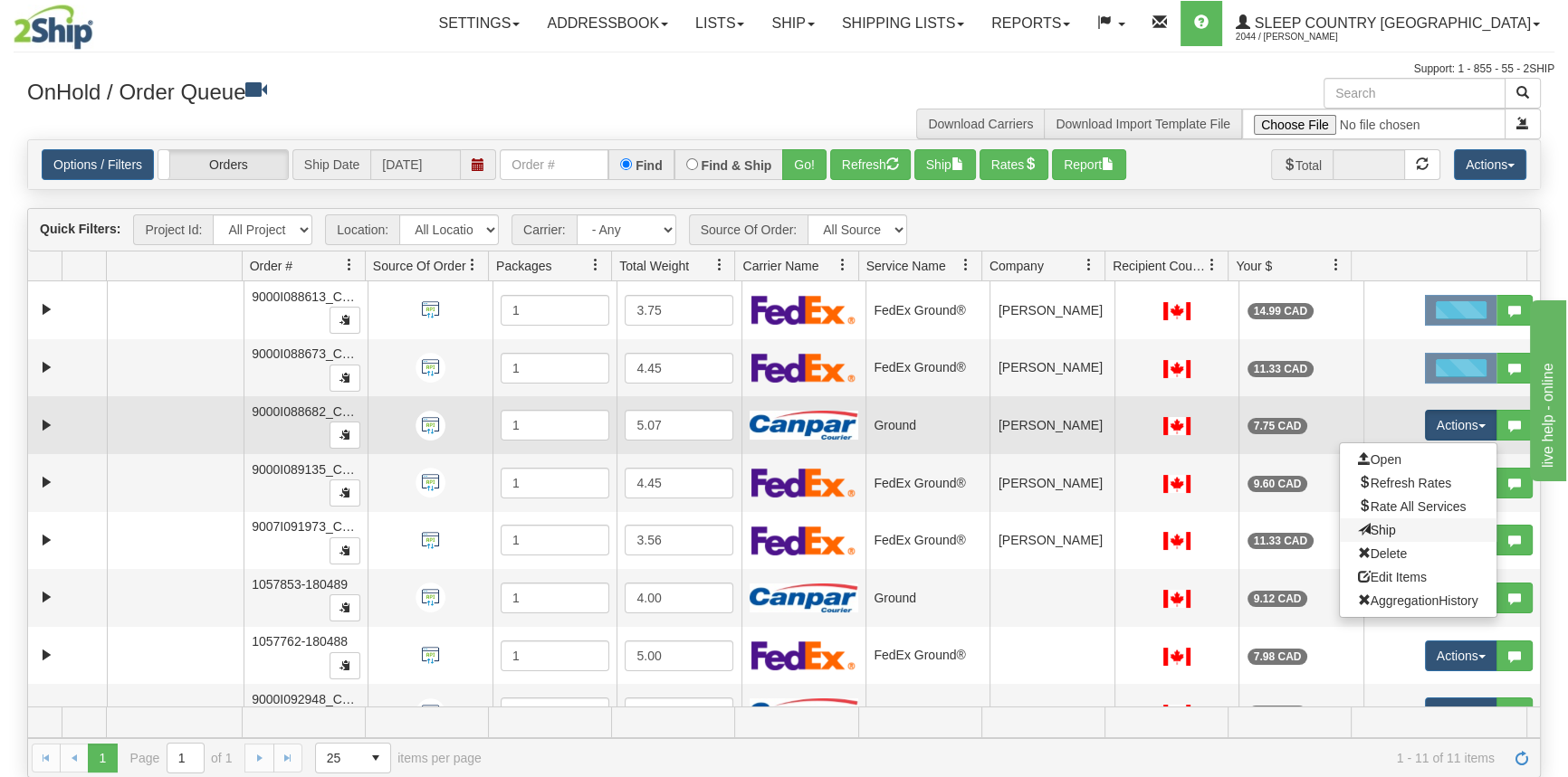
click at [1408, 527] on link "Ship" at bounding box center [1419, 529] width 157 height 24
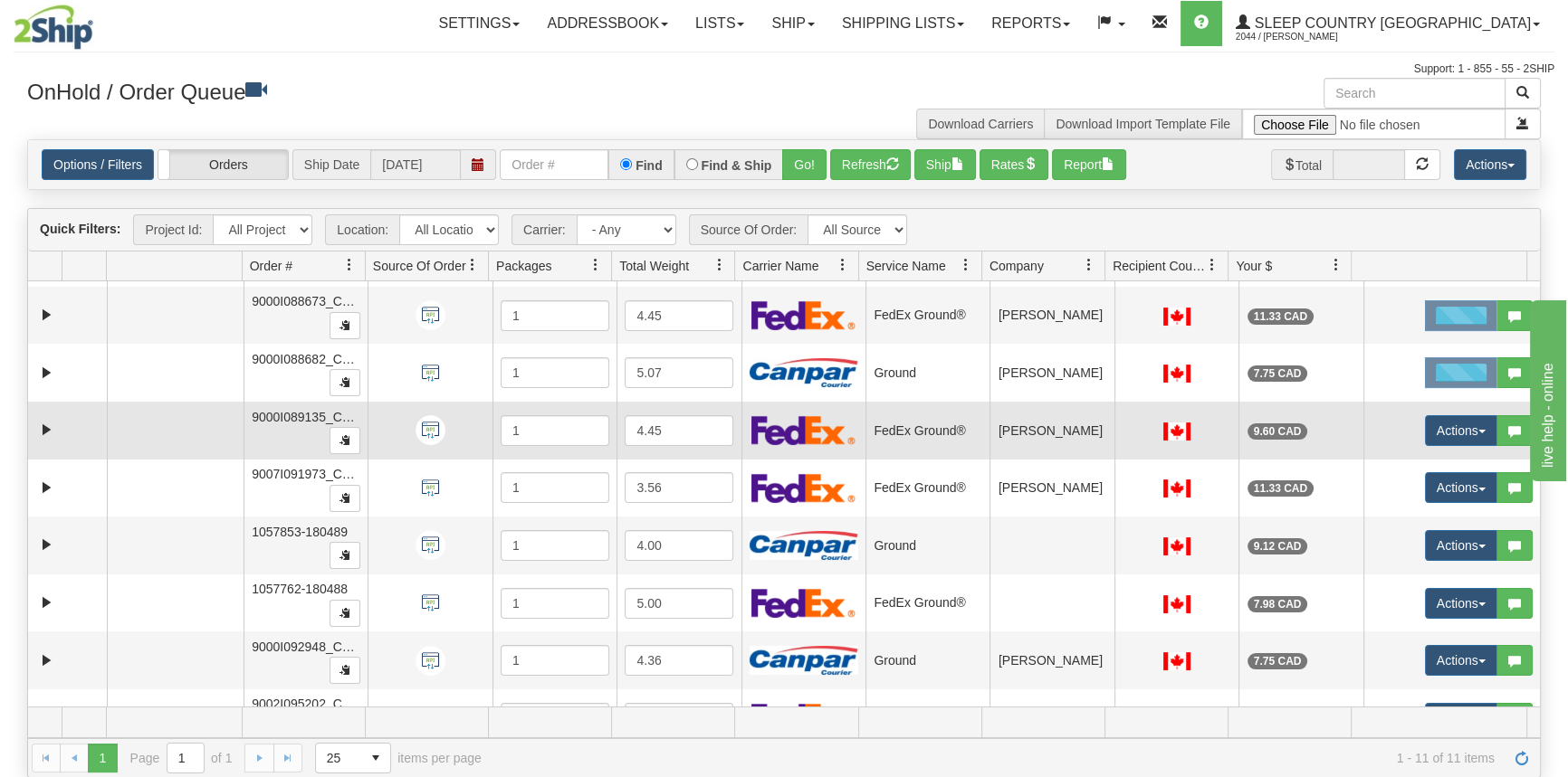
scroll to position [81, 0]
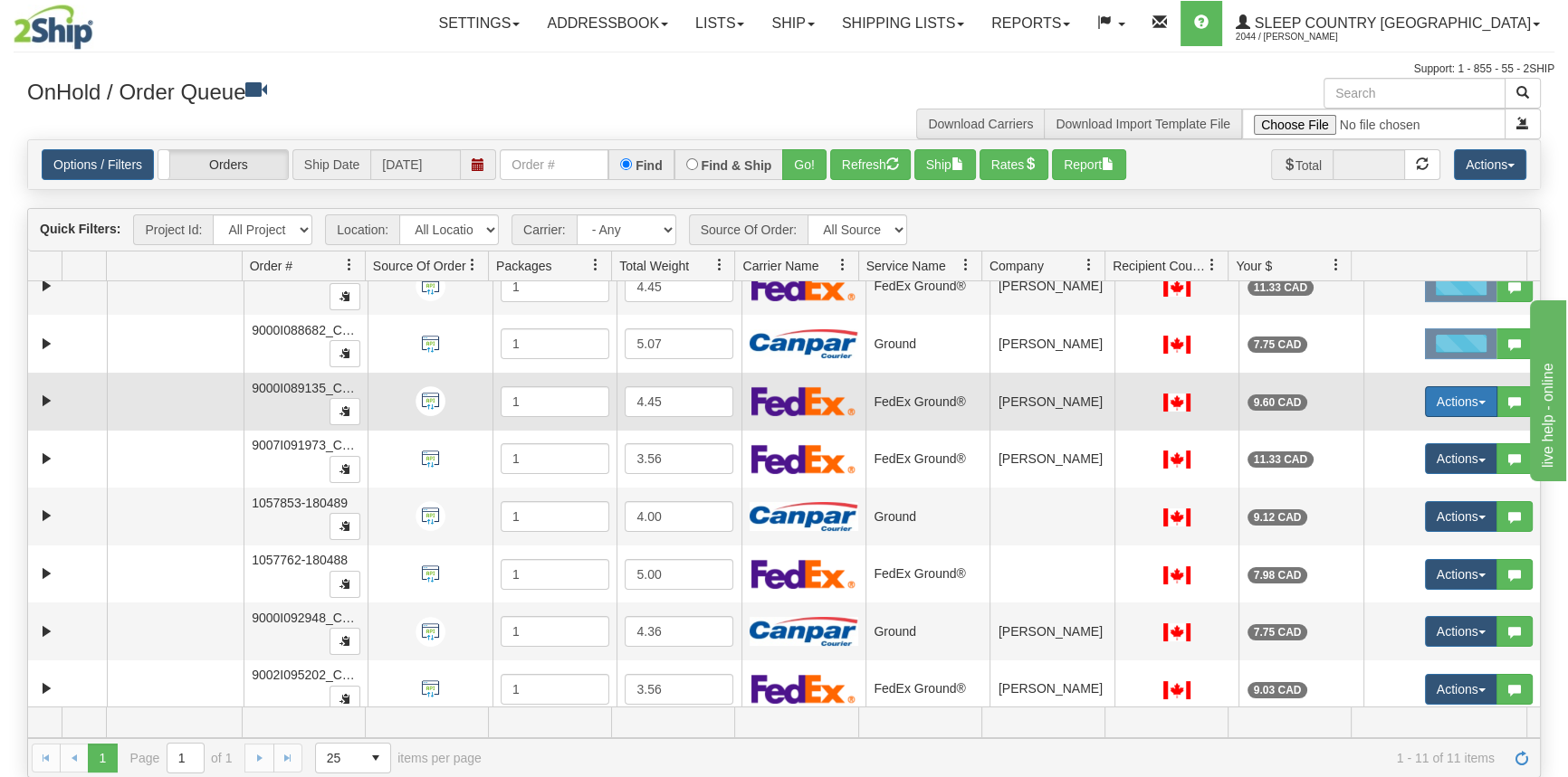
click at [1465, 398] on button "Actions" at bounding box center [1460, 402] width 73 height 31
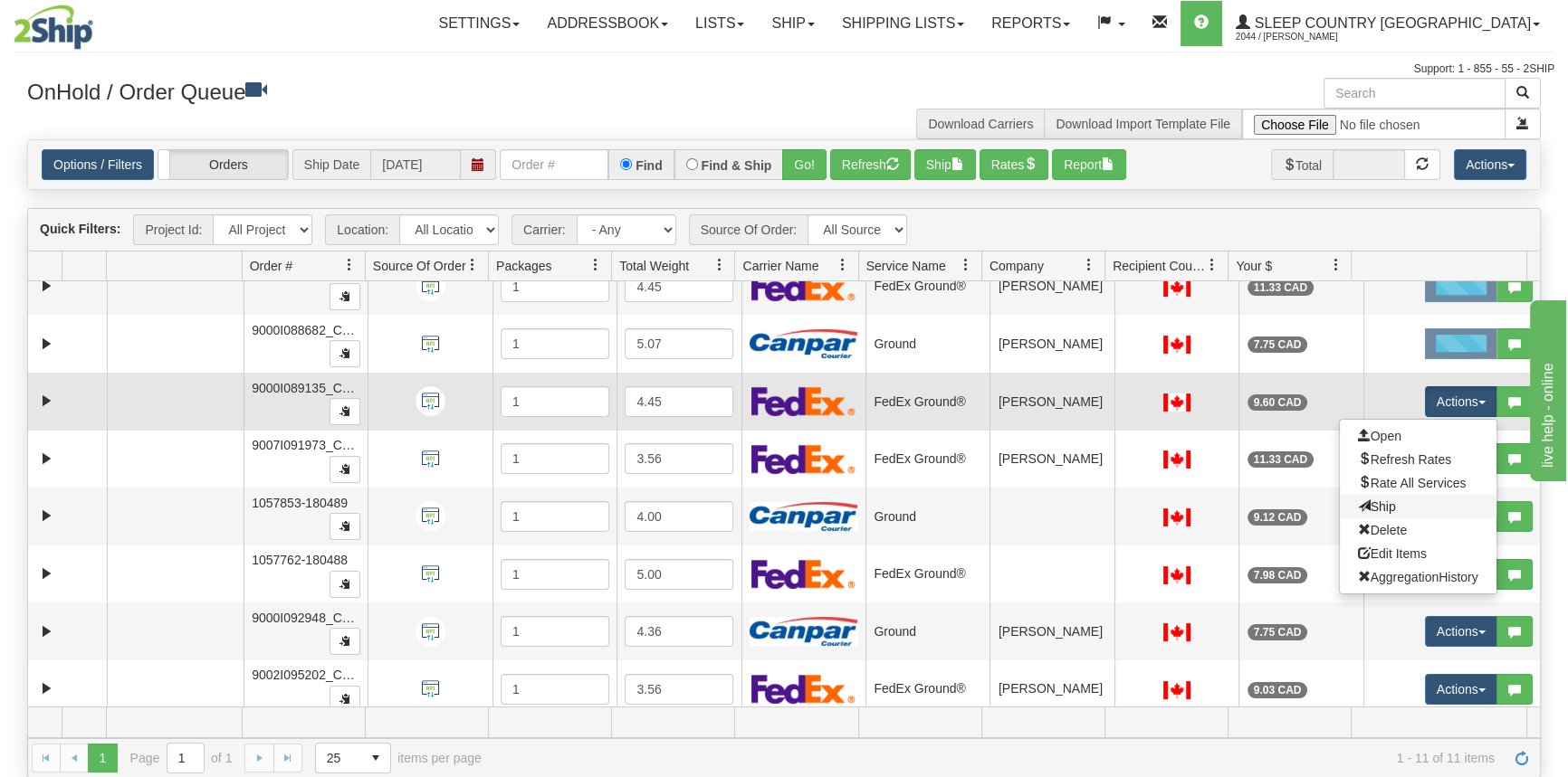
click at [1421, 513] on link "Ship" at bounding box center [1419, 507] width 157 height 24
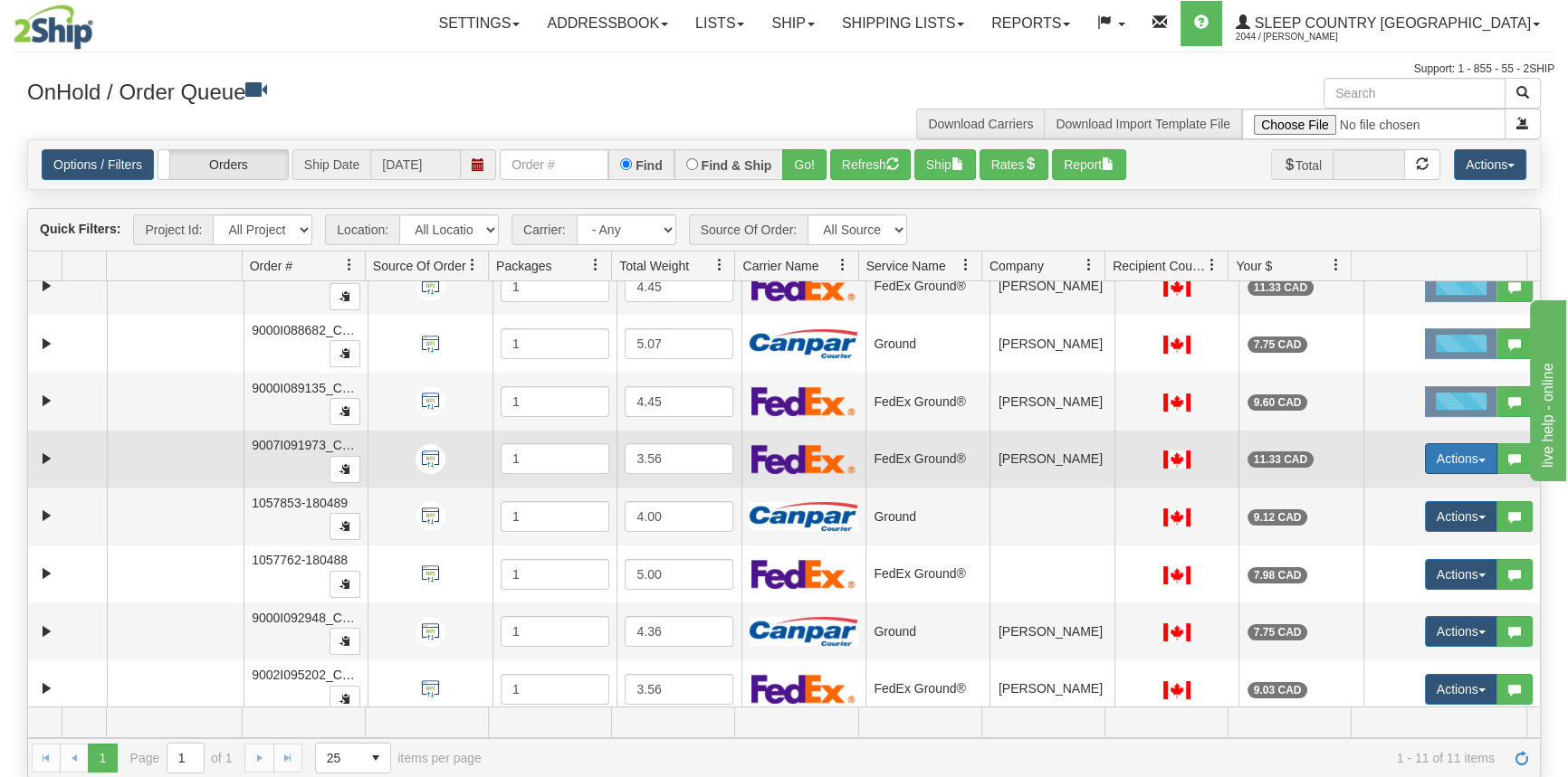
click at [1460, 455] on button "Actions" at bounding box center [1460, 458] width 73 height 31
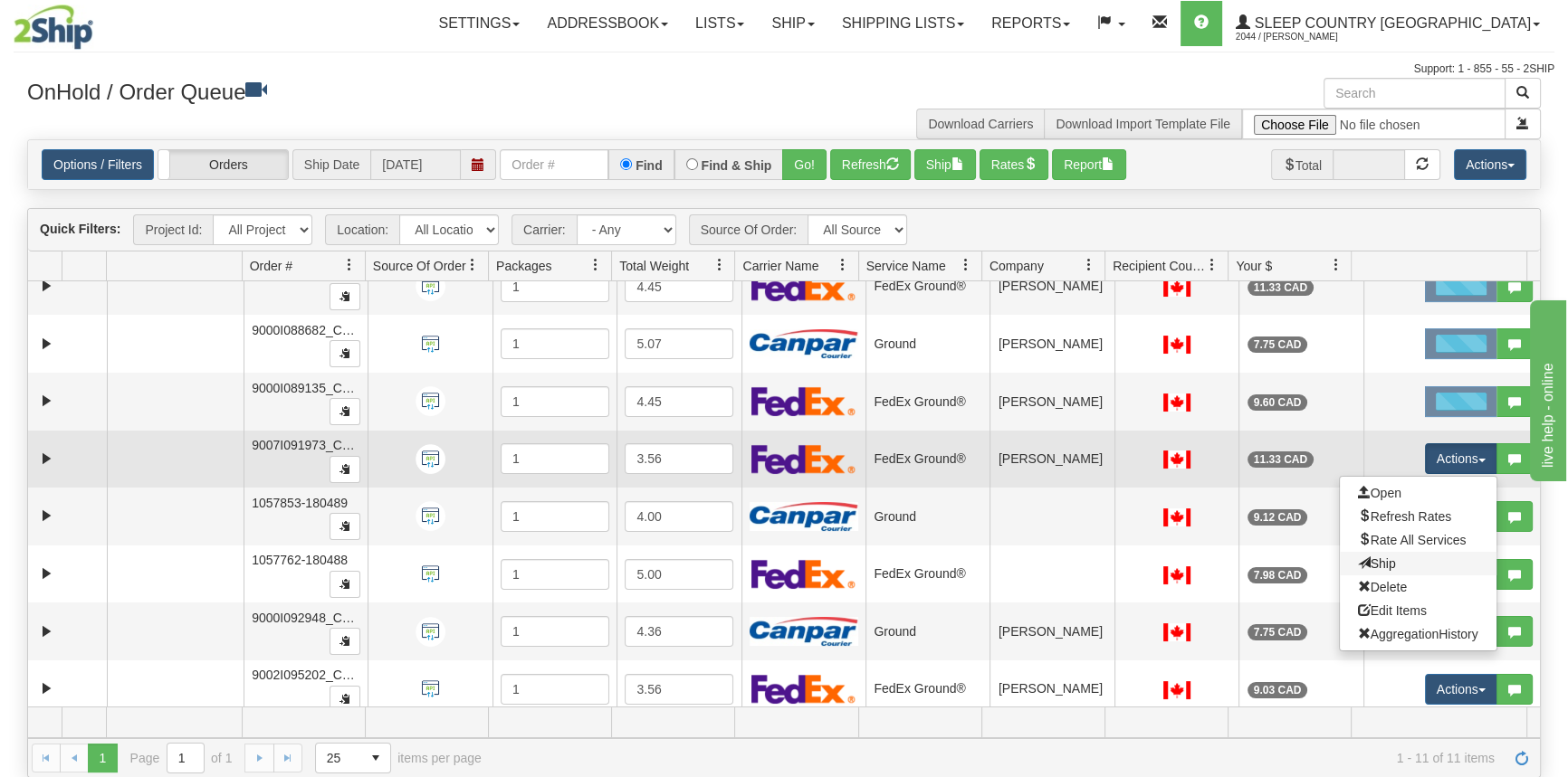
drag, startPoint x: 1394, startPoint y: 561, endPoint x: 1429, endPoint y: 533, distance: 44.8
click at [1394, 561] on link "Ship" at bounding box center [1419, 563] width 157 height 24
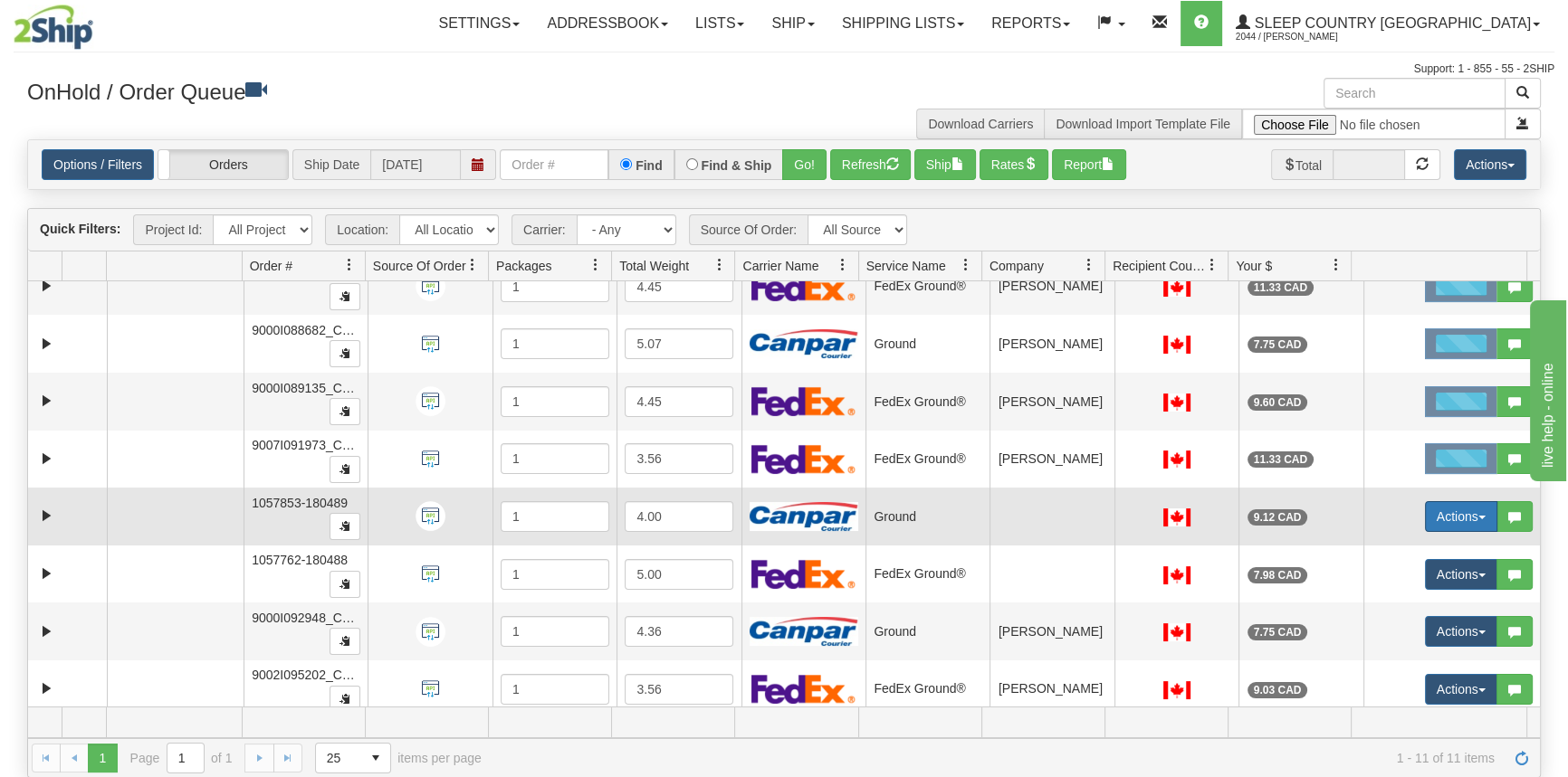
click at [1456, 504] on button "Actions" at bounding box center [1460, 516] width 73 height 31
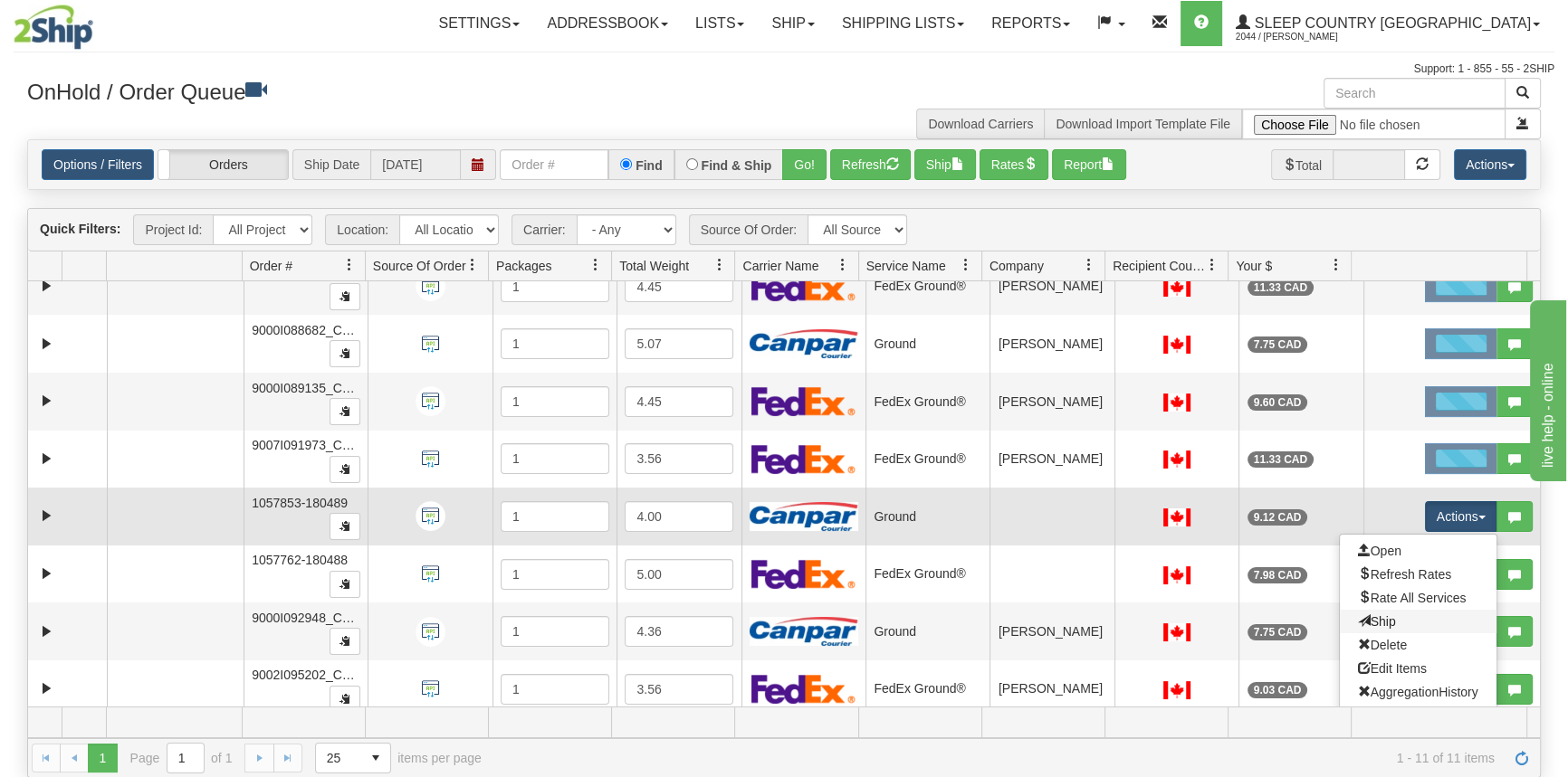
click at [1392, 617] on link "Ship" at bounding box center [1419, 621] width 157 height 24
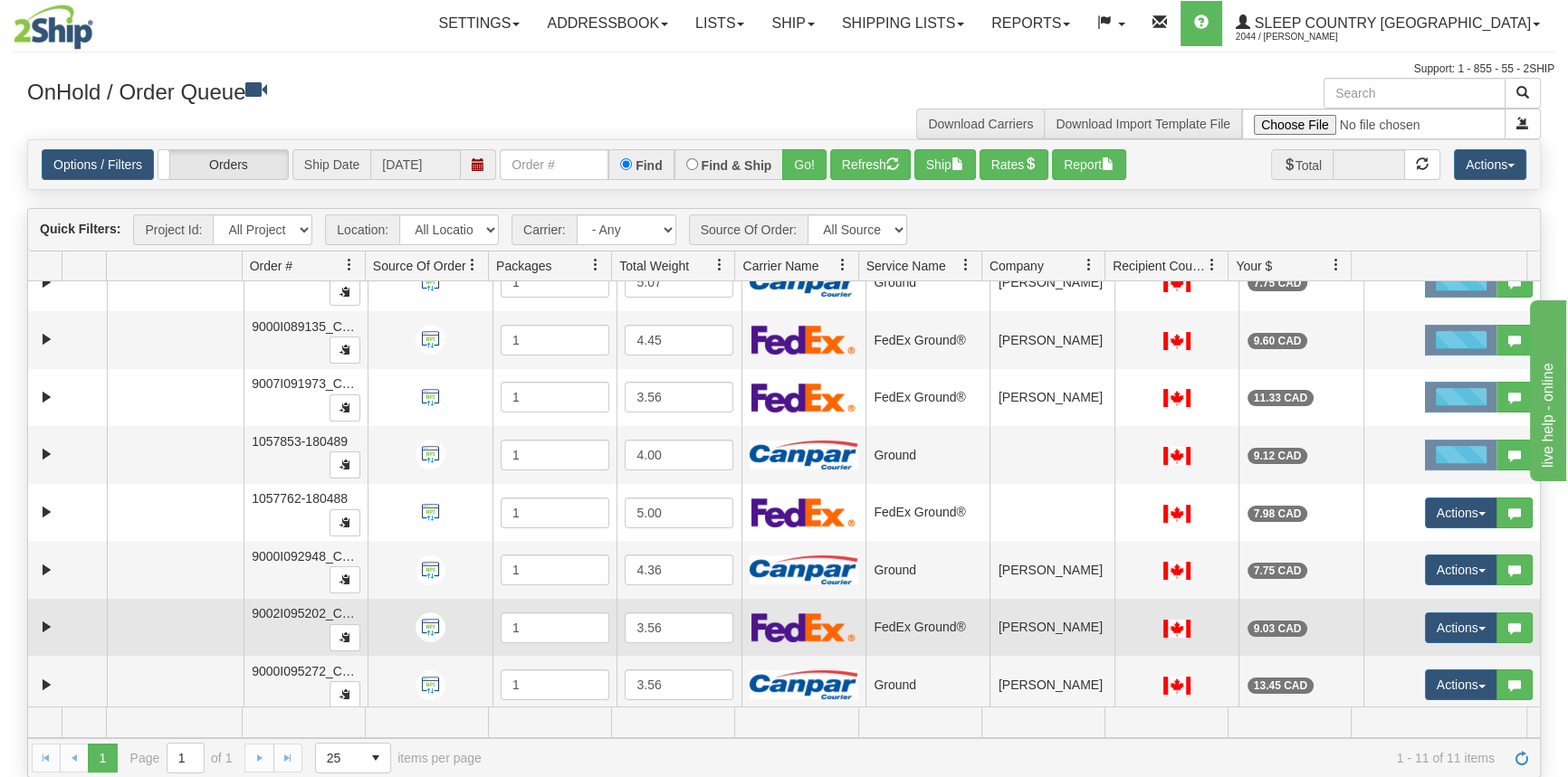
scroll to position [206, 0]
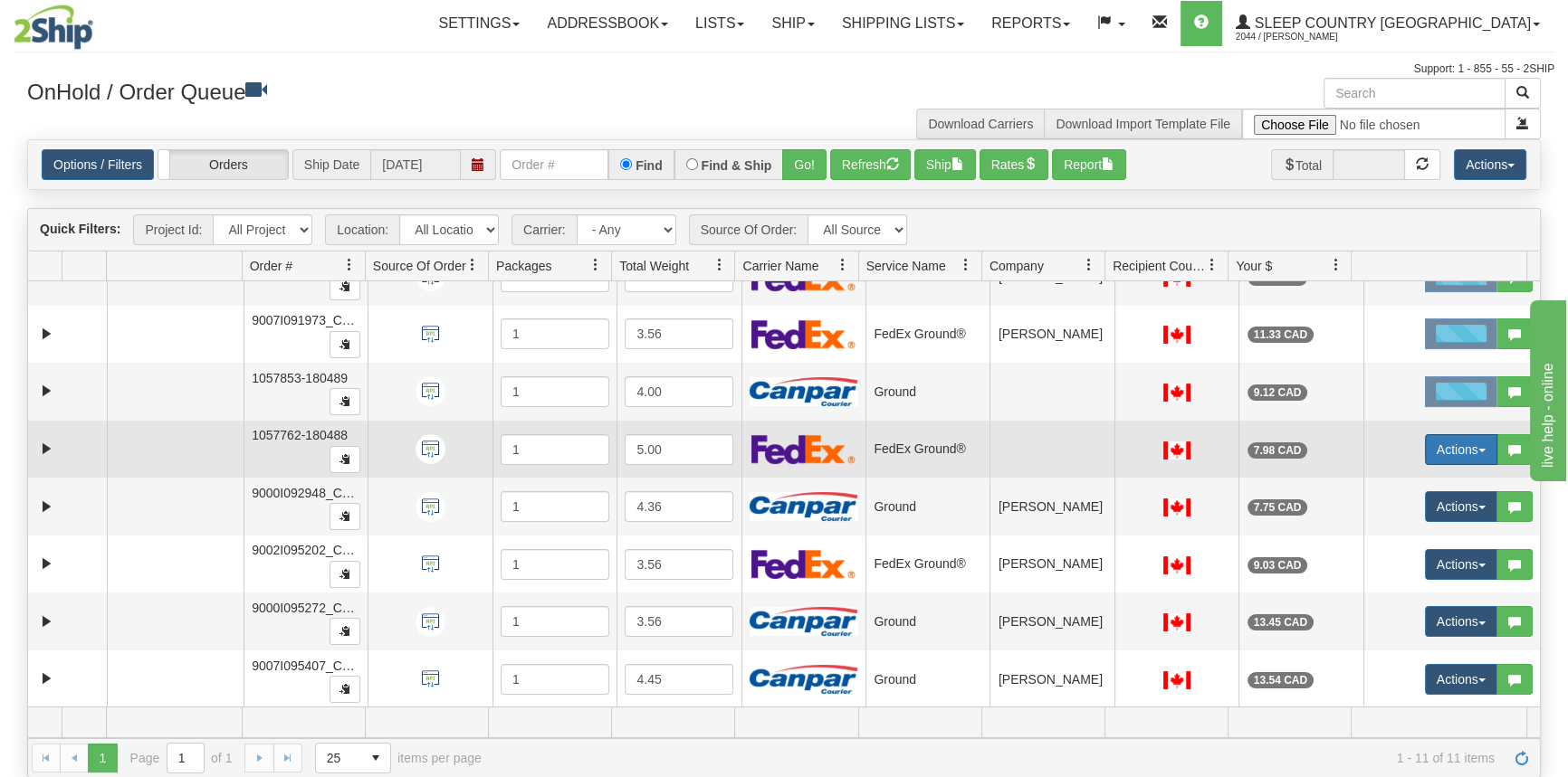
click at [1455, 452] on button "Actions" at bounding box center [1460, 449] width 73 height 31
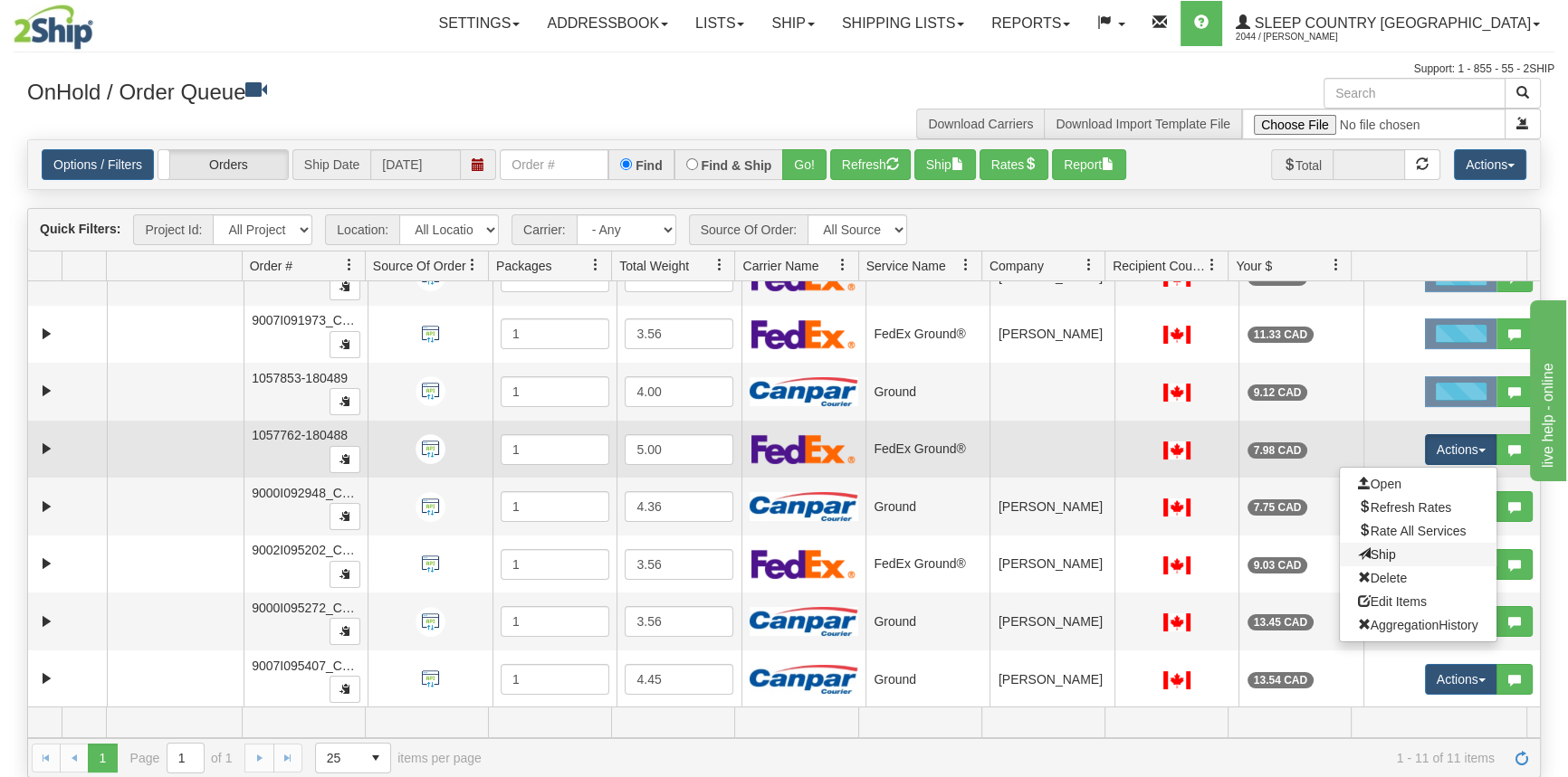
click at [1413, 561] on link "Ship" at bounding box center [1419, 554] width 157 height 24
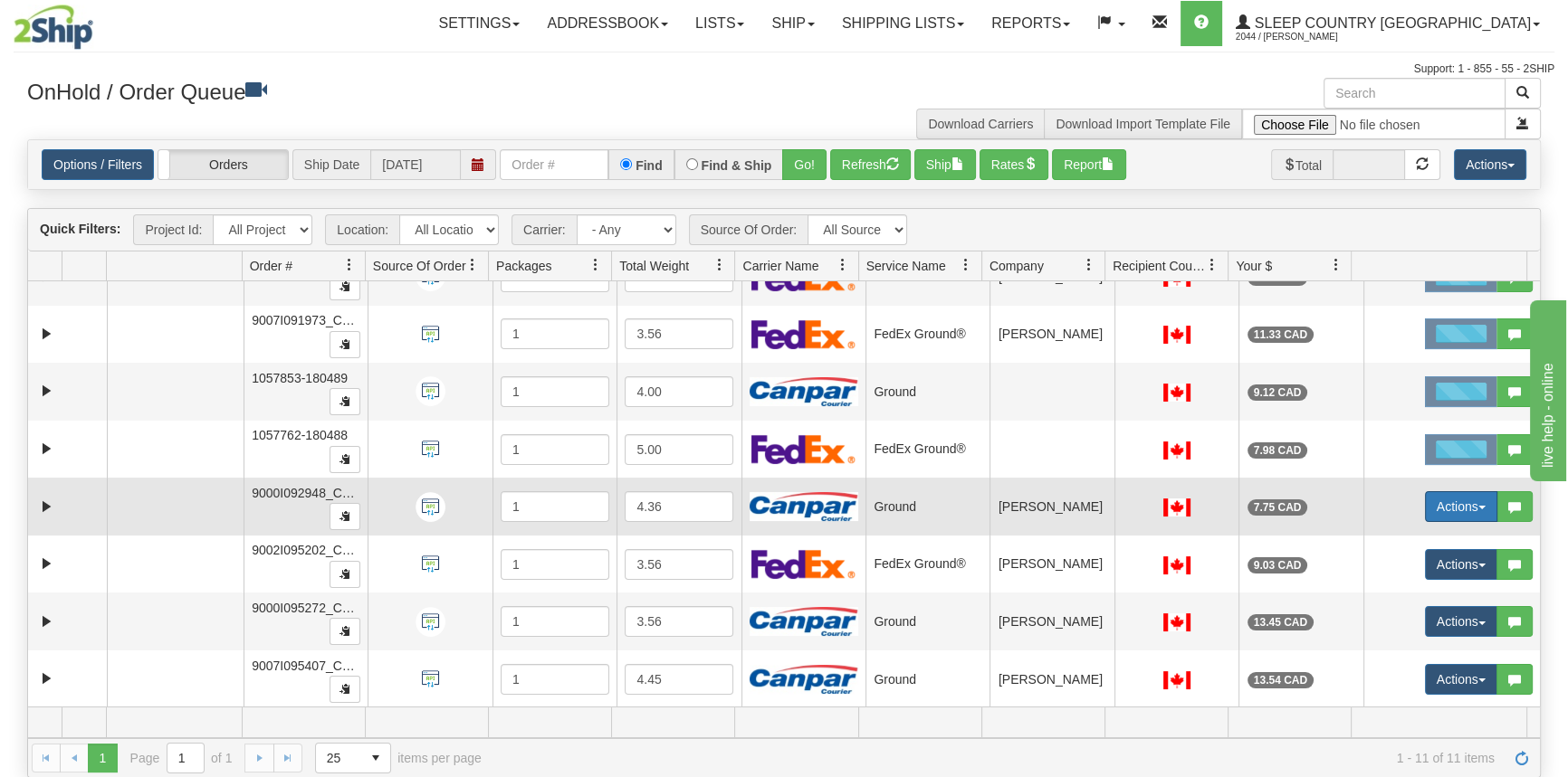
click at [1446, 508] on button "Actions" at bounding box center [1460, 507] width 73 height 31
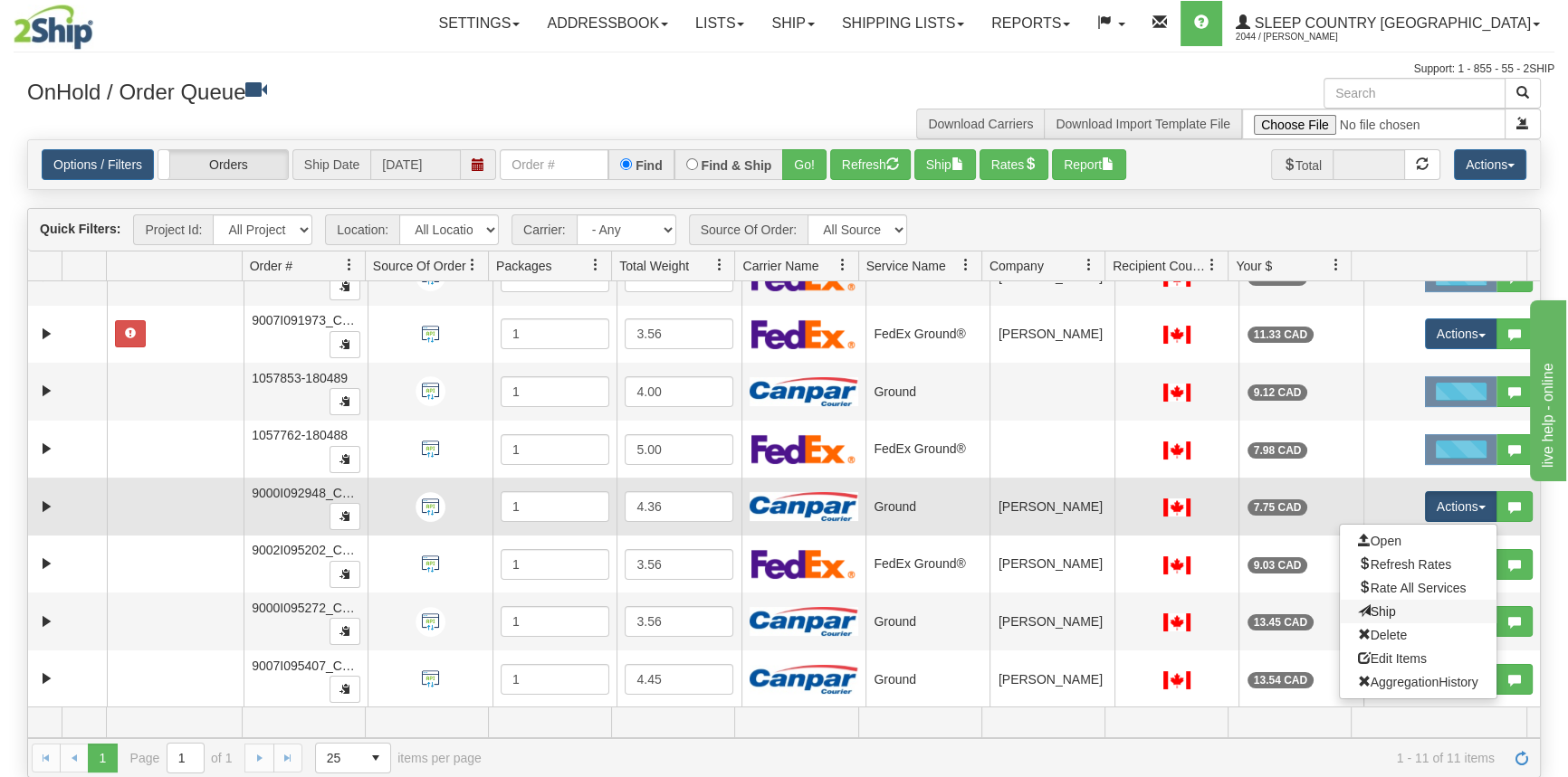
drag, startPoint x: 1405, startPoint y: 606, endPoint x: 1411, endPoint y: 595, distance: 12.5
click at [1405, 605] on link "Ship" at bounding box center [1419, 612] width 157 height 24
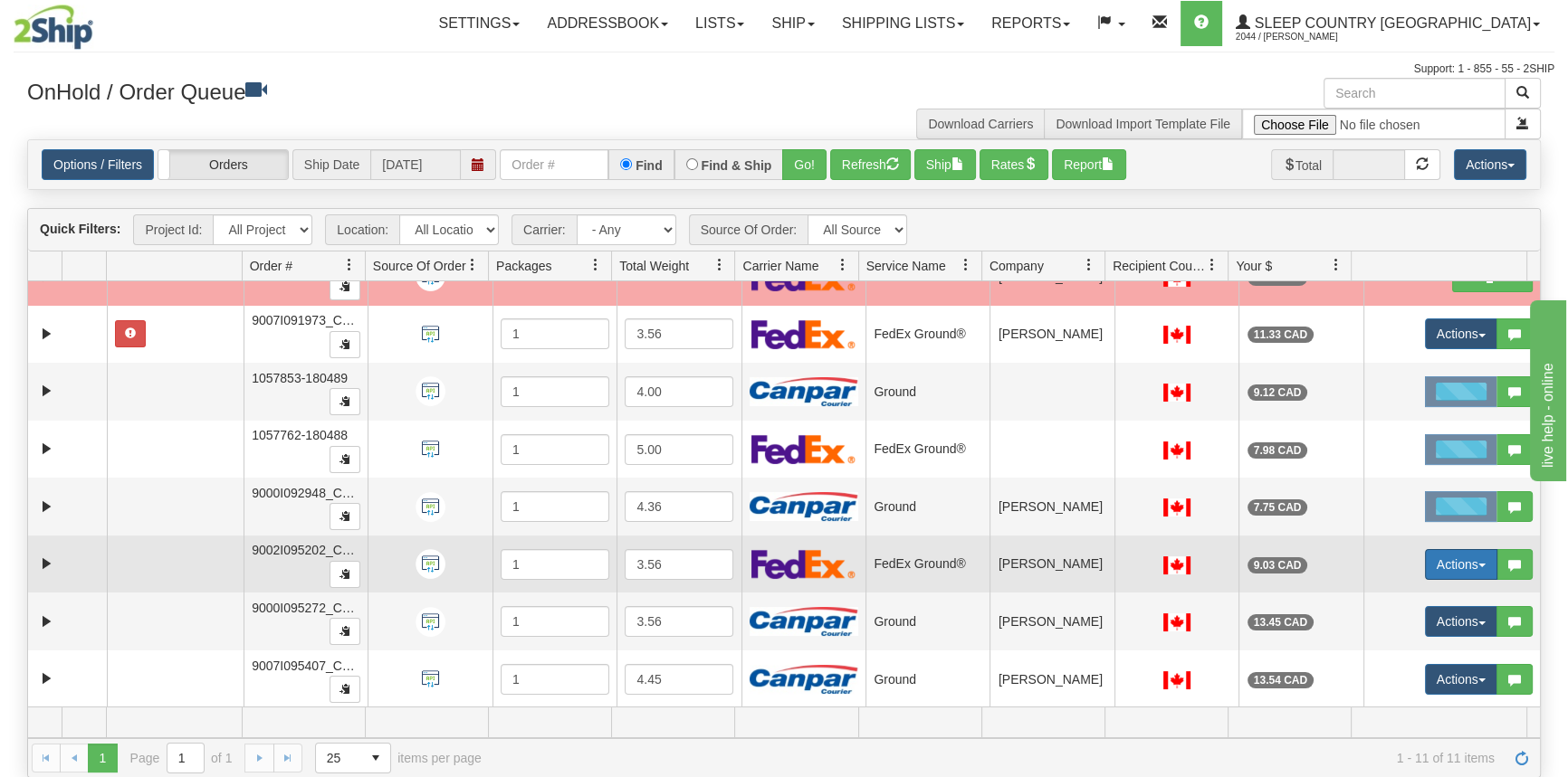
click at [1440, 549] on button "Actions" at bounding box center [1460, 564] width 73 height 31
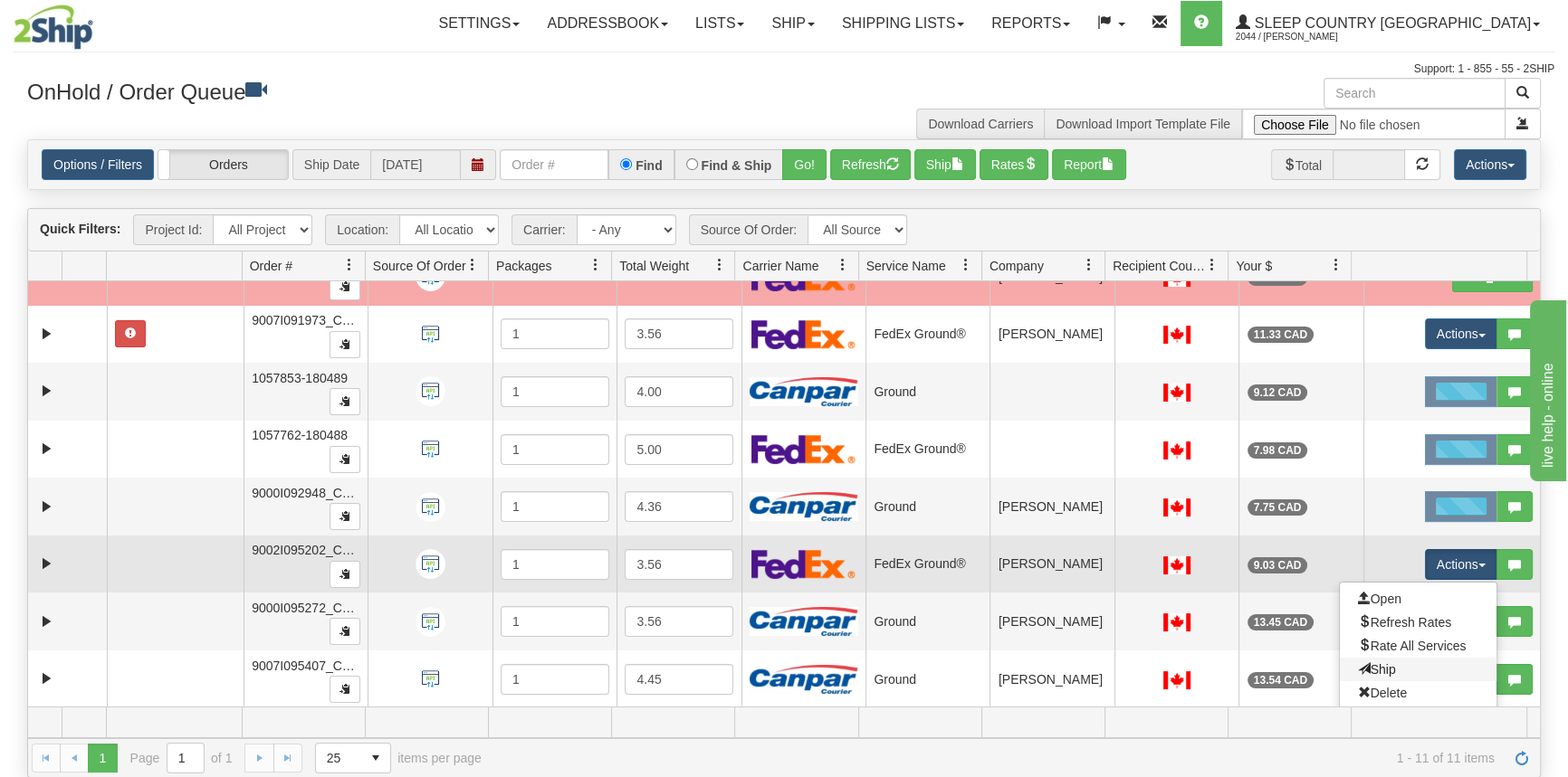
click at [1386, 664] on link "Ship" at bounding box center [1419, 669] width 157 height 24
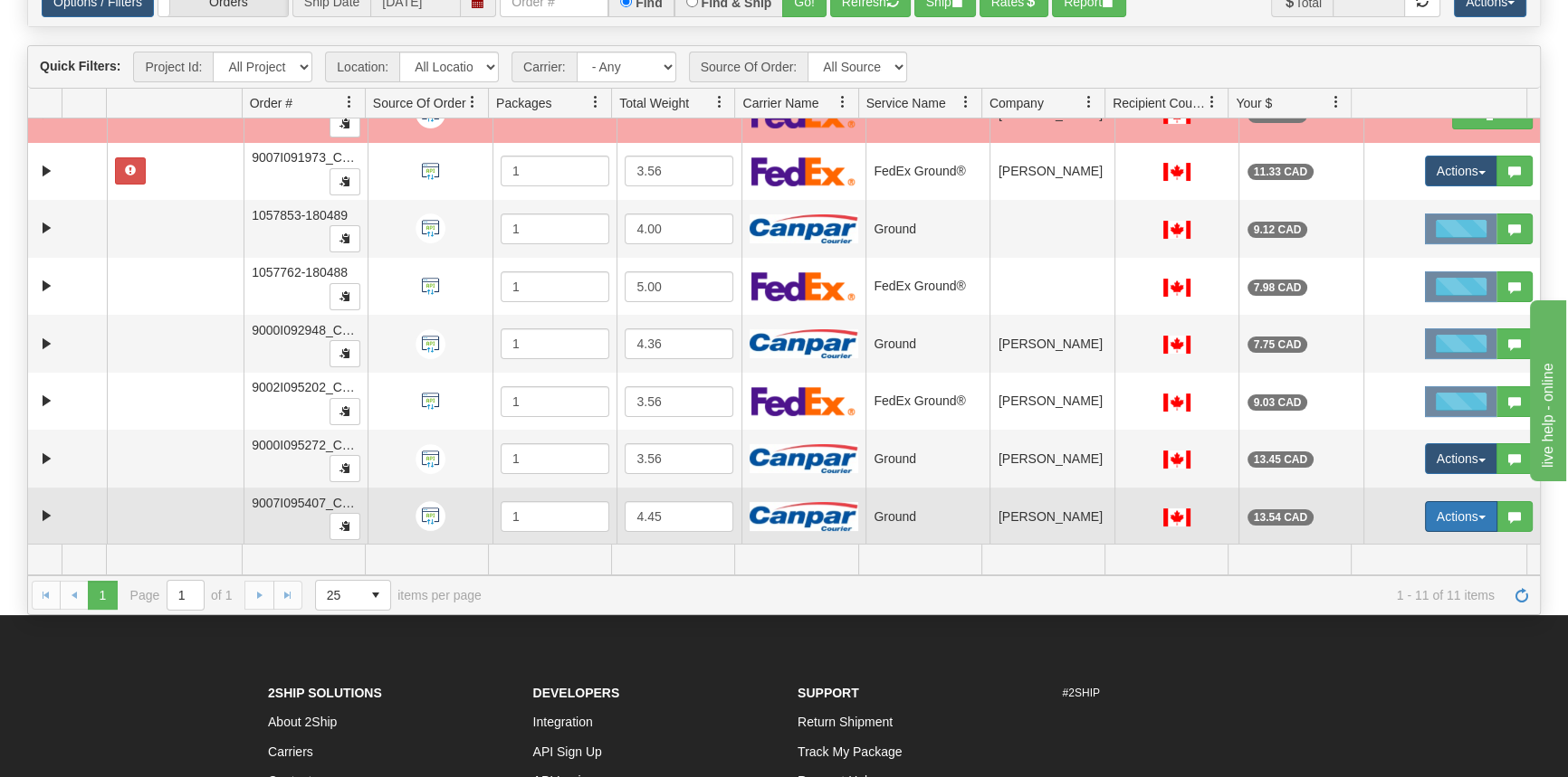
scroll to position [164, 0]
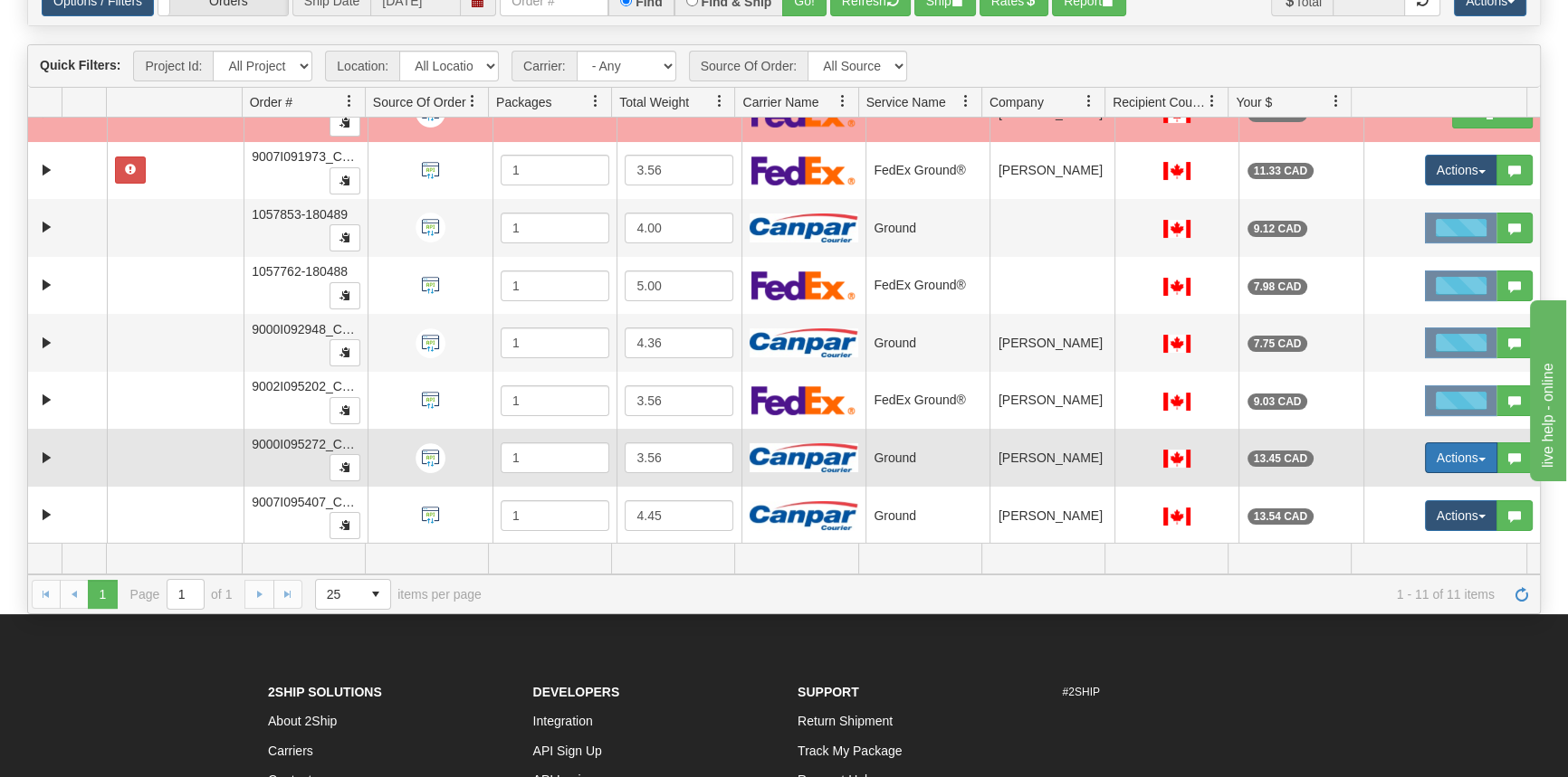
click at [1445, 457] on button "Actions" at bounding box center [1460, 458] width 73 height 31
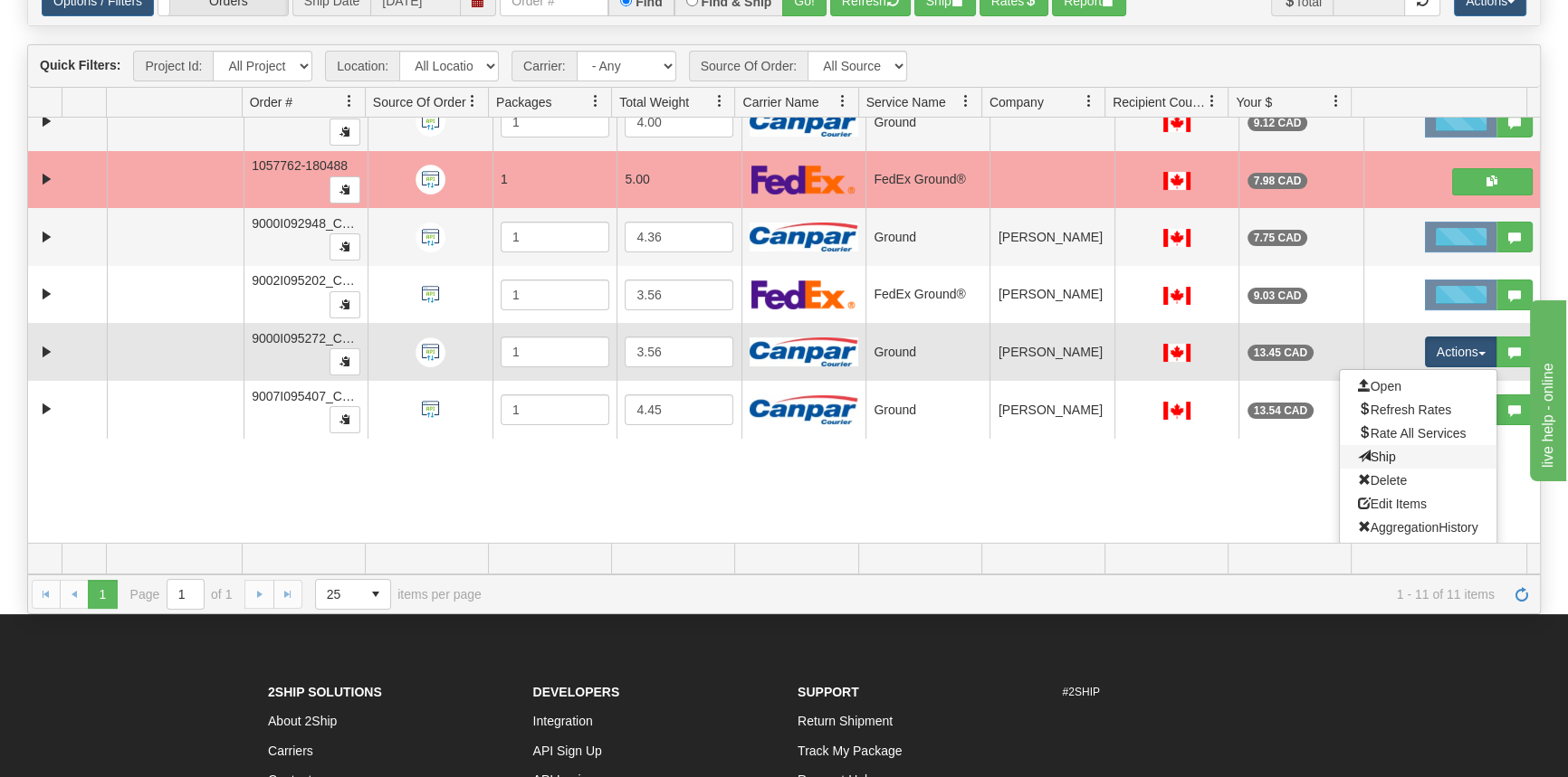
drag, startPoint x: 1395, startPoint y: 457, endPoint x: 1405, endPoint y: 449, distance: 12.8
click at [1395, 456] on link "Ship" at bounding box center [1419, 457] width 157 height 24
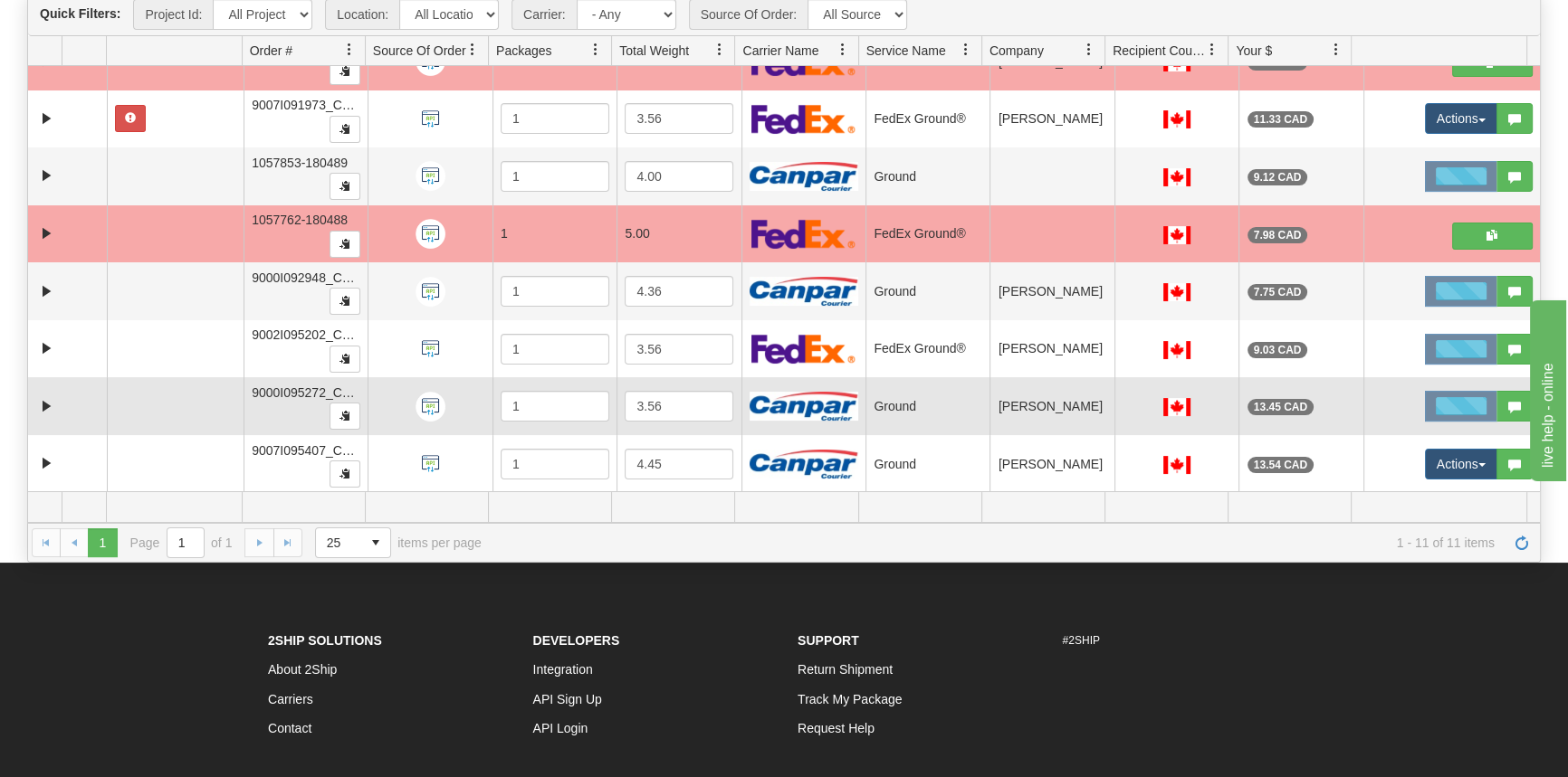
scroll to position [328, 0]
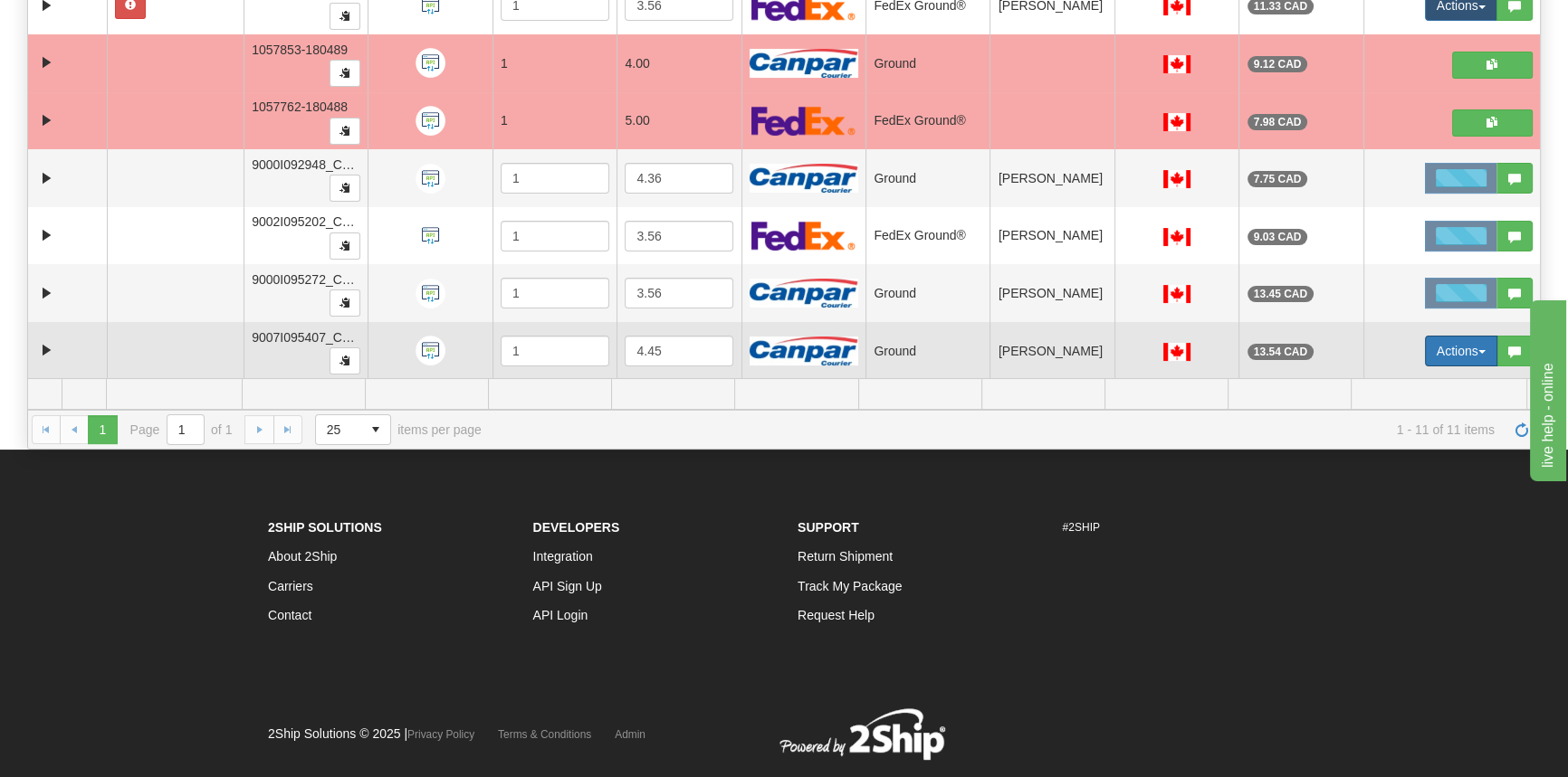
click at [1433, 344] on button "Actions" at bounding box center [1460, 351] width 73 height 31
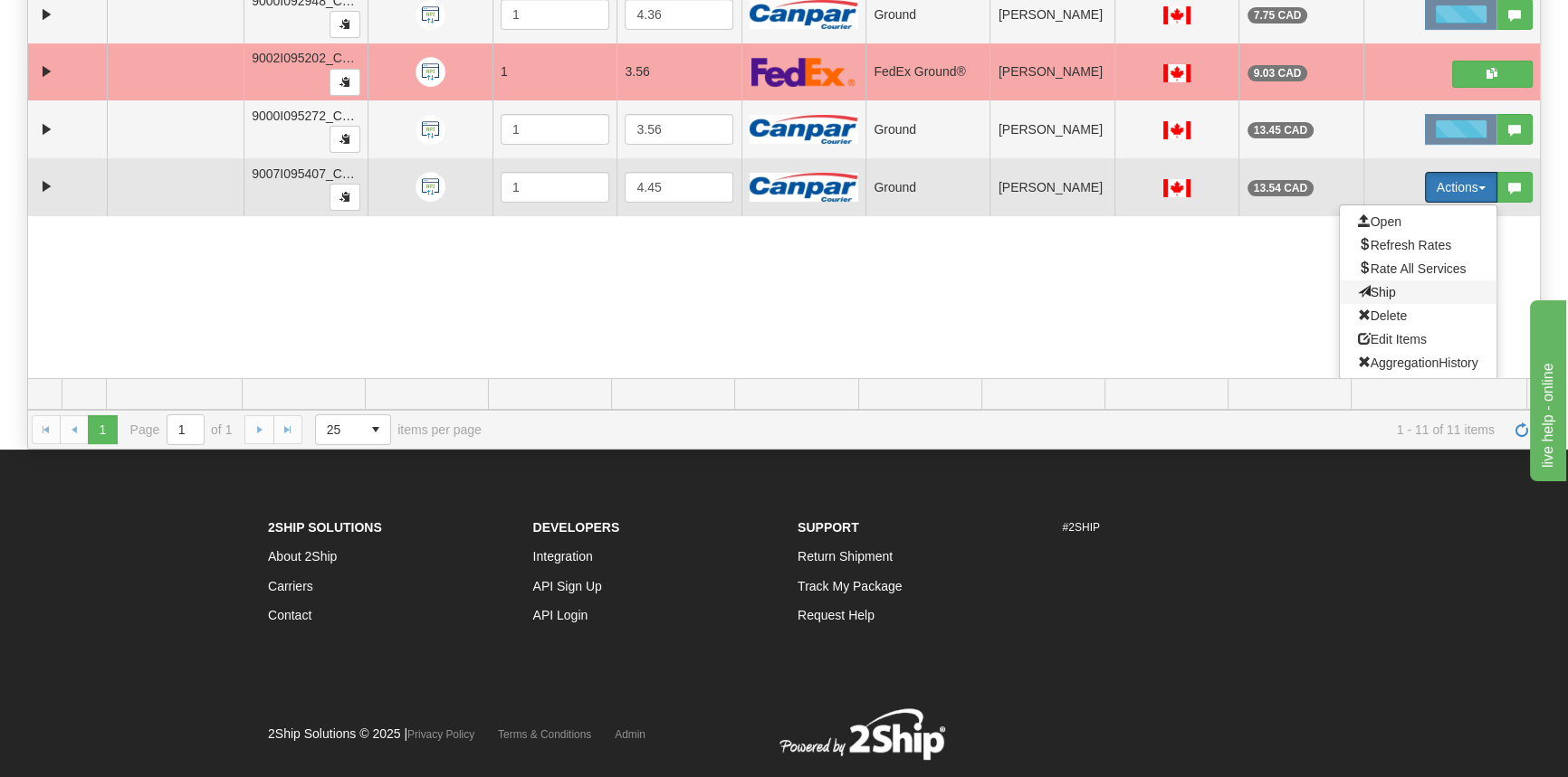
click at [1382, 292] on span "Ship" at bounding box center [1377, 291] width 38 height 14
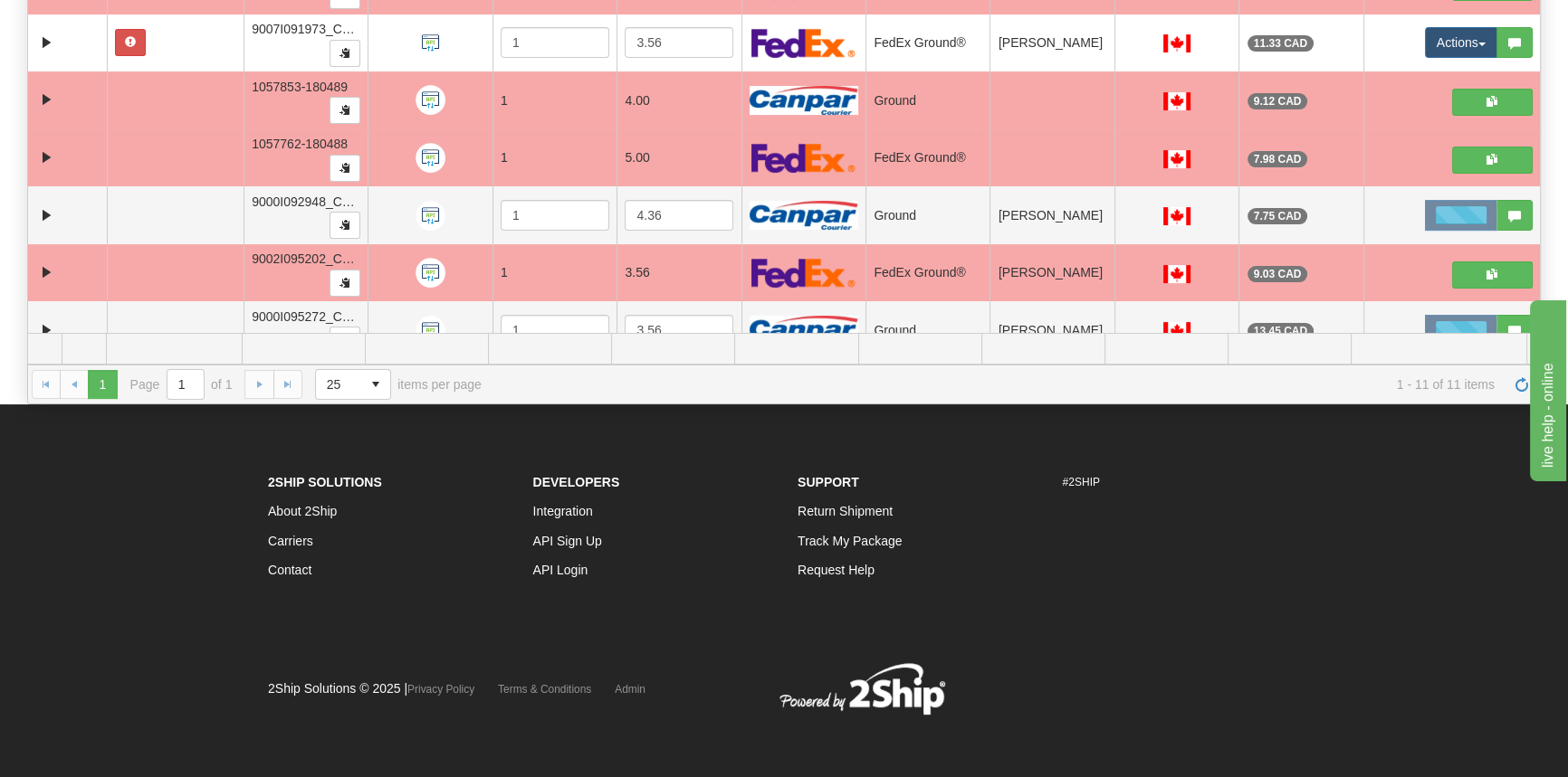
scroll to position [0, 0]
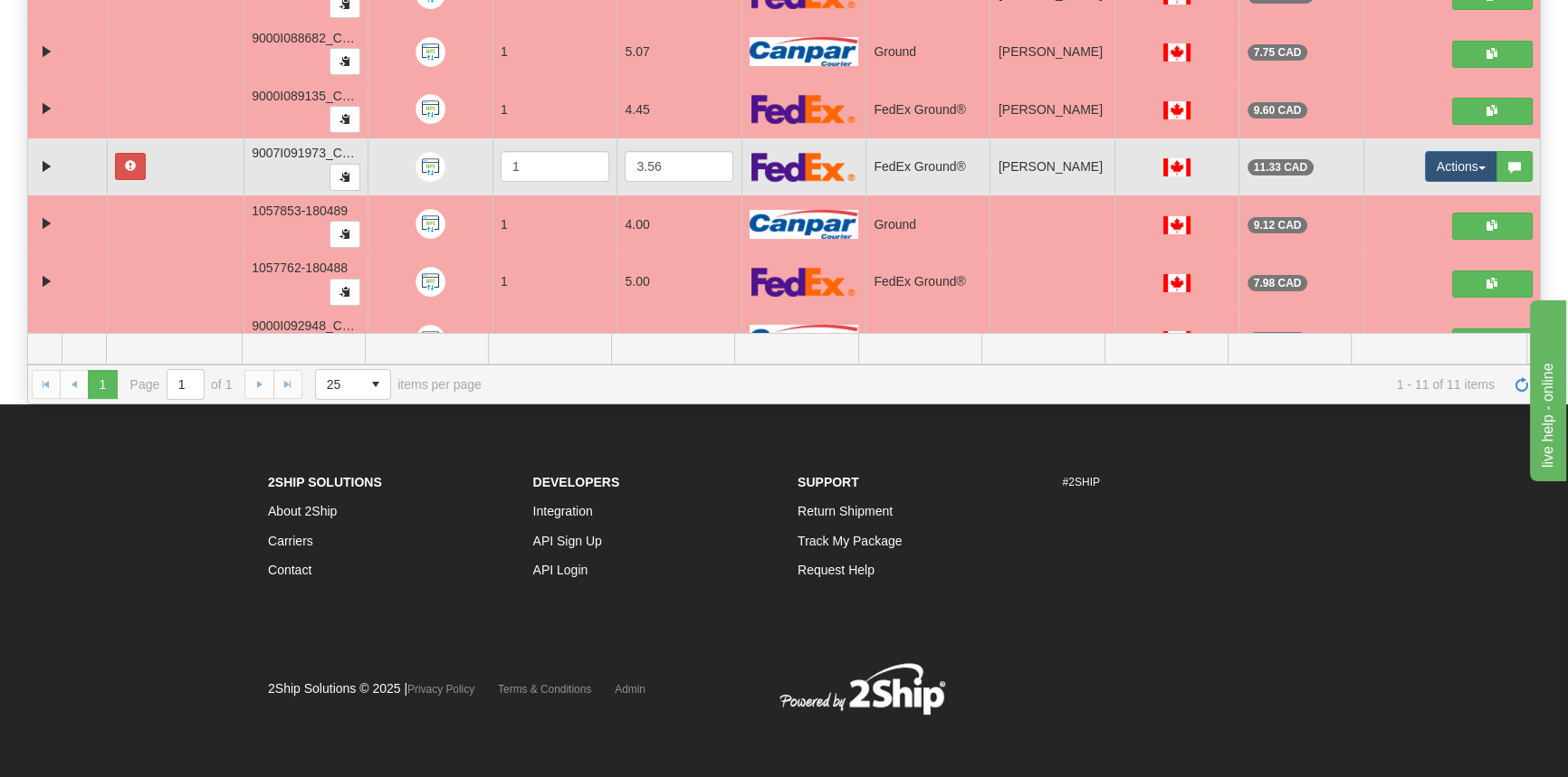
click at [33, 158] on td at bounding box center [67, 166] width 78 height 58
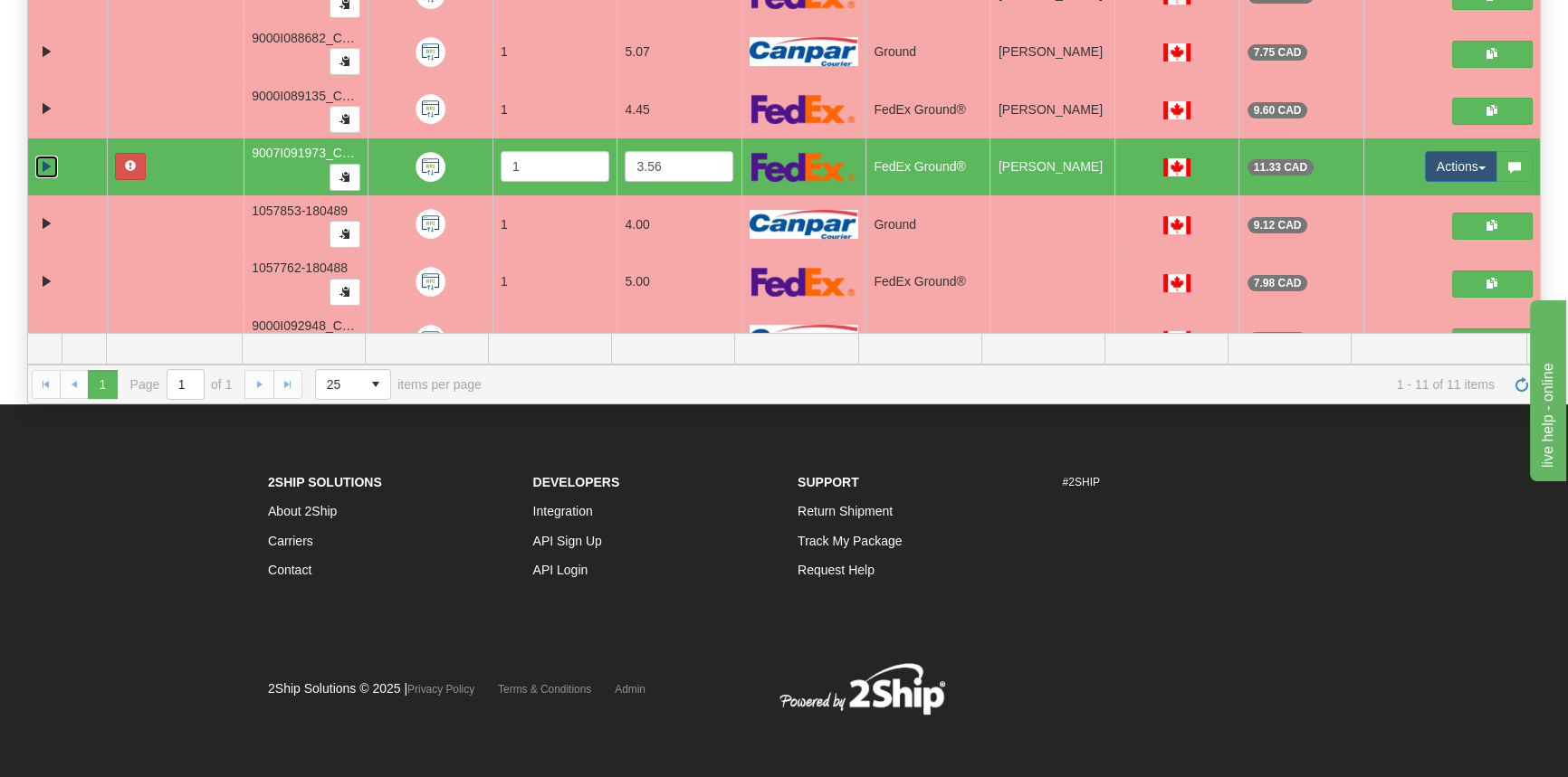
click at [45, 156] on link "Expand" at bounding box center [46, 167] width 23 height 23
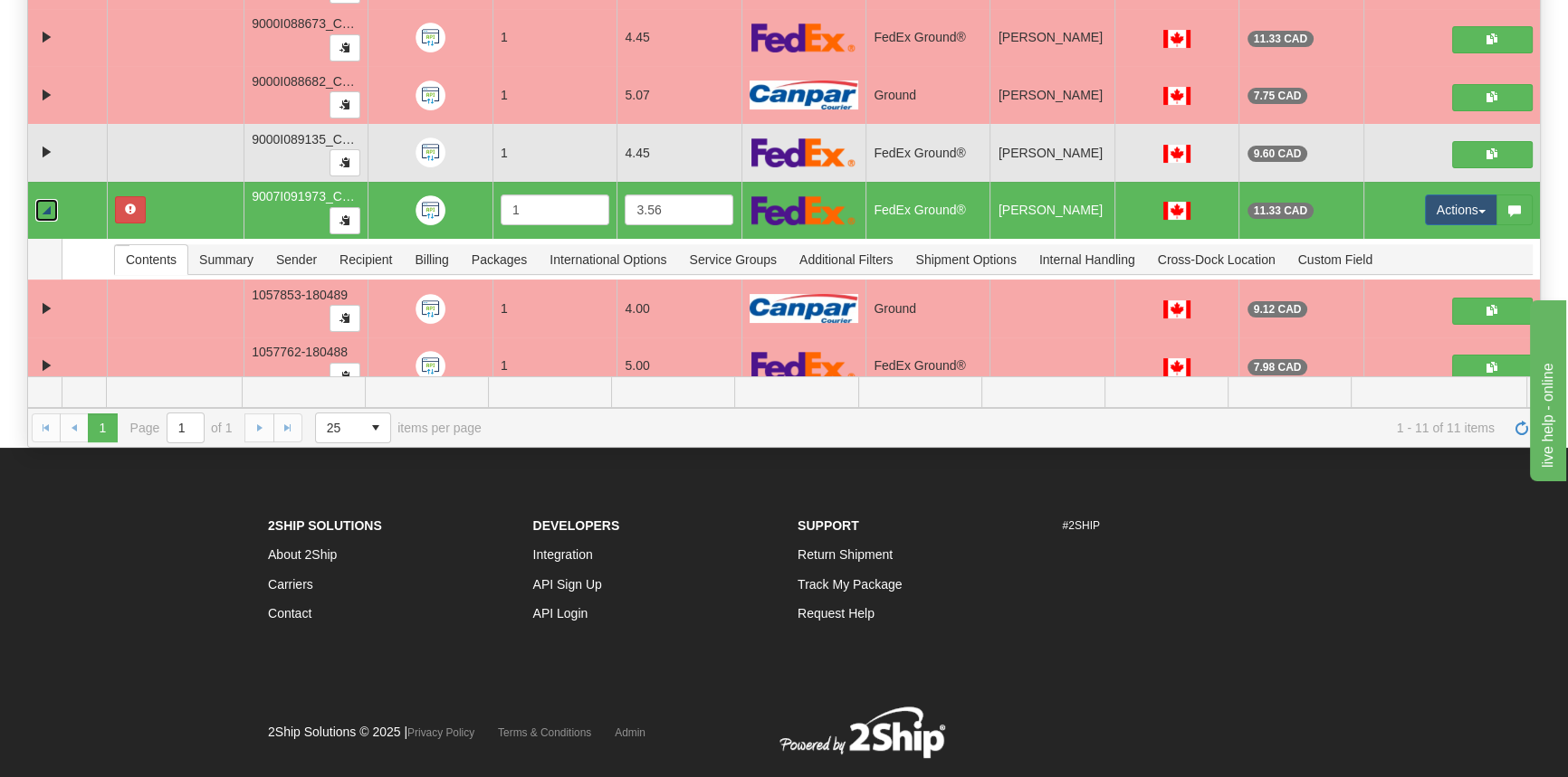
scroll to position [291, 0]
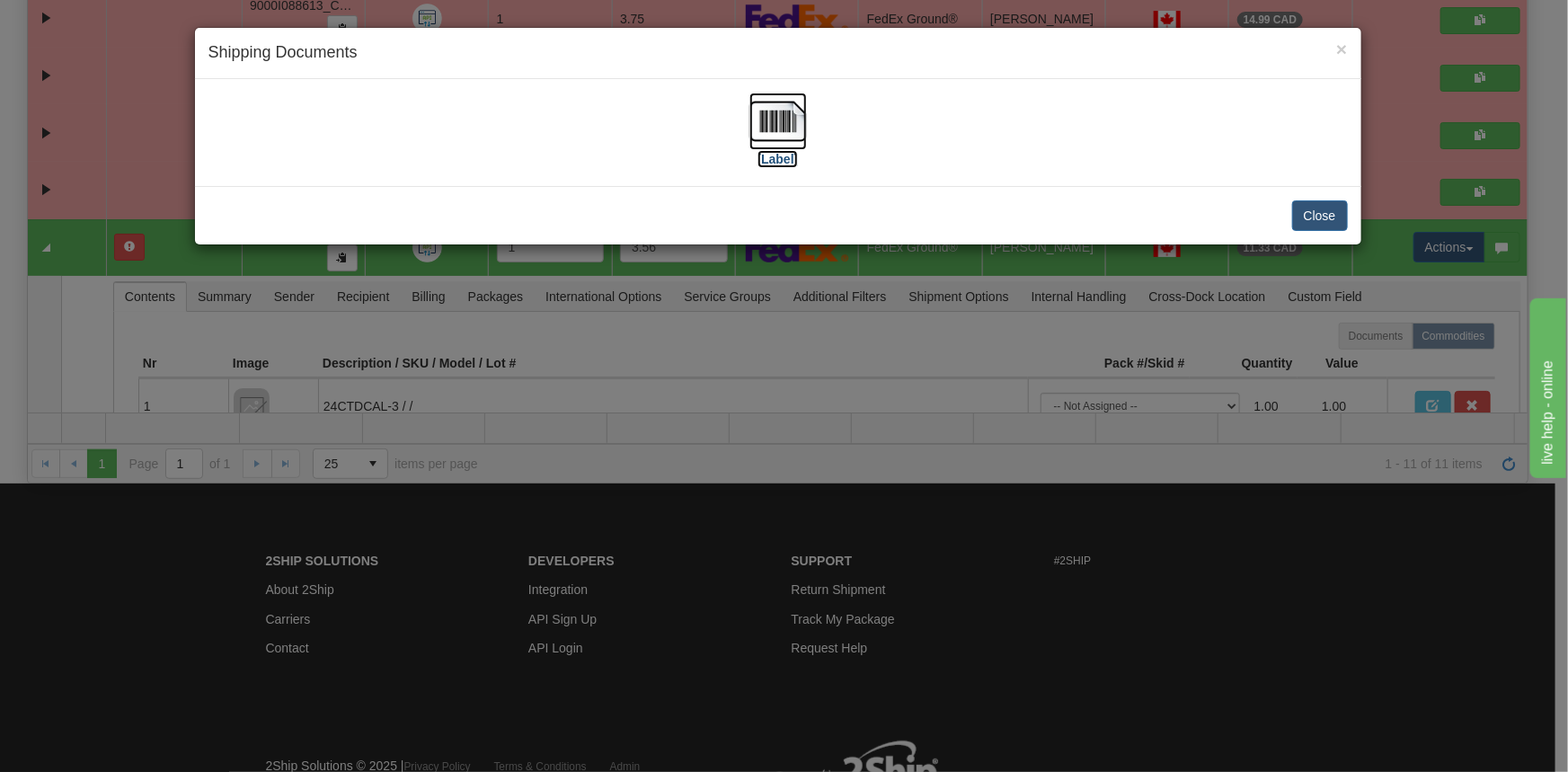
click at [783, 154] on label "[Label]" at bounding box center [778, 159] width 41 height 18
drag, startPoint x: 505, startPoint y: 324, endPoint x: 546, endPoint y: 307, distance: 44.4
click at [515, 322] on div "× Shipping Documents [Label] Close" at bounding box center [784, 386] width 1568 height 772
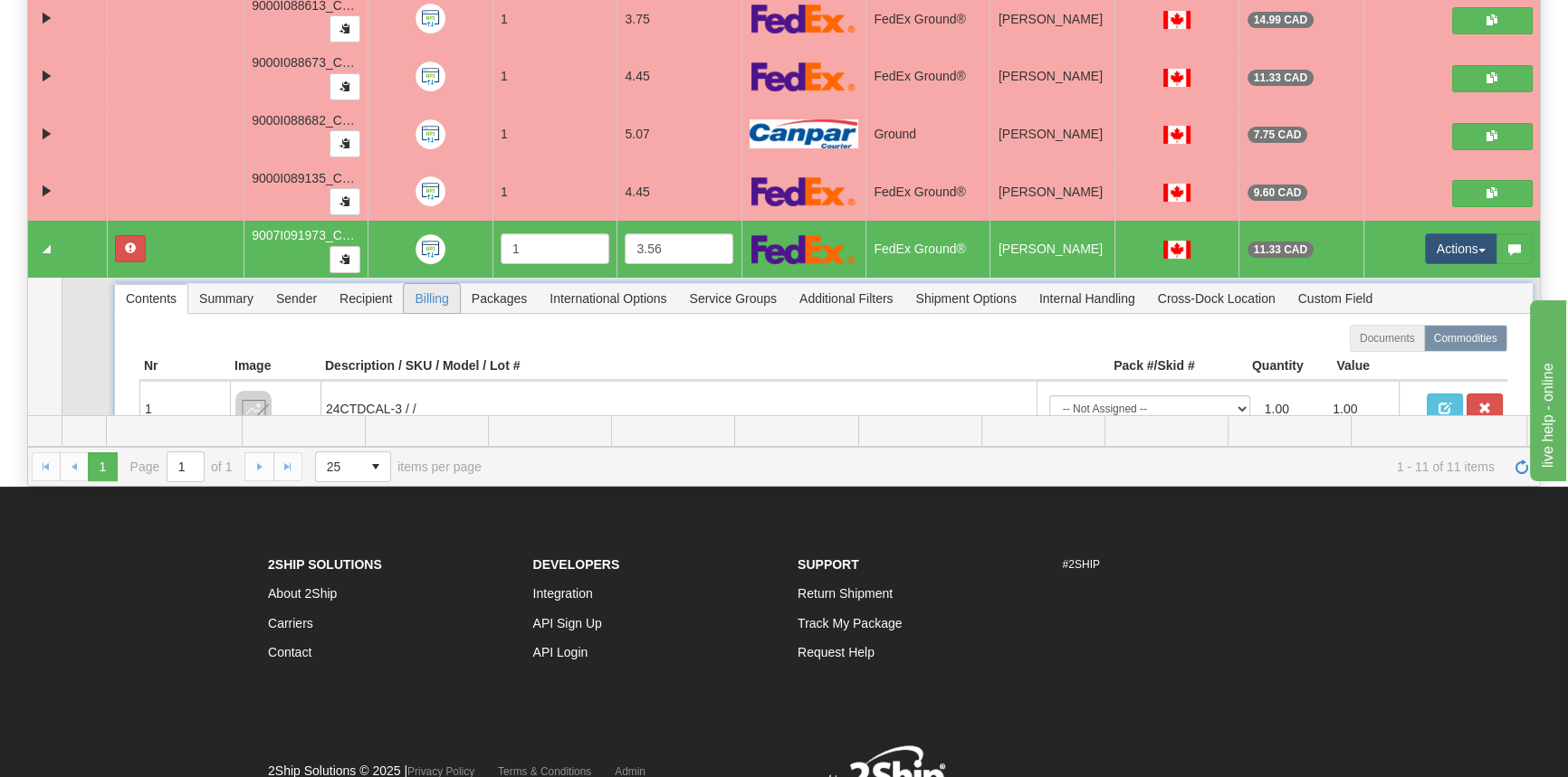
click at [409, 297] on span "Billing" at bounding box center [431, 299] width 55 height 29
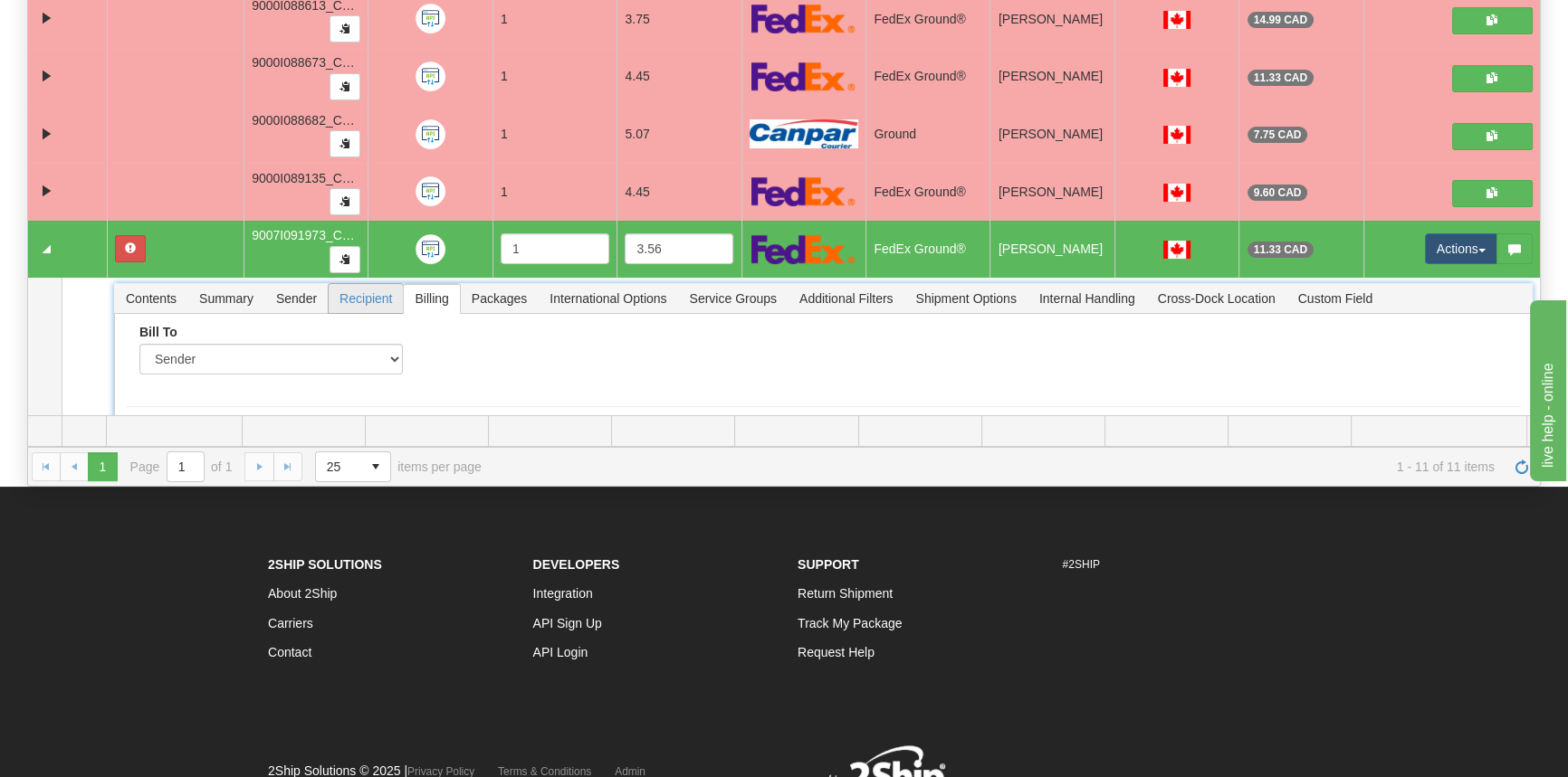
click at [378, 292] on span "Recipient" at bounding box center [365, 299] width 74 height 29
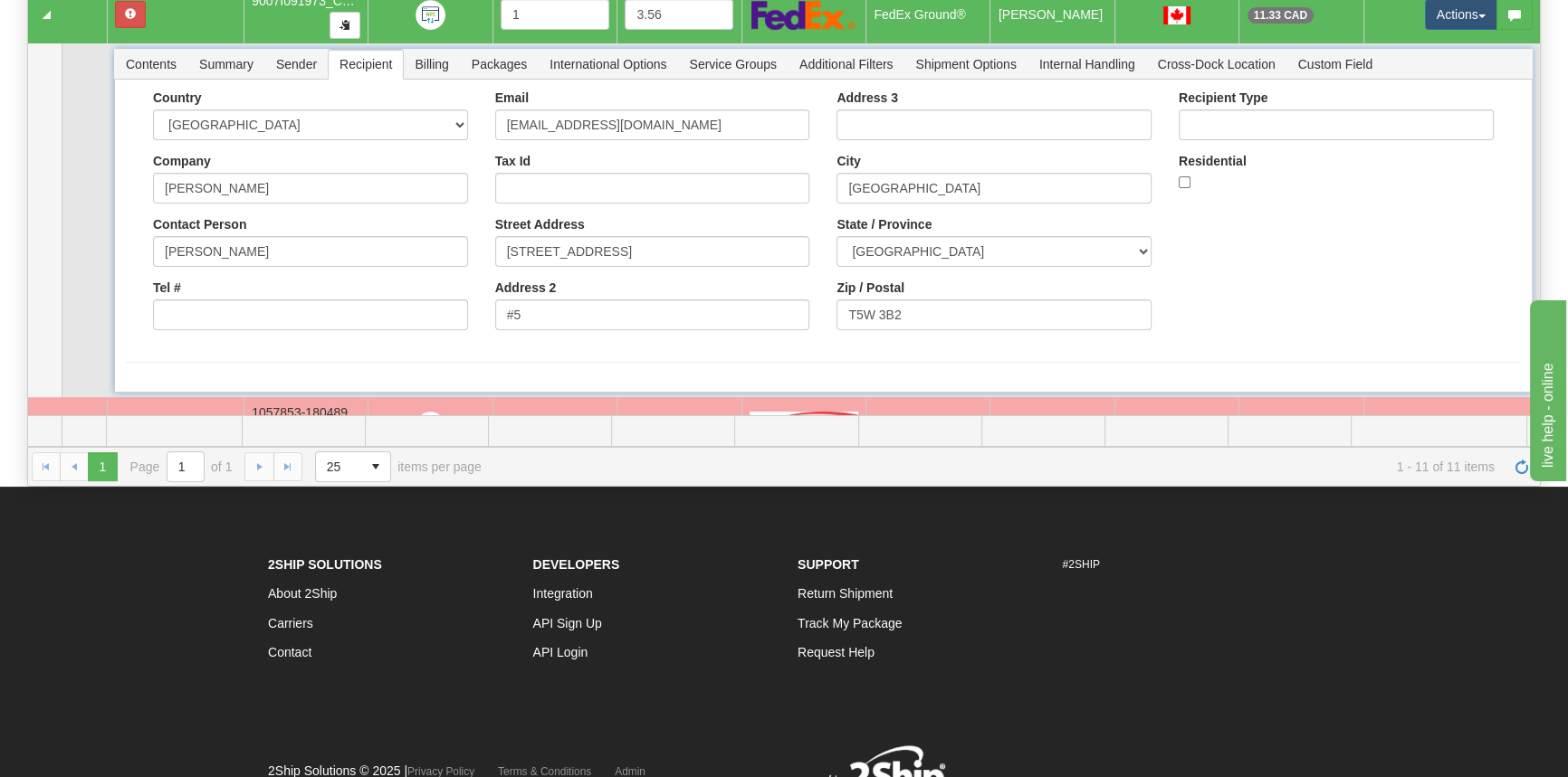
scroll to position [328, 0]
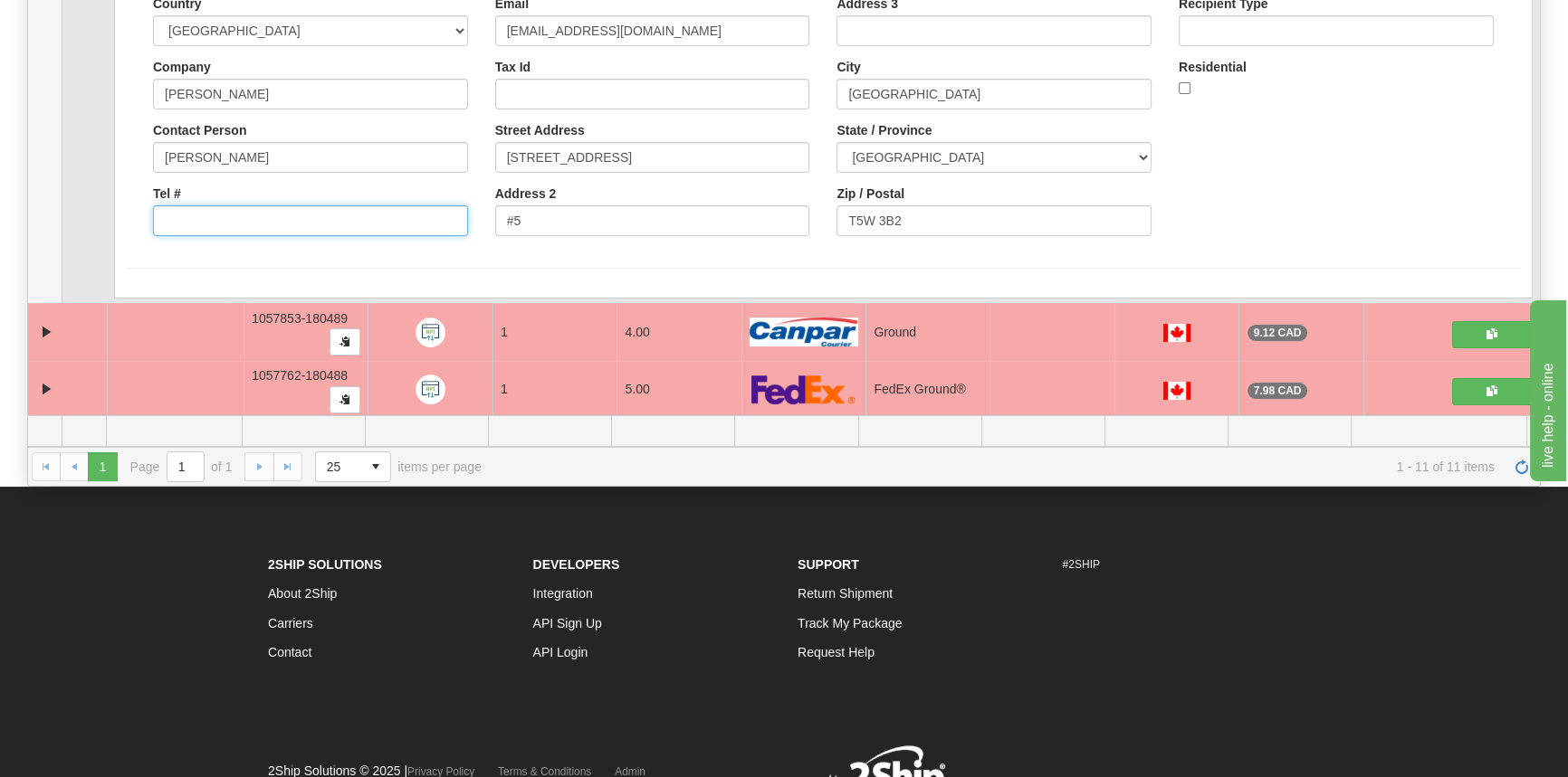
click at [240, 216] on input "Tel #" at bounding box center [310, 220] width 315 height 31
type input "16666666666"
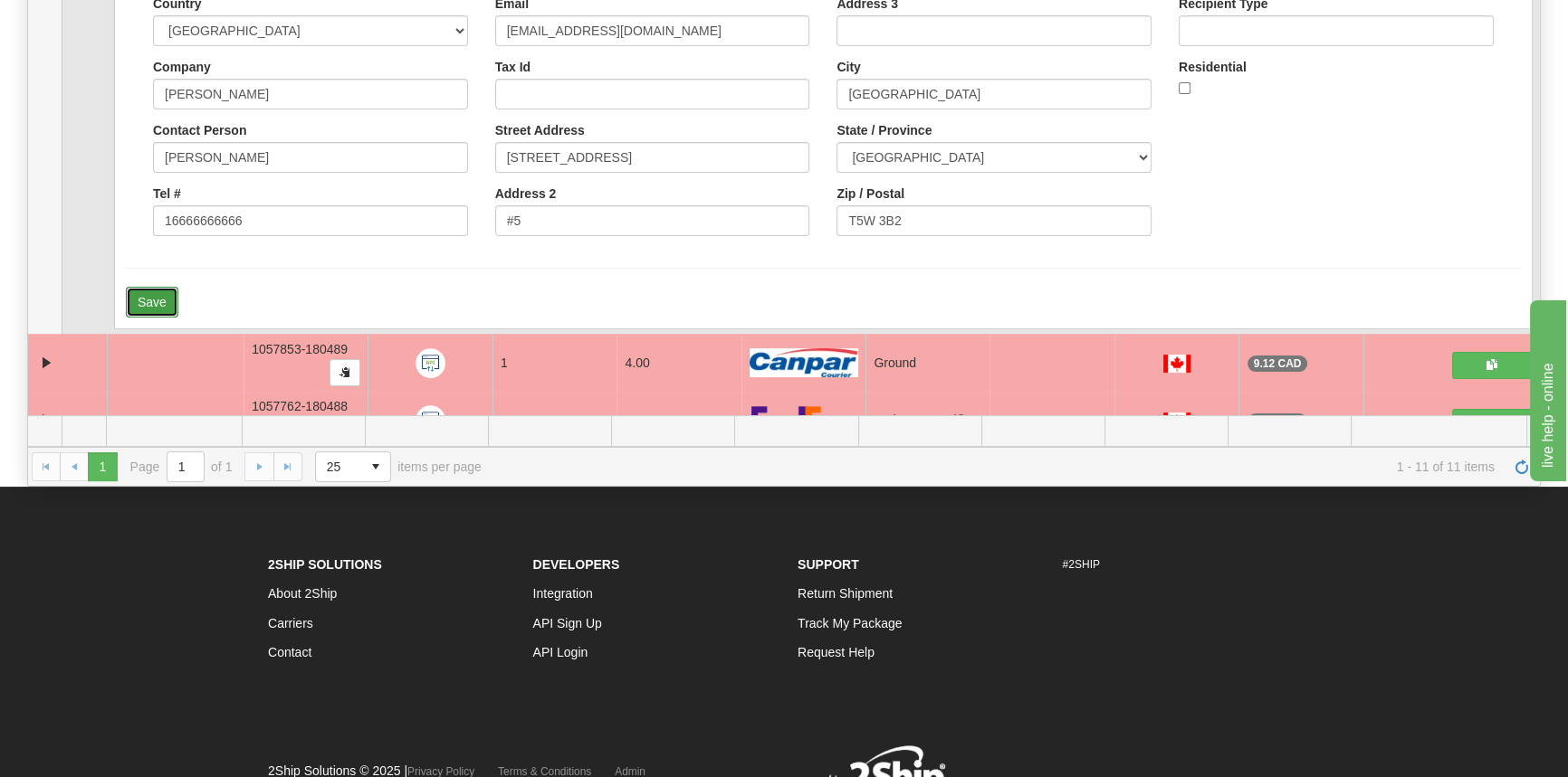
click at [141, 297] on button "Save" at bounding box center [152, 302] width 53 height 31
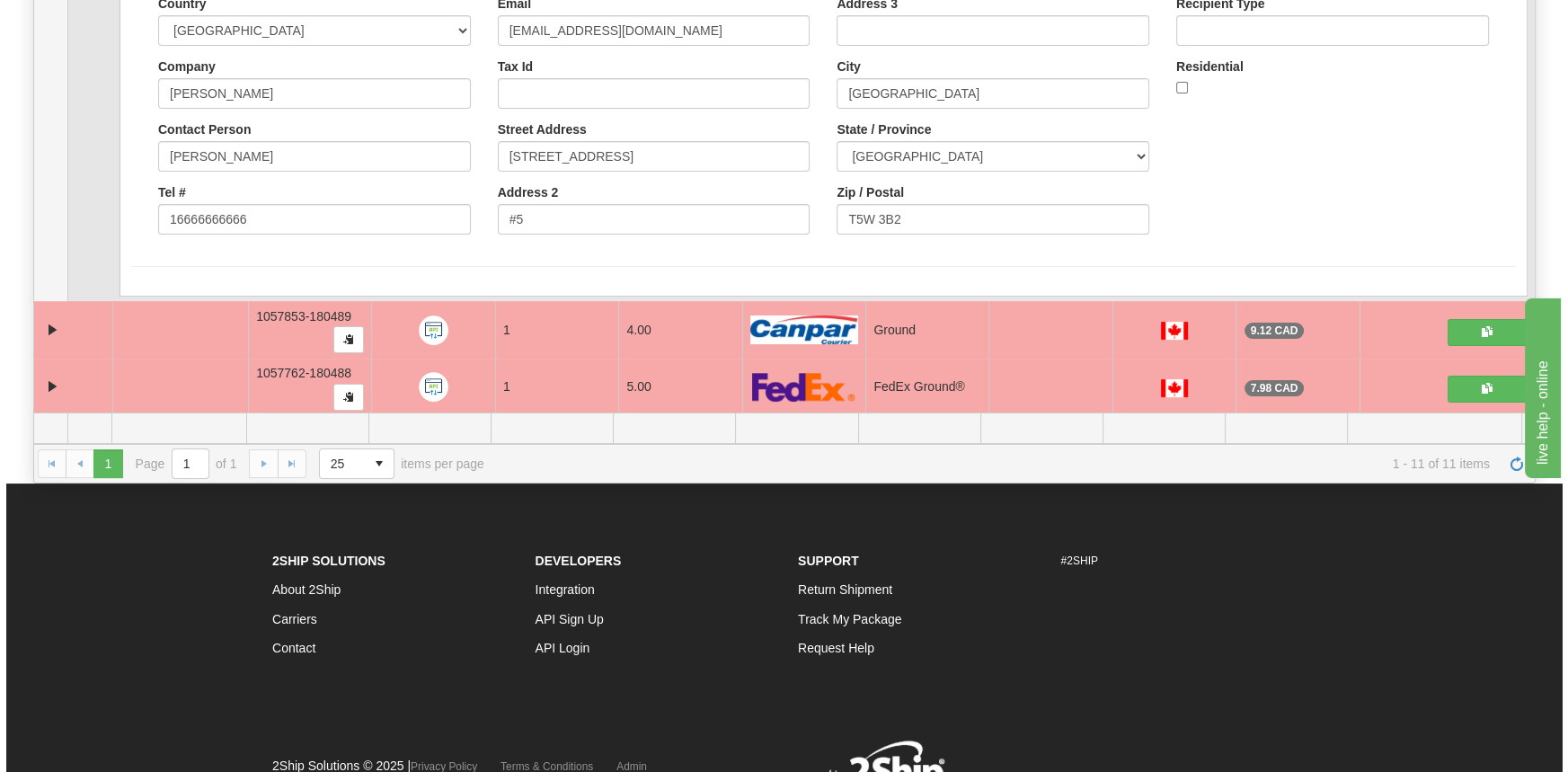
scroll to position [162, 0]
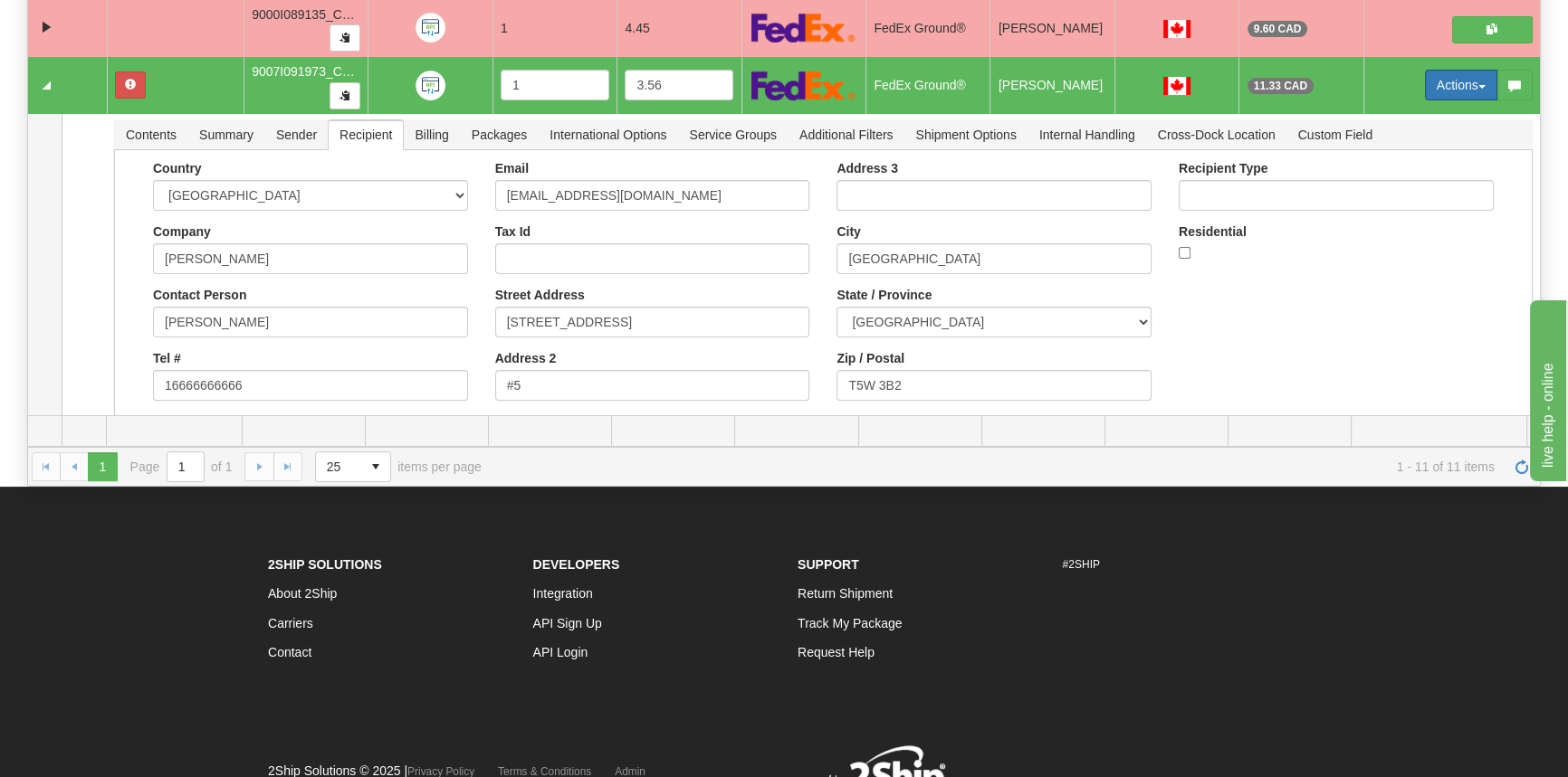
click at [1441, 79] on button "Actions" at bounding box center [1460, 85] width 73 height 31
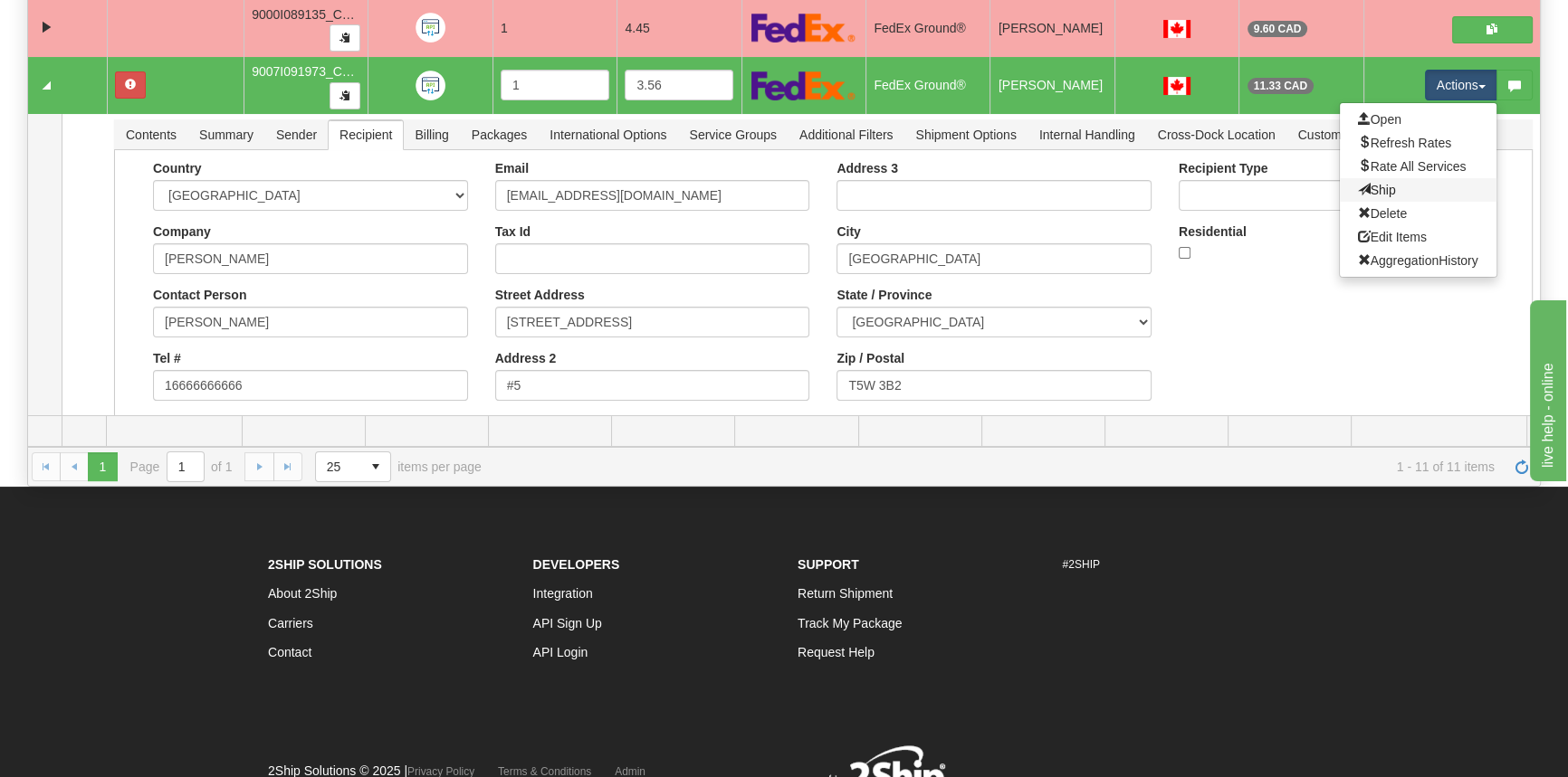
click at [1405, 190] on link "Ship" at bounding box center [1419, 190] width 157 height 24
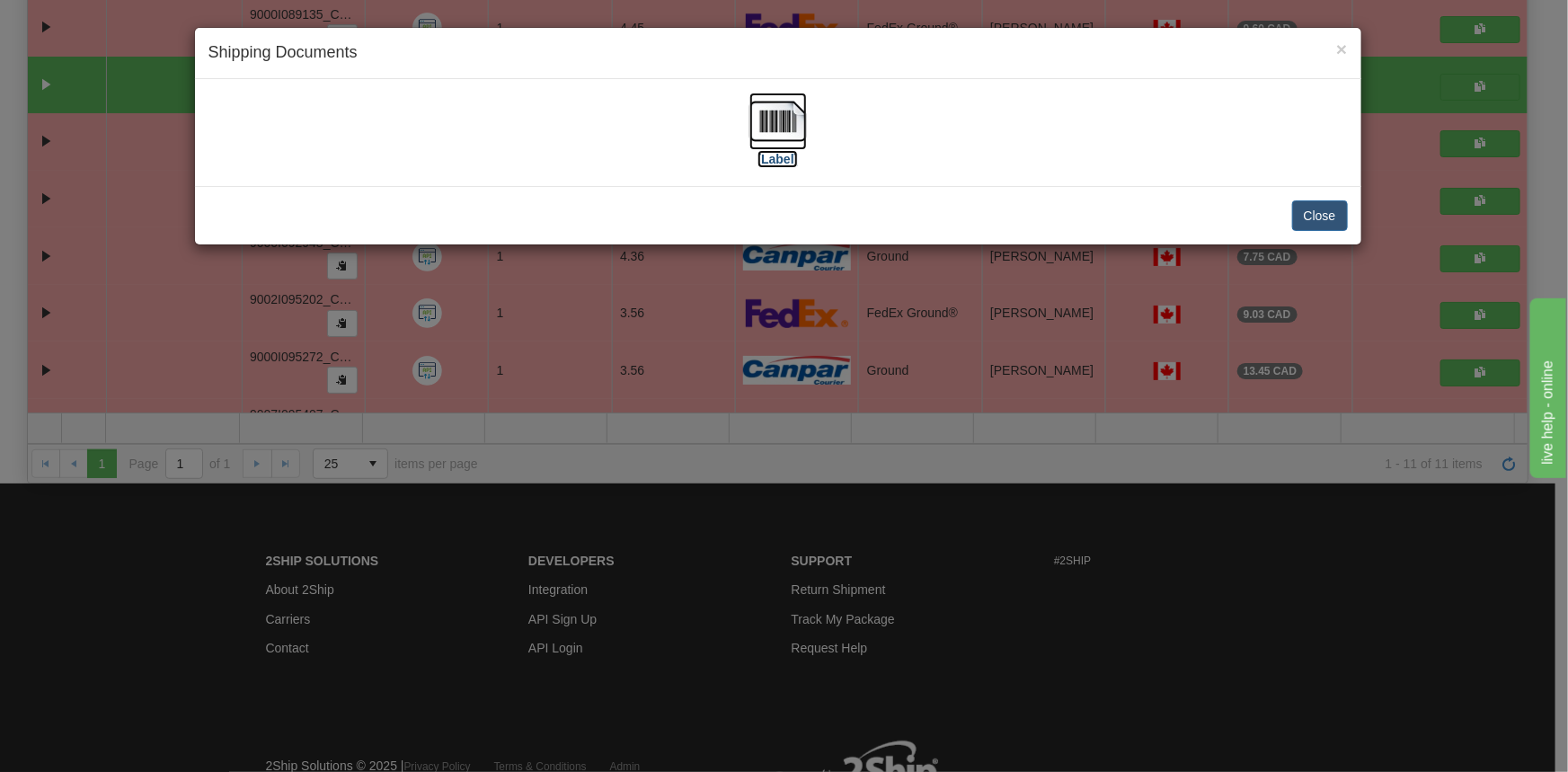
click at [786, 153] on label "[Label]" at bounding box center [778, 159] width 41 height 18
